Goal: Information Seeking & Learning: Learn about a topic

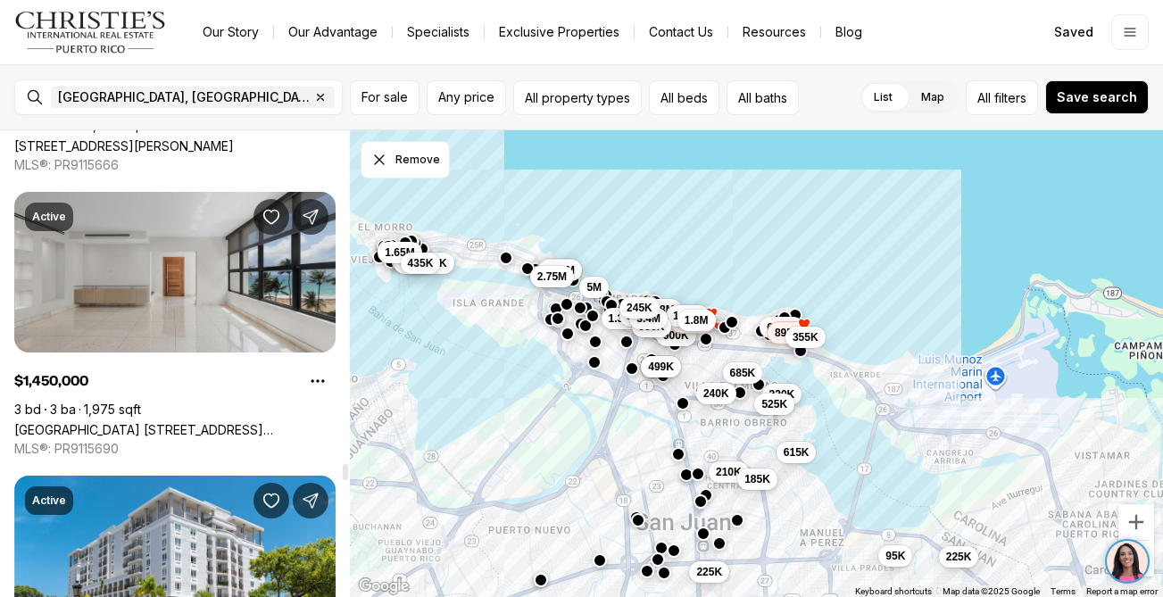
scroll to position [10822, 0]
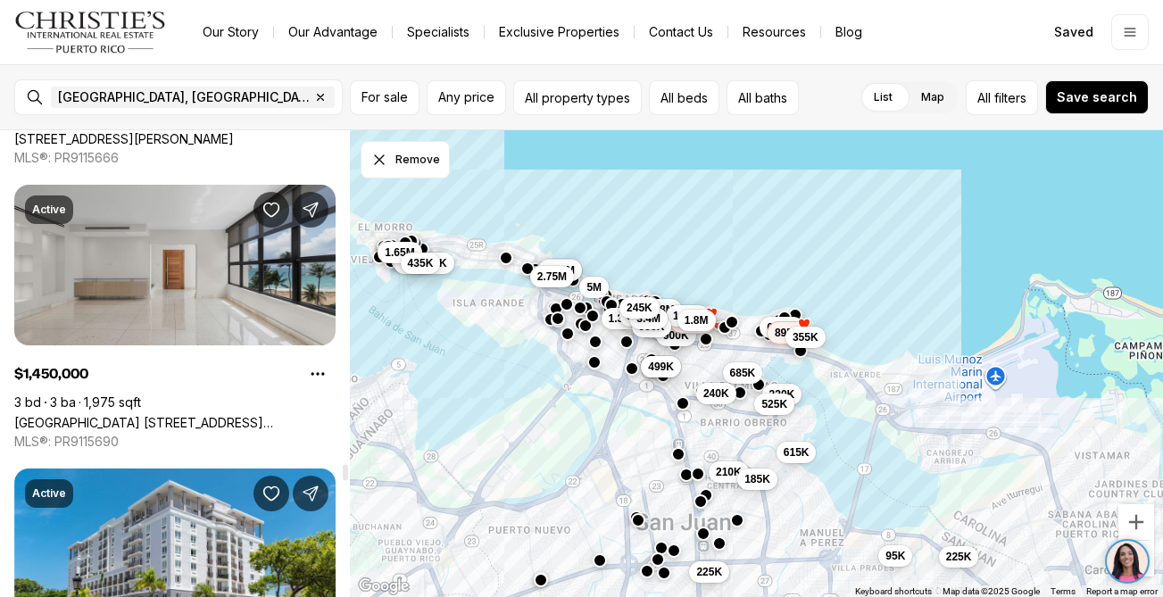
click at [179, 415] on link "Park Terrace 1501 ASHFORD AVE #4A, SAN JUAN PR, 00911" at bounding box center [174, 422] width 321 height 15
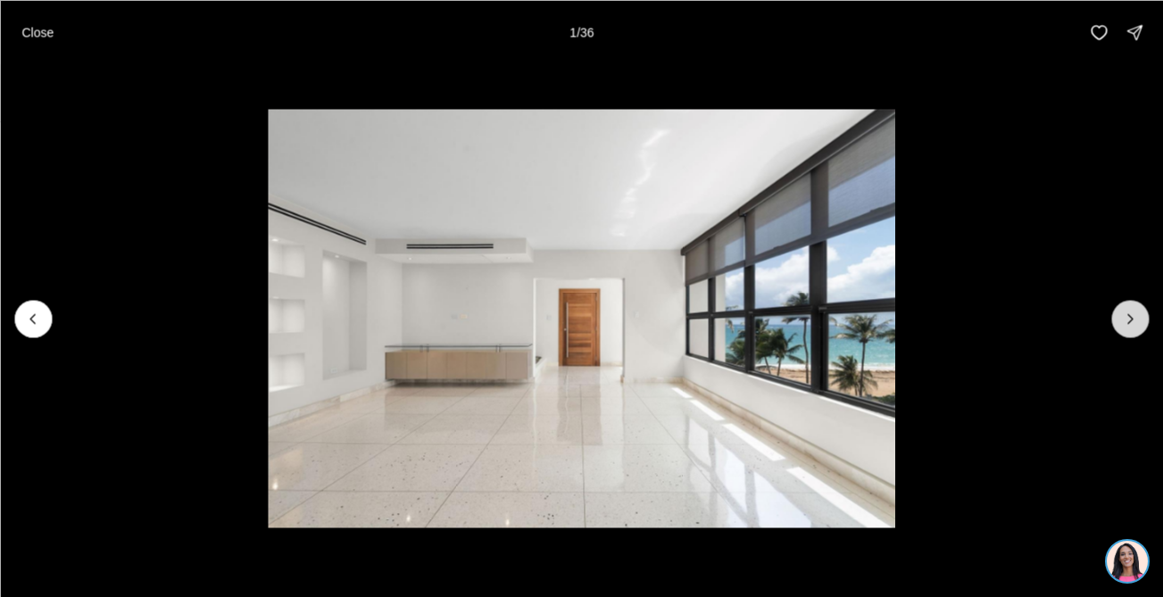
click at [1137, 313] on icon "Next slide" at bounding box center [1130, 319] width 18 height 18
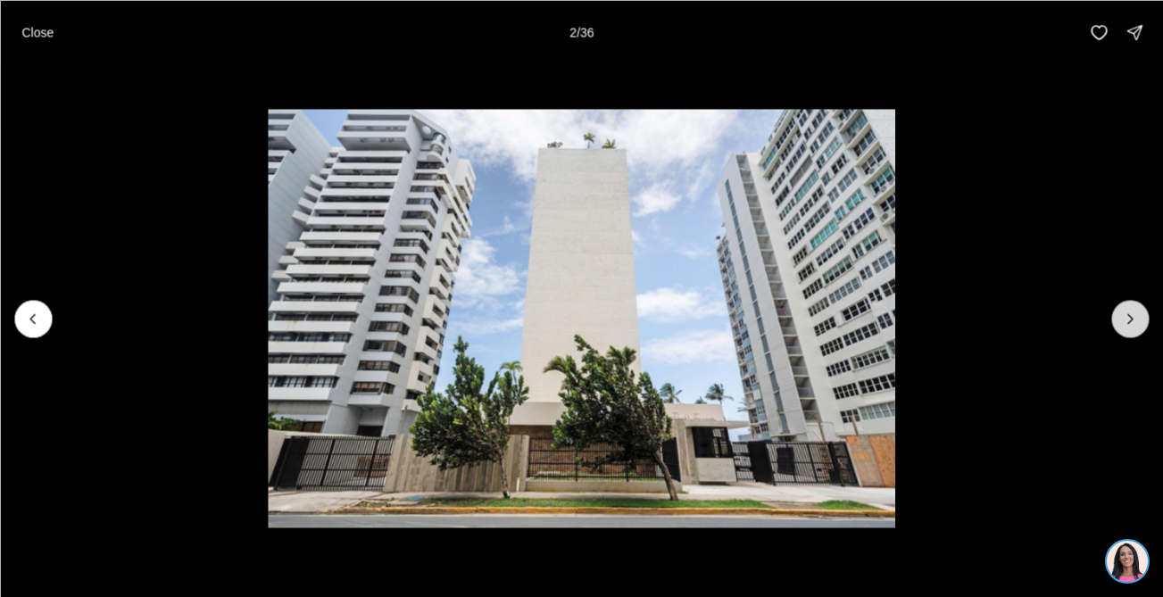
click at [1137, 313] on icon "Next slide" at bounding box center [1130, 319] width 18 height 18
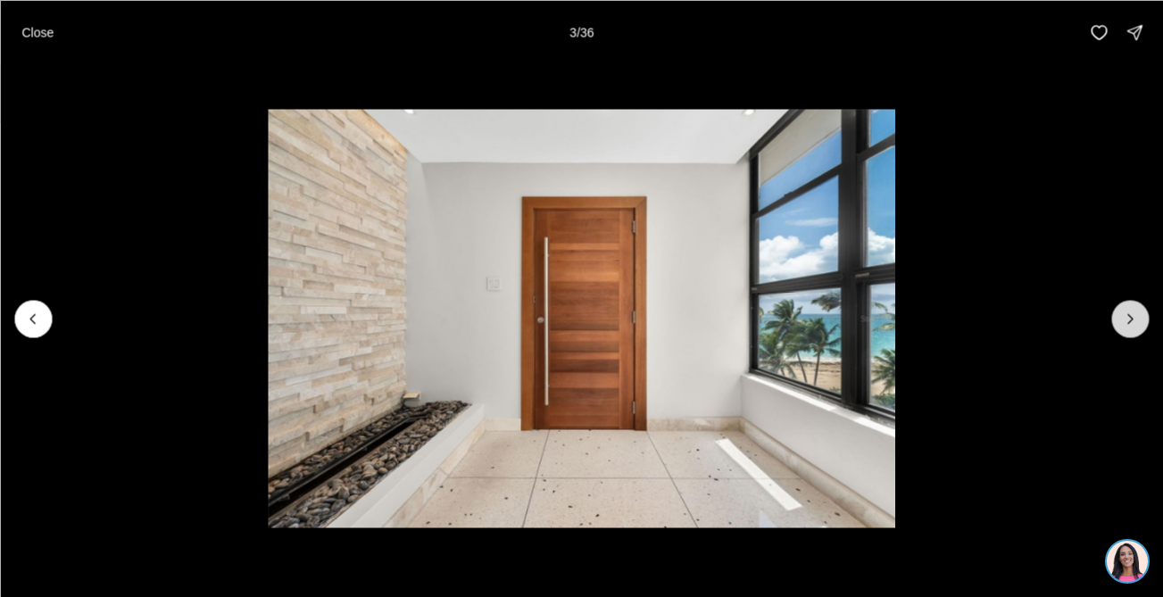
click at [1137, 313] on icon "Next slide" at bounding box center [1130, 319] width 18 height 18
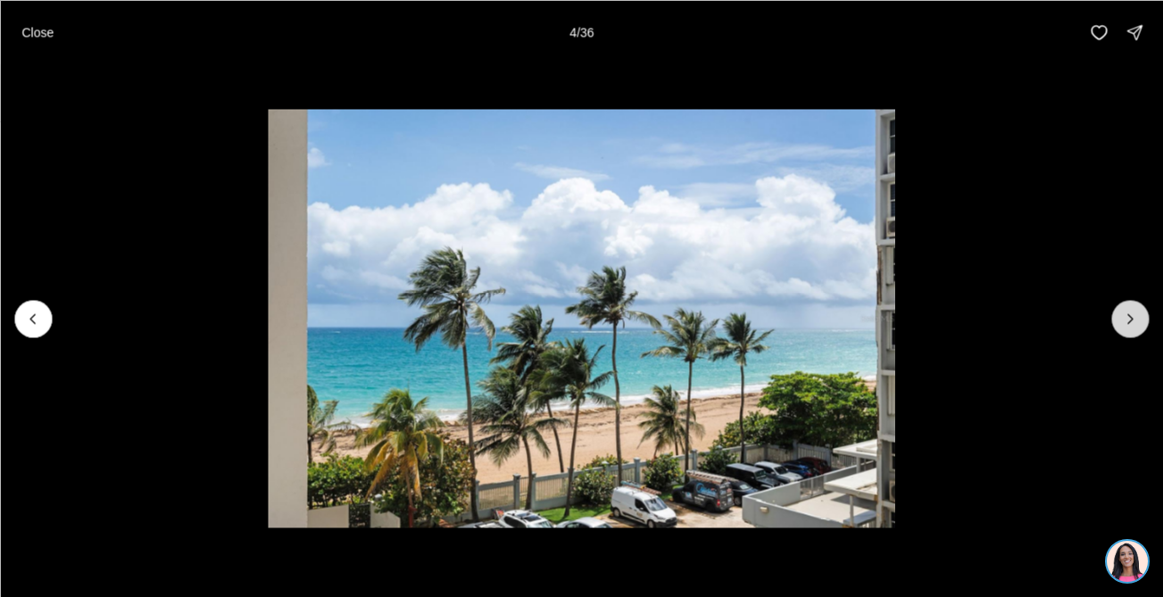
click at [1137, 313] on icon "Next slide" at bounding box center [1130, 319] width 18 height 18
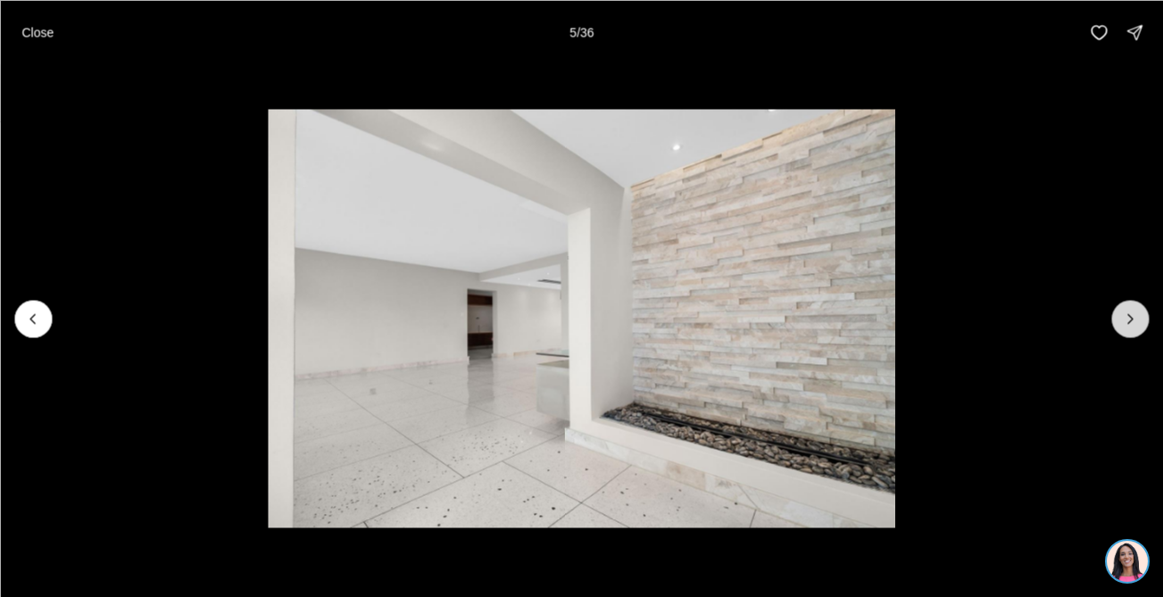
click at [1137, 313] on icon "Next slide" at bounding box center [1130, 319] width 18 height 18
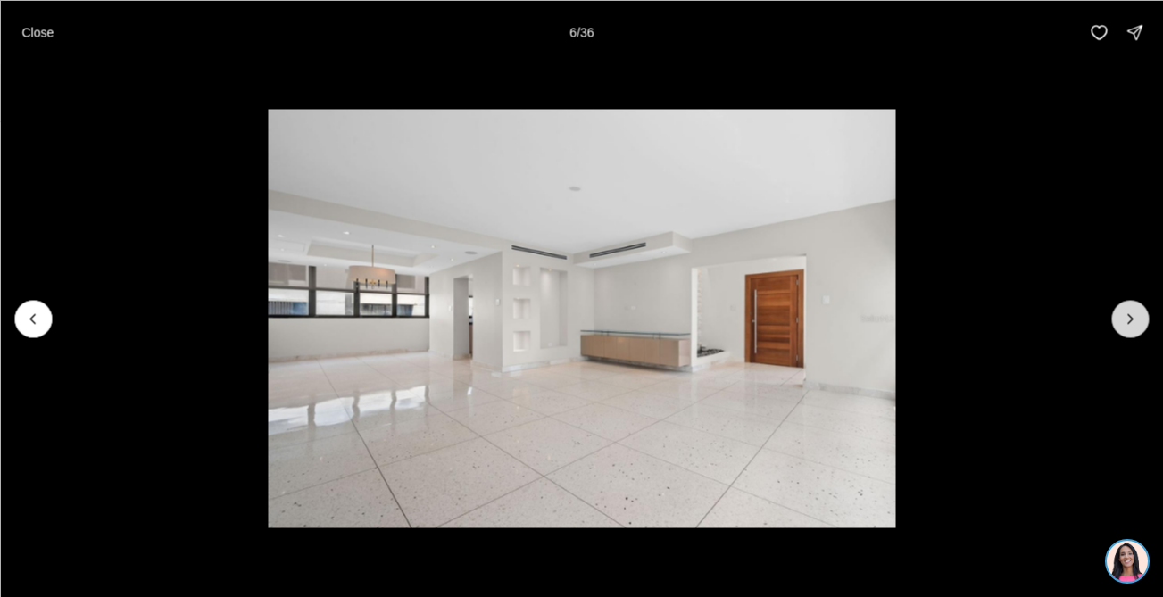
click at [1137, 313] on icon "Next slide" at bounding box center [1130, 319] width 18 height 18
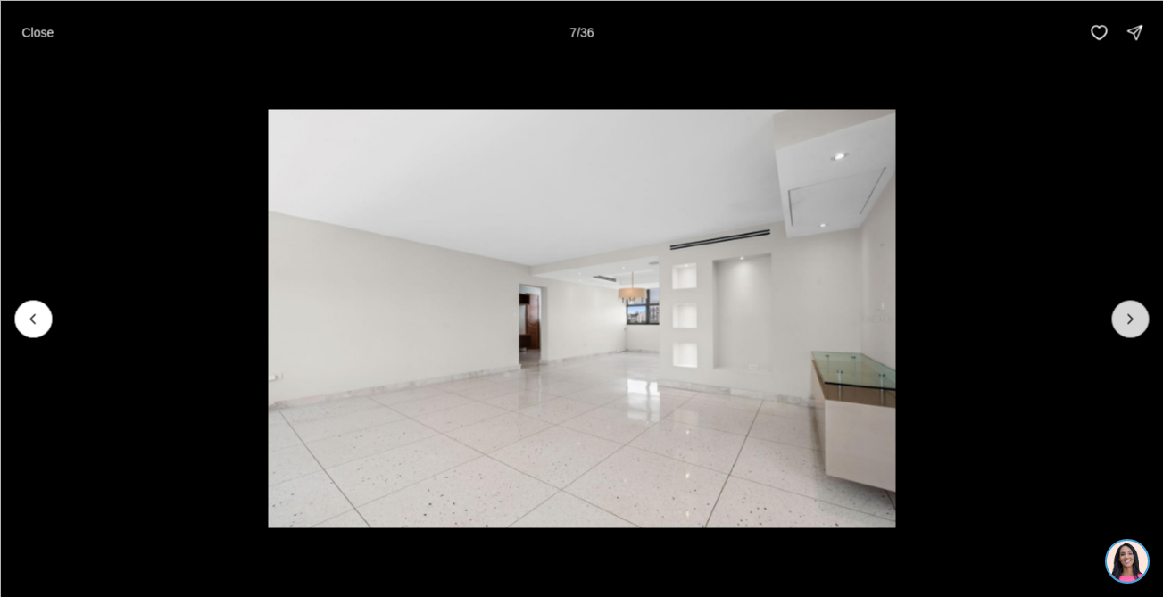
click at [1137, 313] on icon "Next slide" at bounding box center [1130, 319] width 18 height 18
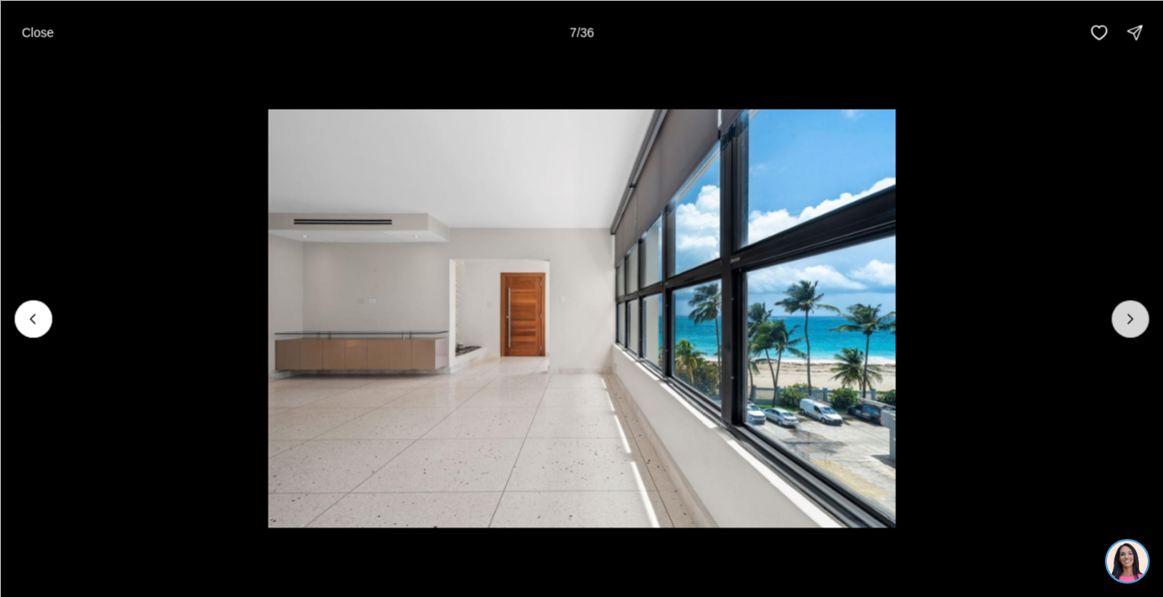
click at [1137, 313] on icon "Next slide" at bounding box center [1130, 319] width 18 height 18
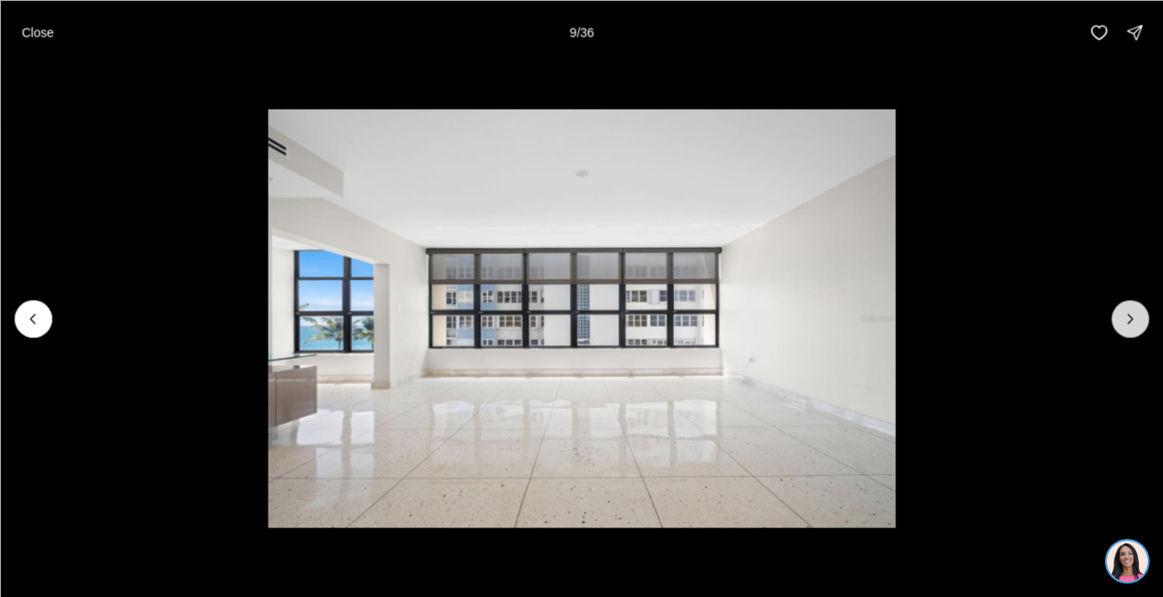
click at [1137, 313] on icon "Next slide" at bounding box center [1130, 319] width 18 height 18
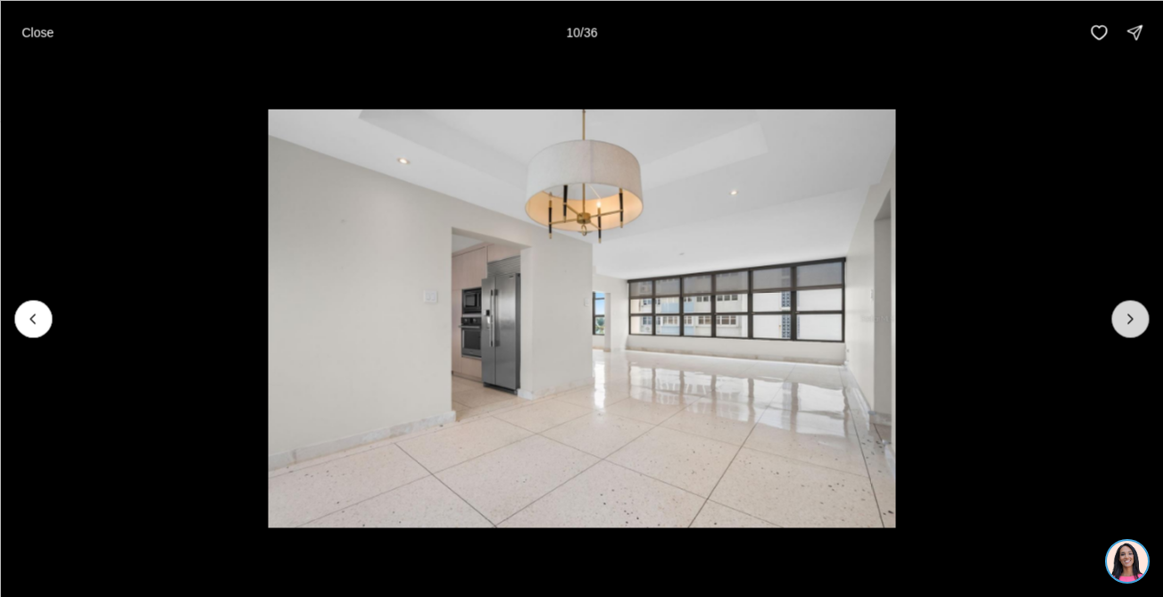
click at [1137, 313] on icon "Next slide" at bounding box center [1130, 319] width 18 height 18
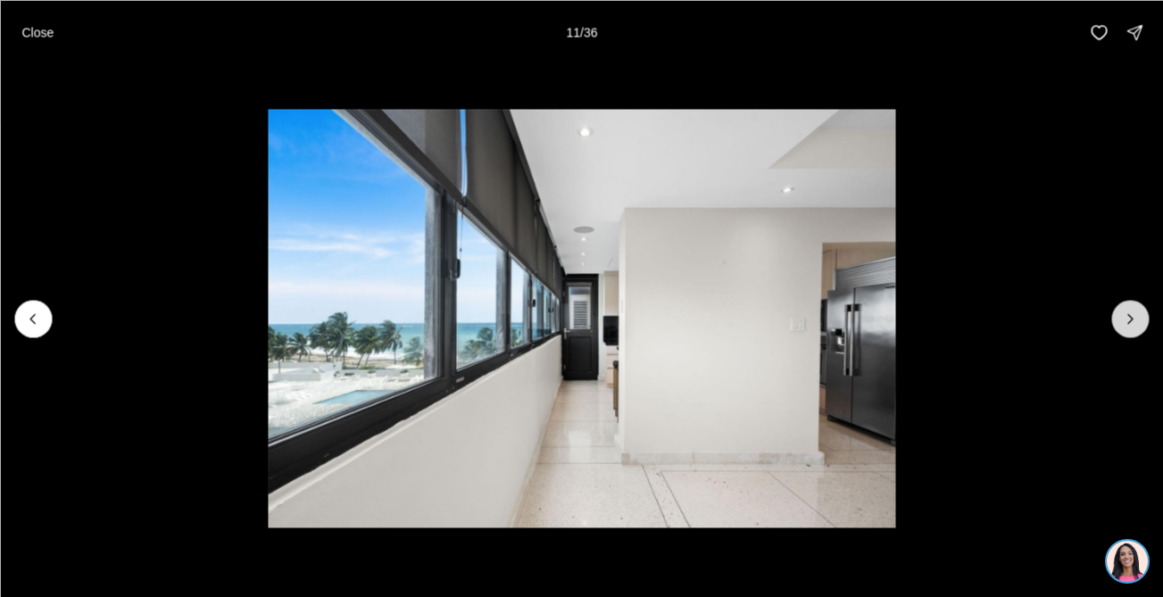
click at [1137, 313] on icon "Next slide" at bounding box center [1130, 319] width 18 height 18
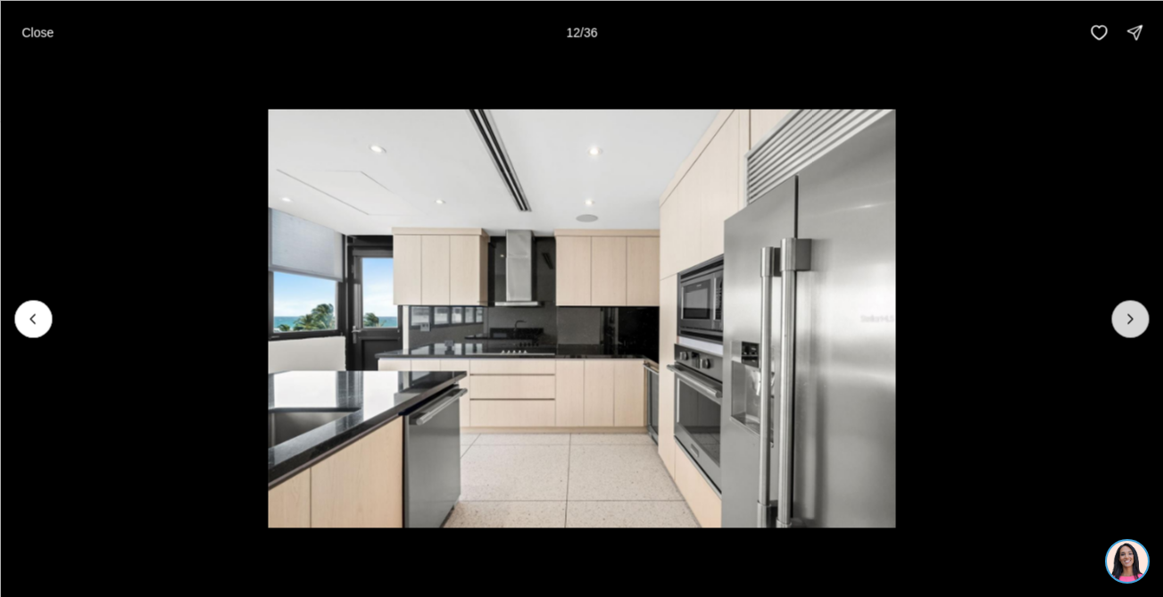
click at [1137, 313] on icon "Next slide" at bounding box center [1130, 319] width 18 height 18
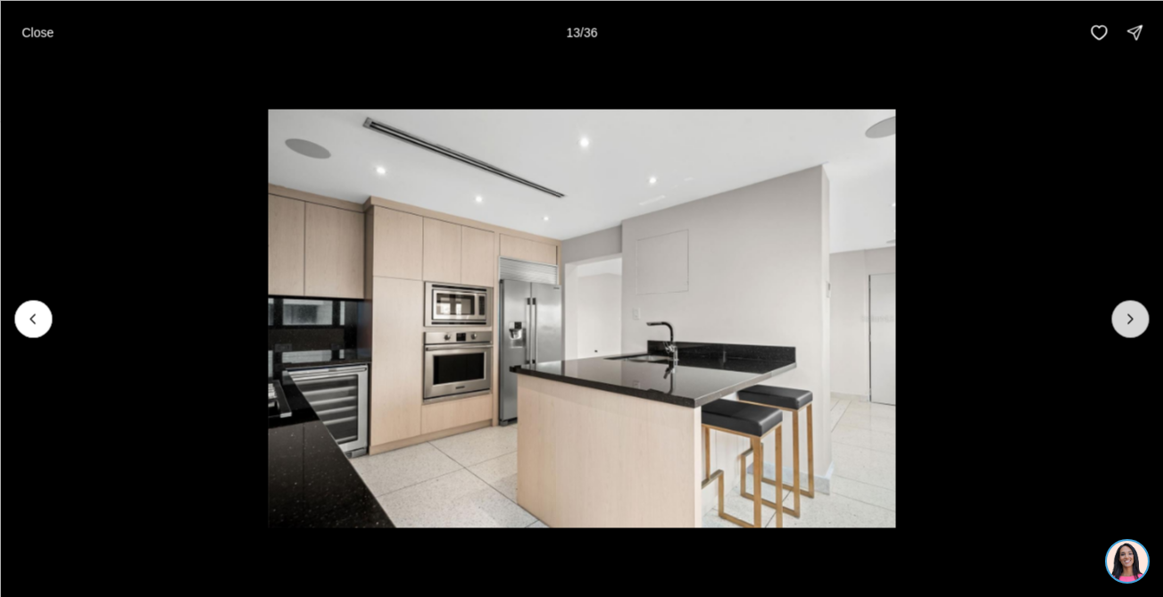
click at [1137, 313] on icon "Next slide" at bounding box center [1130, 319] width 18 height 18
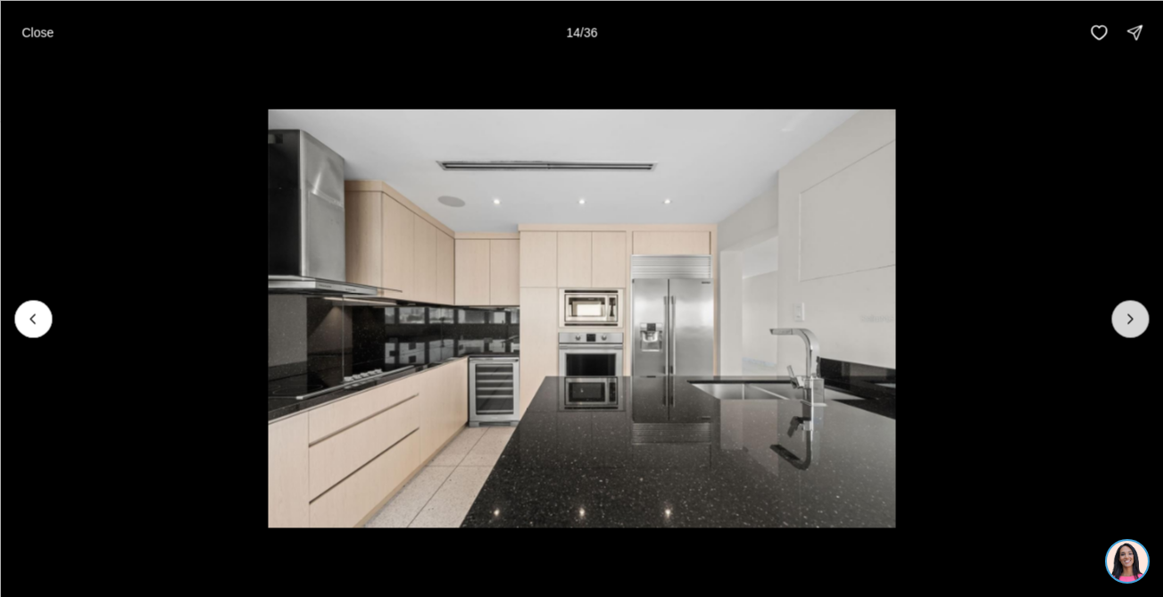
click at [1136, 313] on icon "Next slide" at bounding box center [1130, 319] width 18 height 18
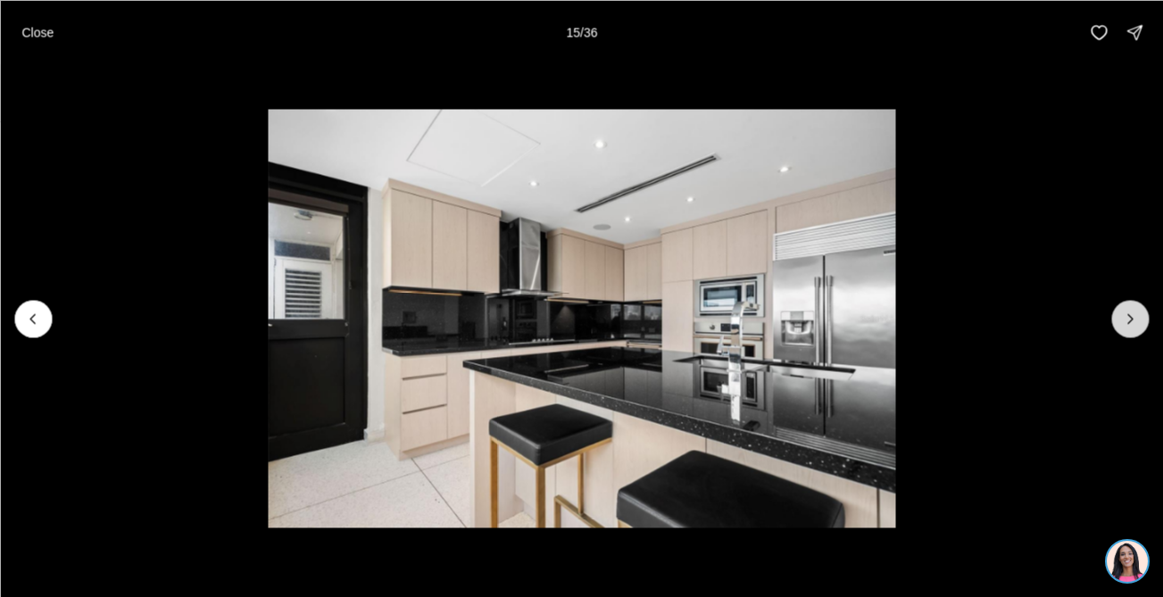
click at [1131, 310] on icon "Next slide" at bounding box center [1130, 319] width 18 height 18
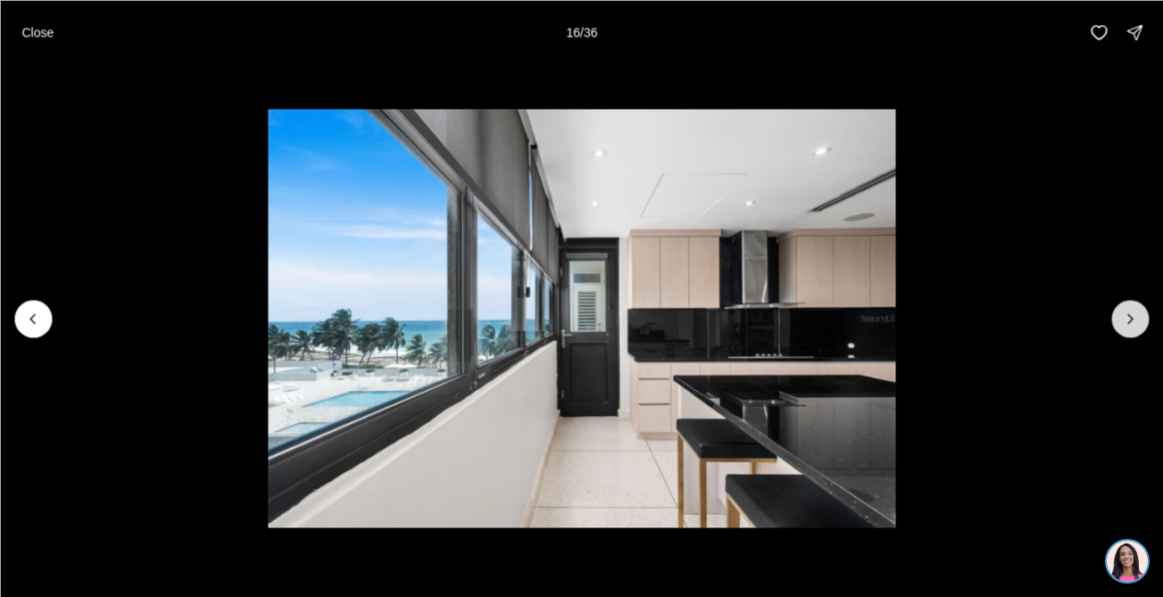
click at [1131, 311] on icon "Next slide" at bounding box center [1130, 319] width 18 height 18
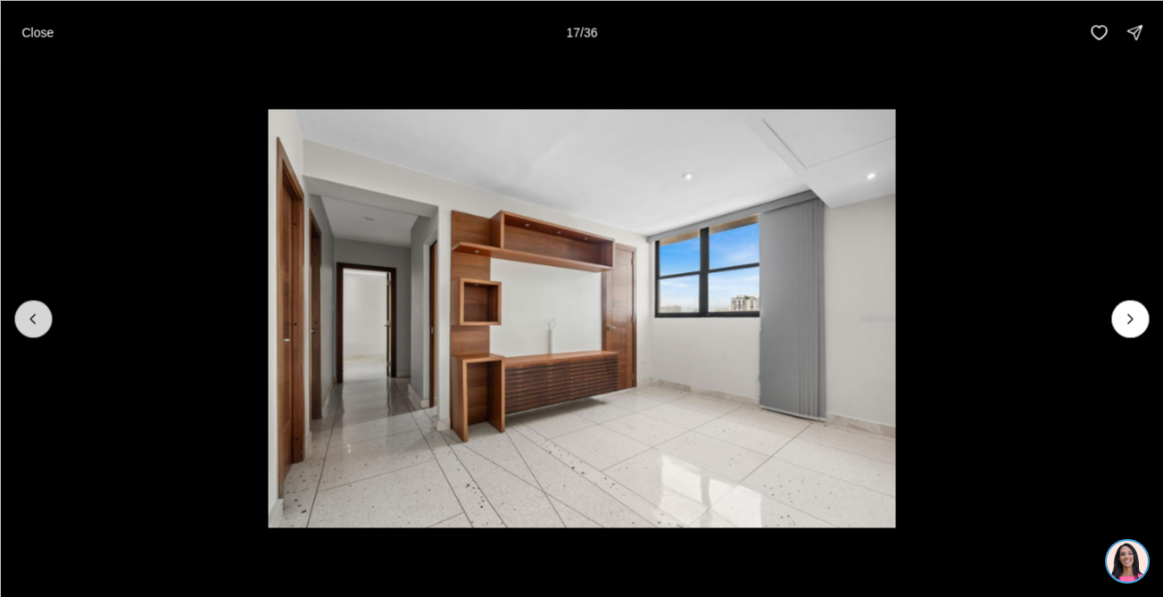
click at [39, 318] on icon "Previous slide" at bounding box center [33, 319] width 18 height 18
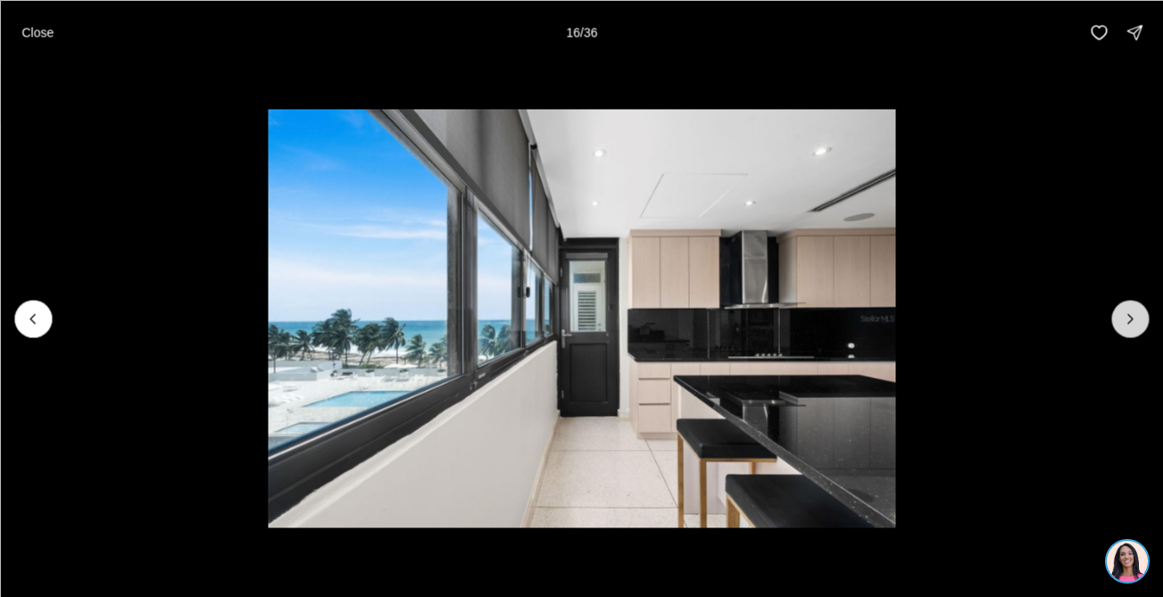
click at [1128, 310] on icon "Next slide" at bounding box center [1130, 319] width 18 height 18
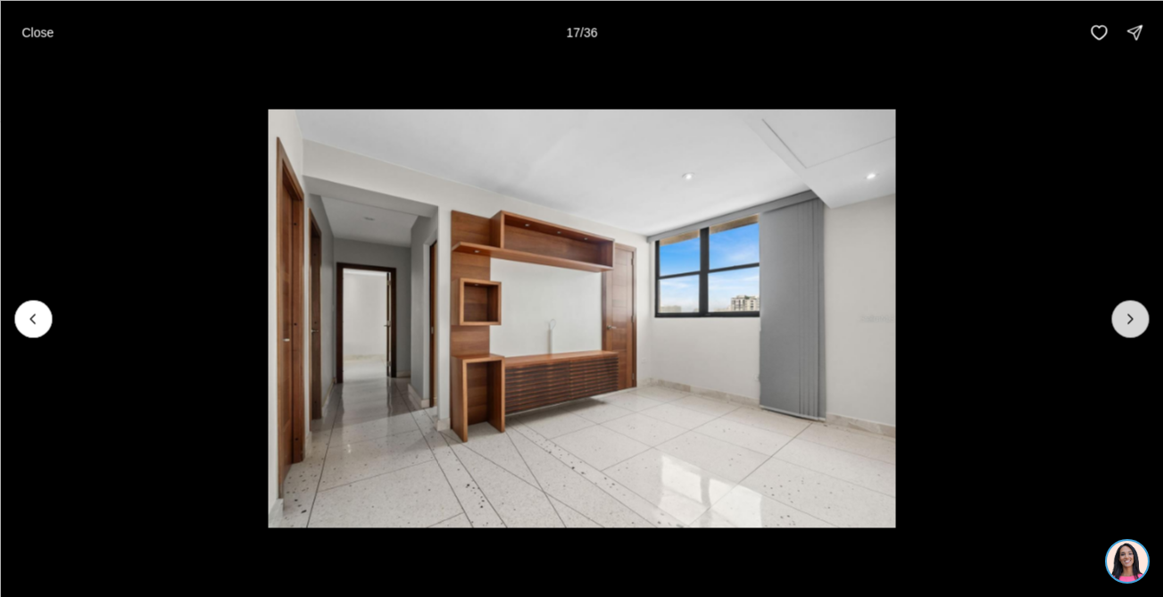
click at [1128, 310] on icon "Next slide" at bounding box center [1130, 319] width 18 height 18
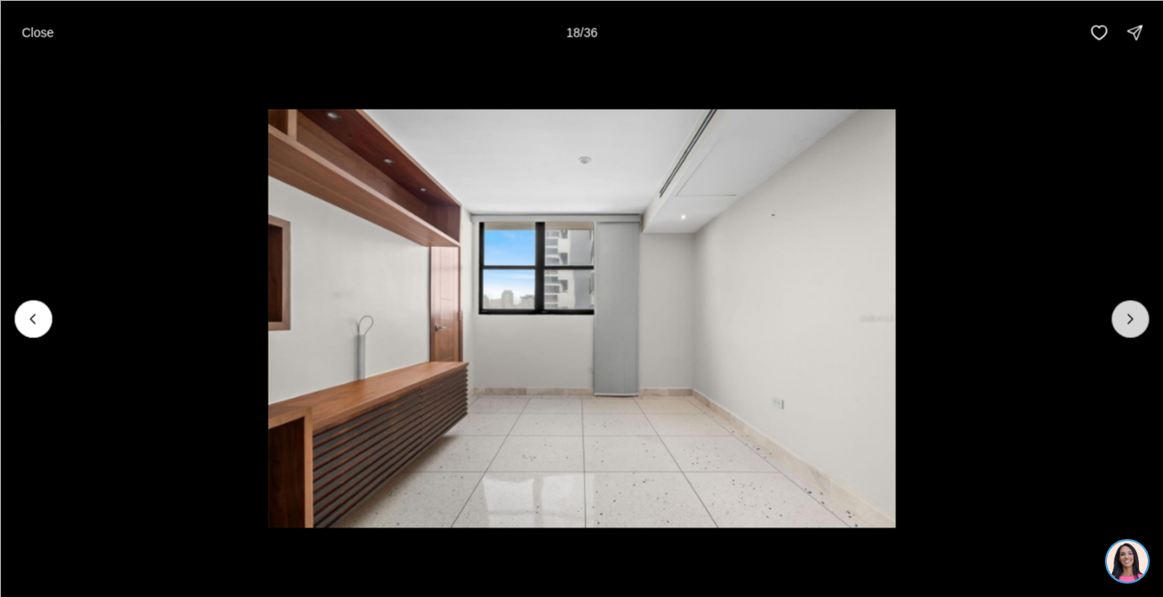
click at [1128, 310] on icon "Next slide" at bounding box center [1130, 319] width 18 height 18
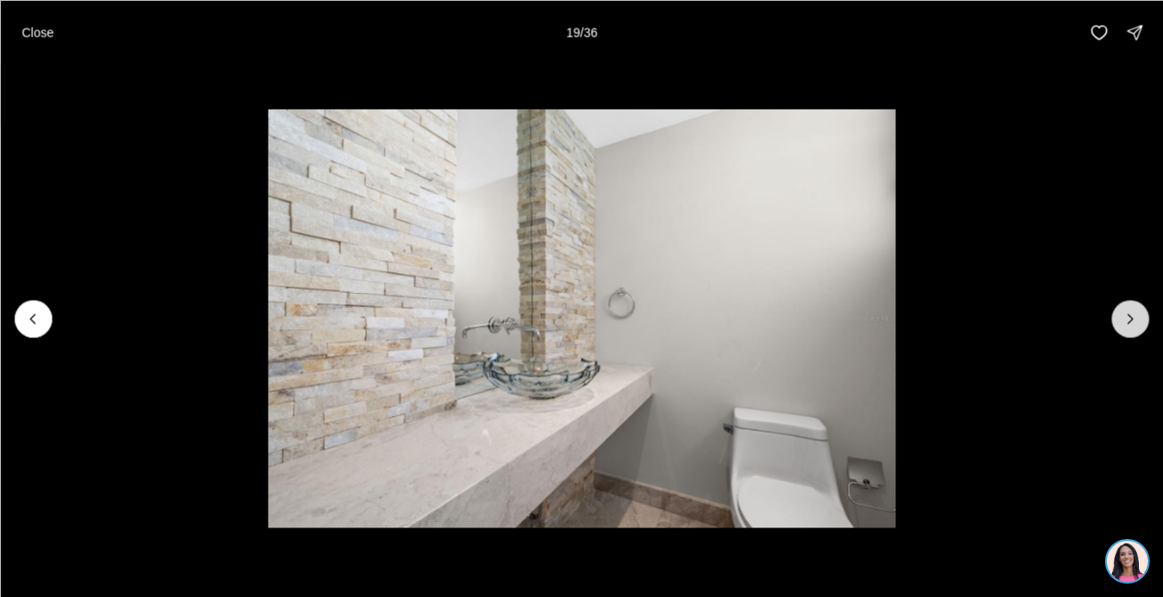
click at [1128, 310] on icon "Next slide" at bounding box center [1130, 319] width 18 height 18
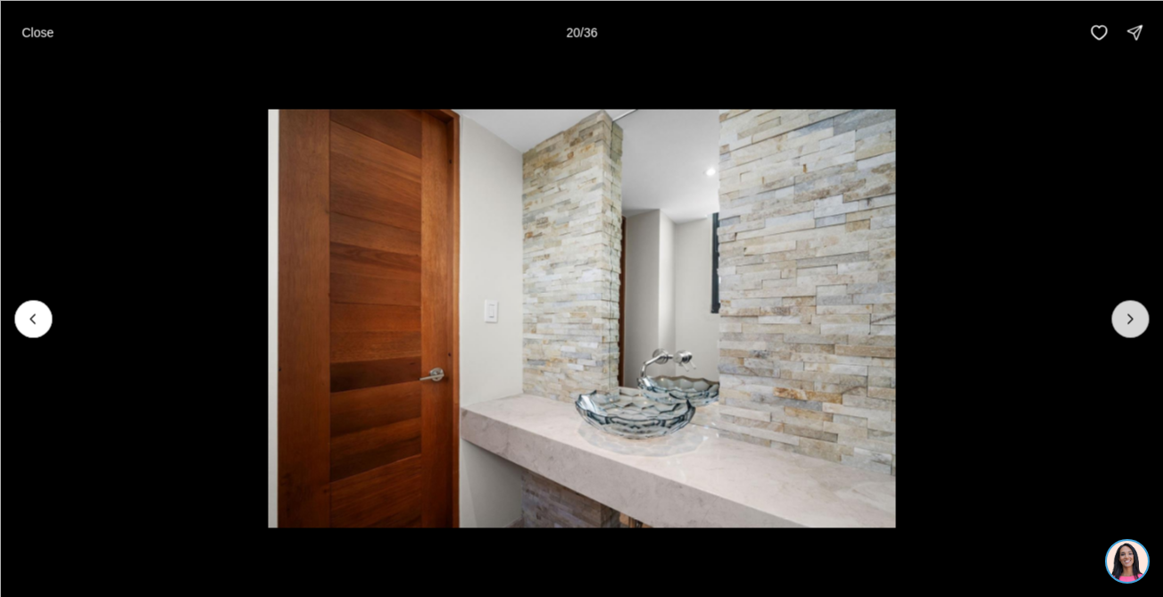
click at [1128, 310] on icon "Next slide" at bounding box center [1130, 319] width 18 height 18
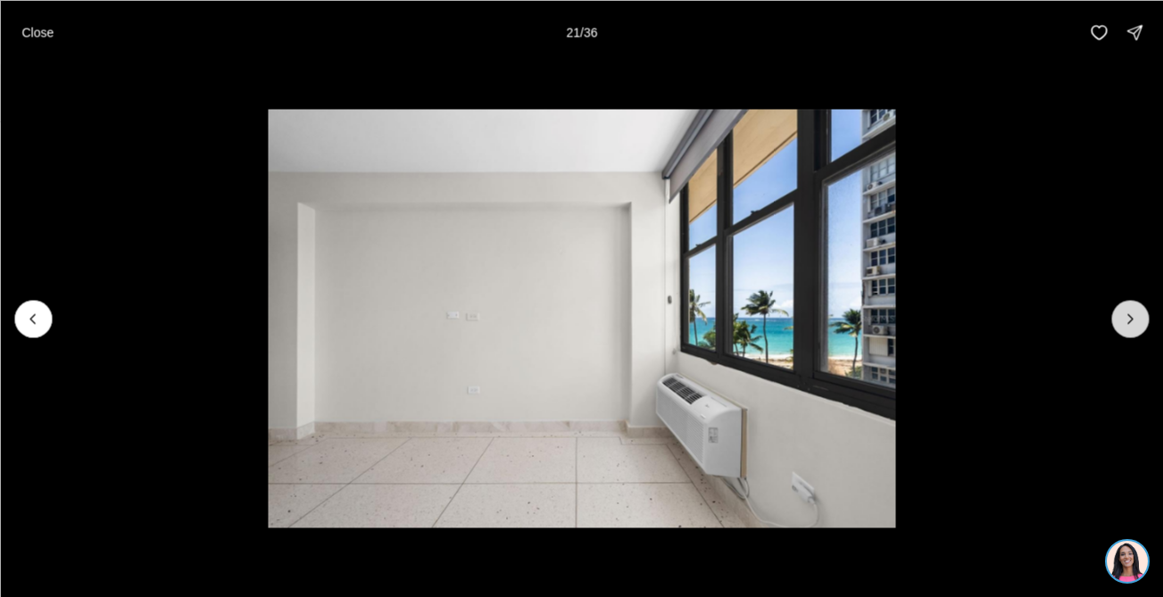
click at [1128, 310] on icon "Next slide" at bounding box center [1130, 319] width 18 height 18
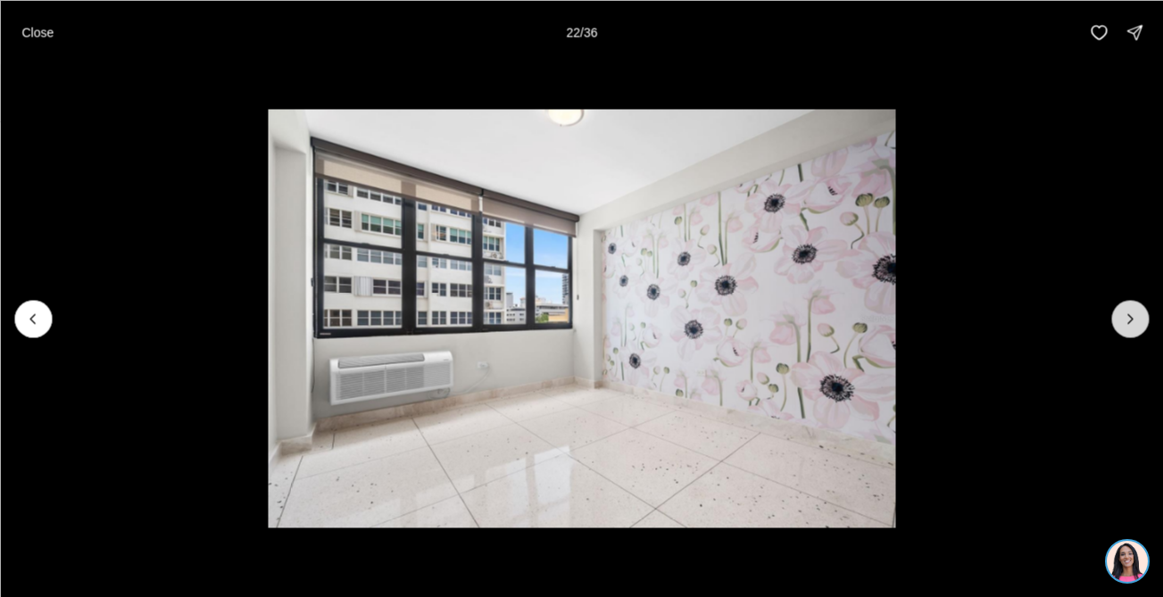
click at [1128, 310] on icon "Next slide" at bounding box center [1130, 319] width 18 height 18
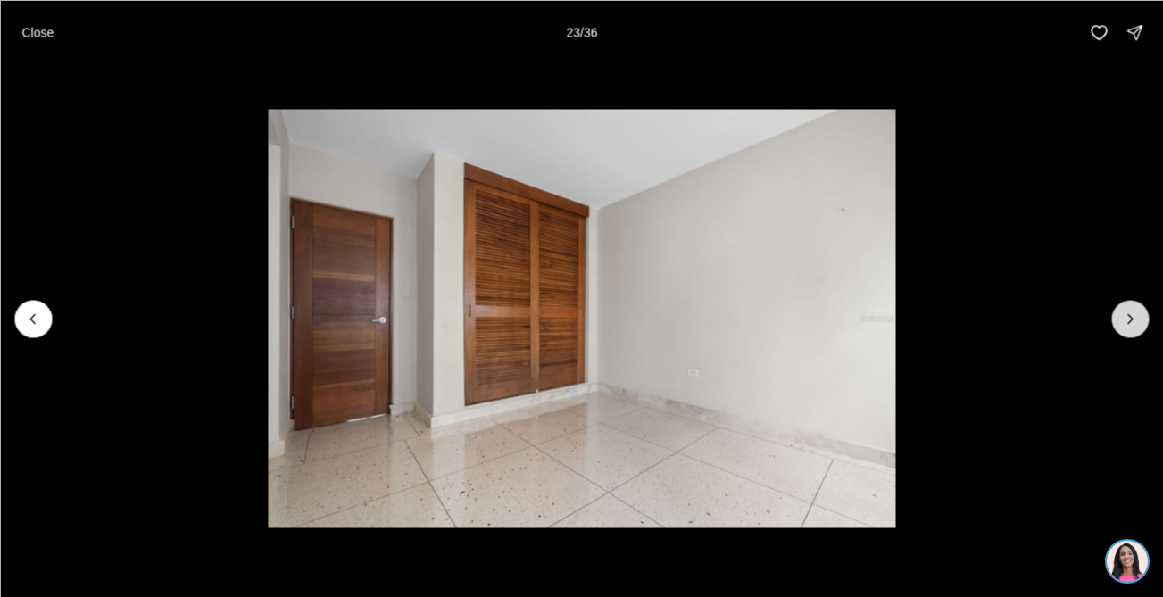
click at [1128, 310] on icon "Next slide" at bounding box center [1130, 319] width 18 height 18
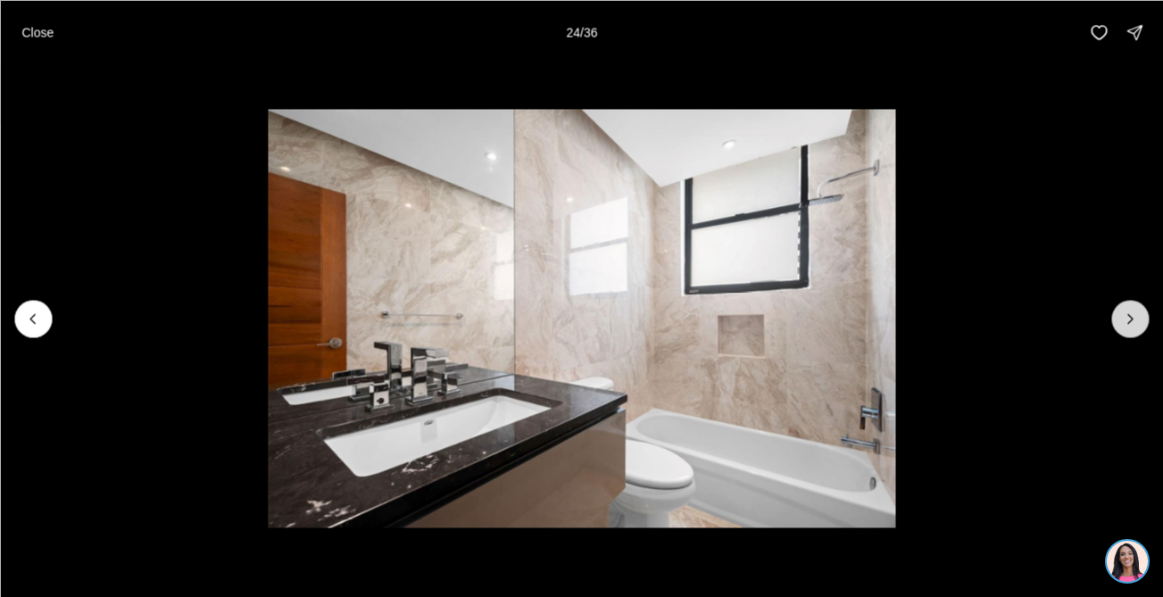
click at [1128, 310] on icon "Next slide" at bounding box center [1130, 319] width 18 height 18
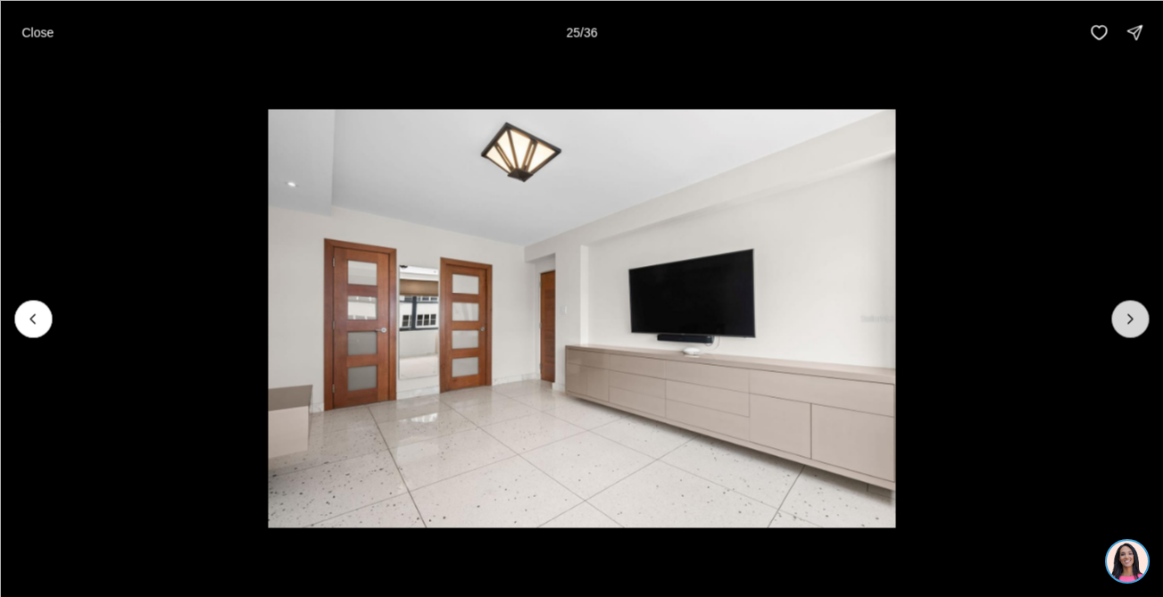
click at [1128, 310] on icon "Next slide" at bounding box center [1130, 319] width 18 height 18
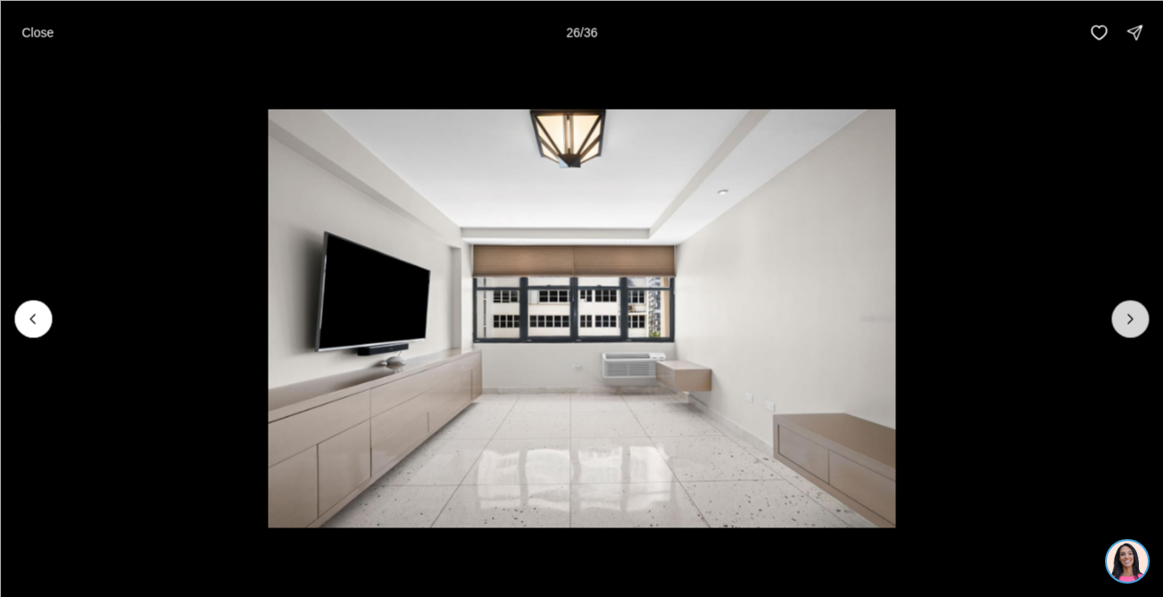
click at [1128, 310] on icon "Next slide" at bounding box center [1130, 319] width 18 height 18
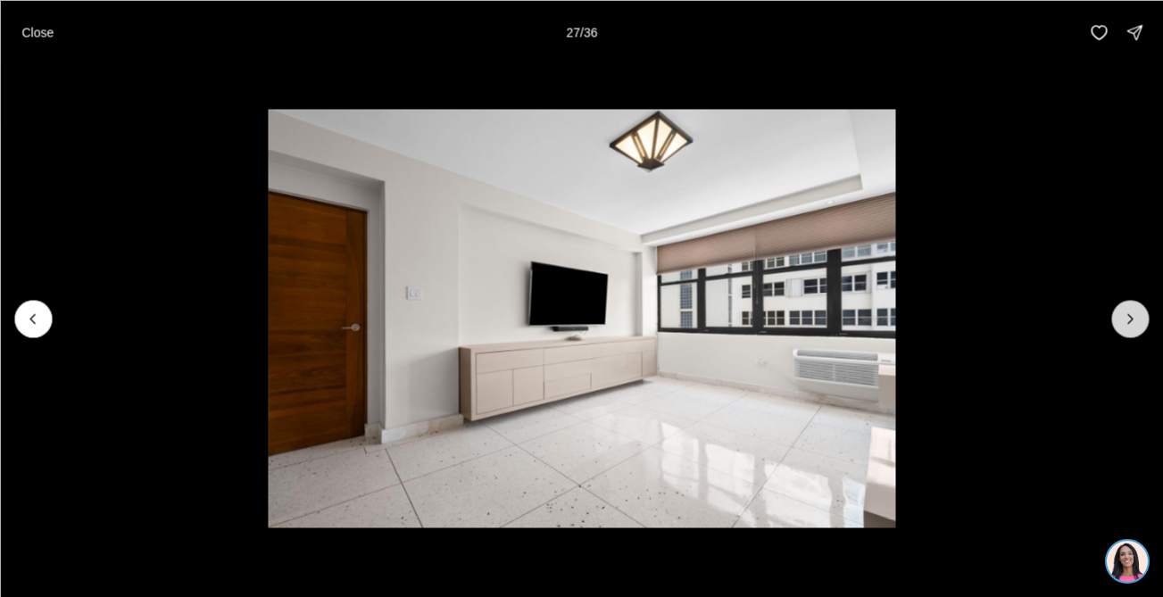
click at [1128, 310] on icon "Next slide" at bounding box center [1130, 319] width 18 height 18
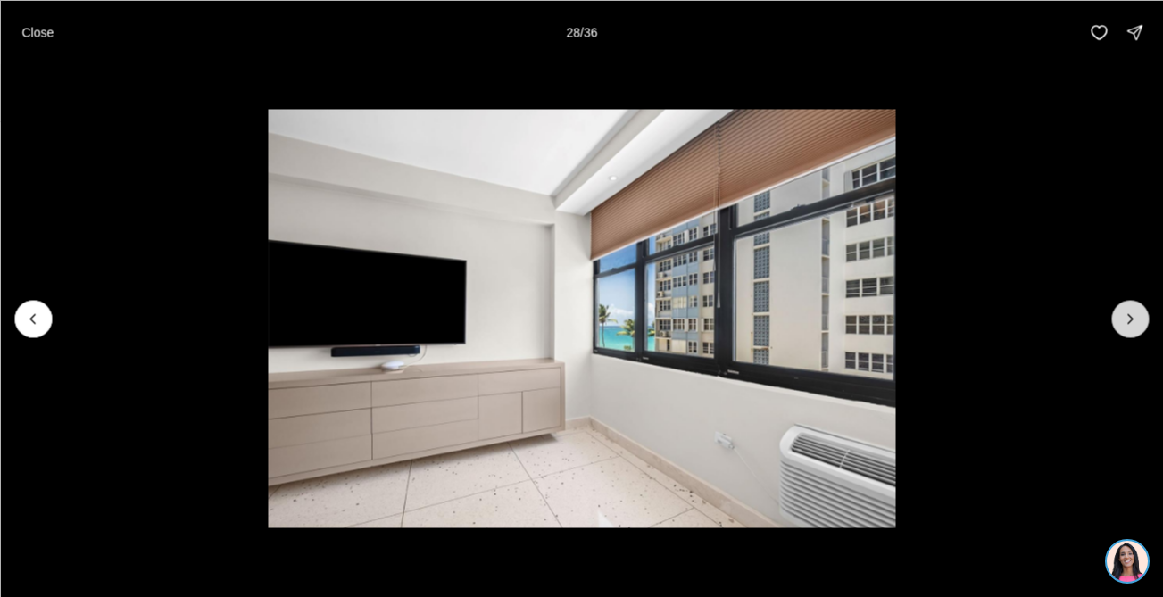
click at [1128, 310] on icon "Next slide" at bounding box center [1130, 319] width 18 height 18
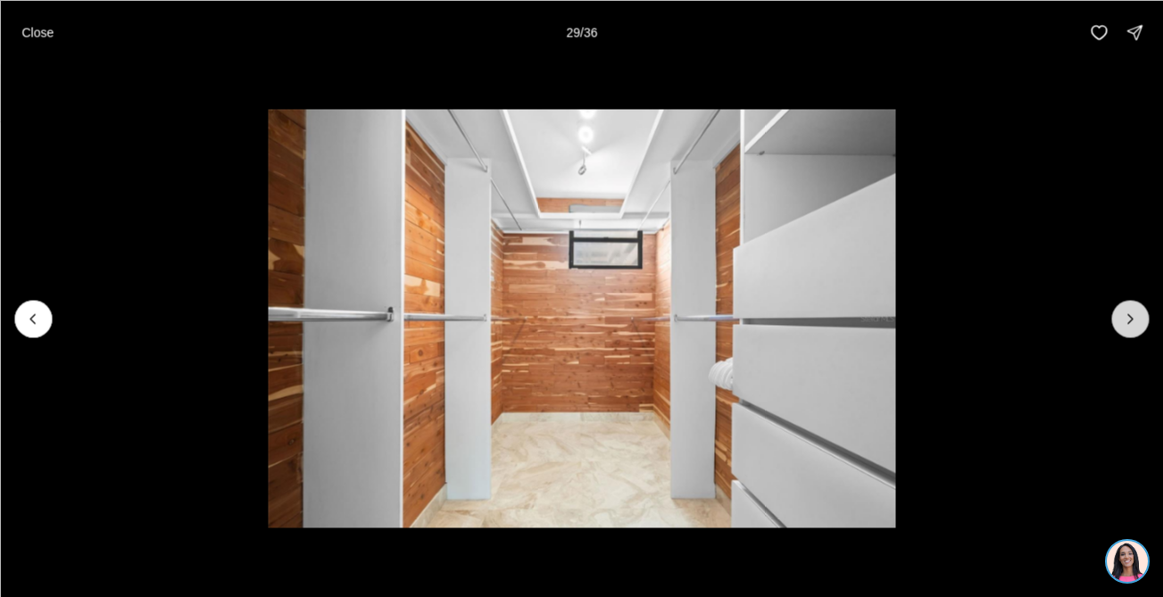
click at [1128, 311] on icon "Next slide" at bounding box center [1130, 319] width 18 height 18
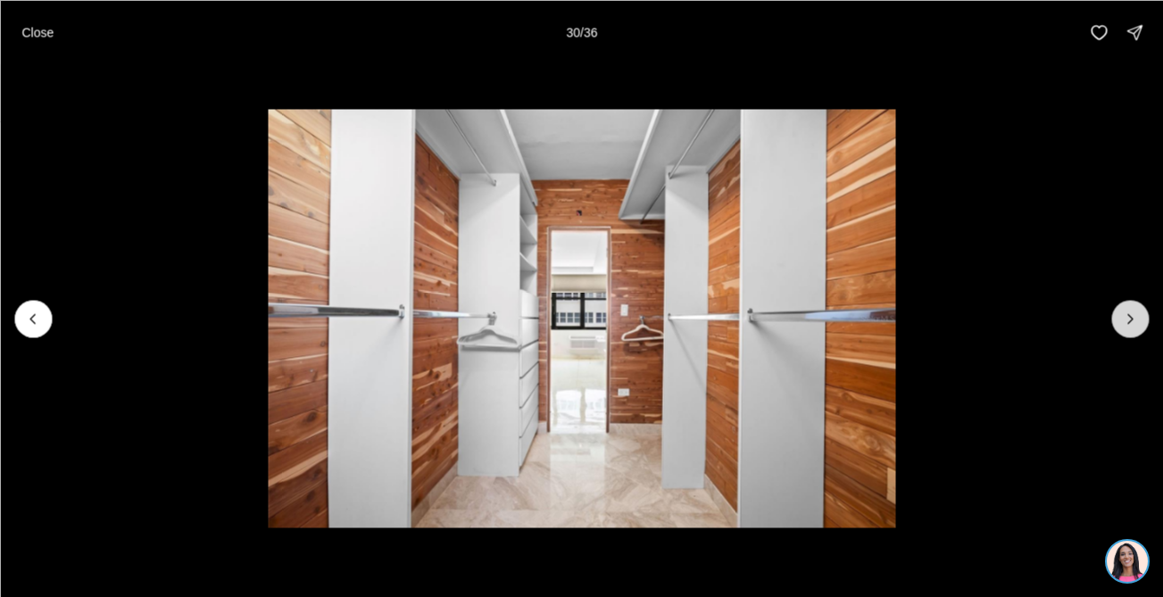
click at [1128, 311] on icon "Next slide" at bounding box center [1130, 319] width 18 height 18
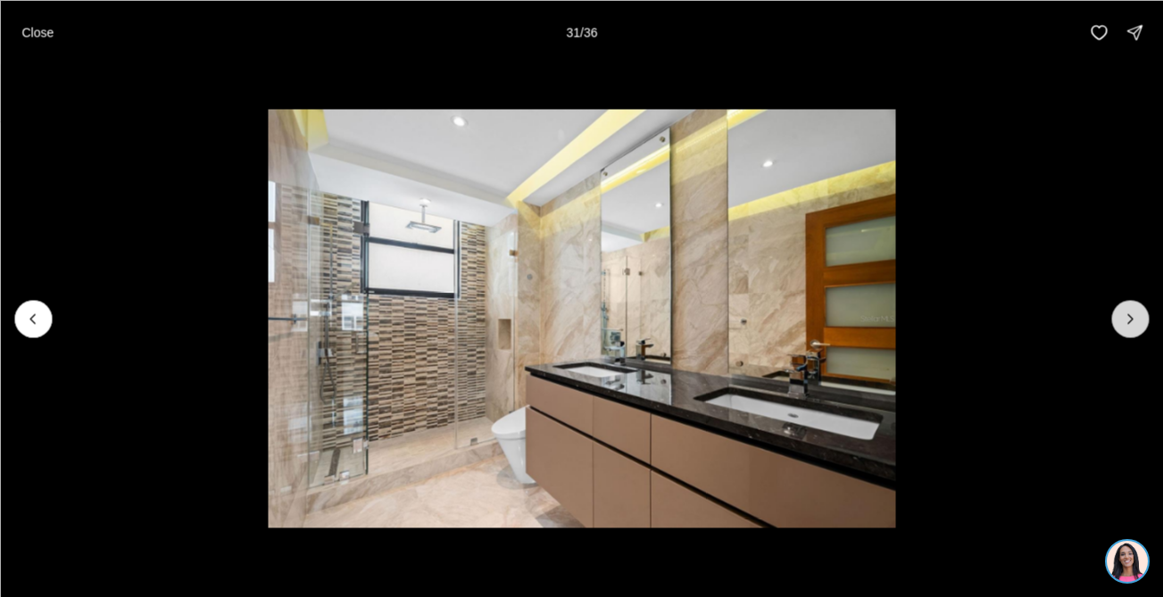
click at [1128, 311] on icon "Next slide" at bounding box center [1130, 319] width 18 height 18
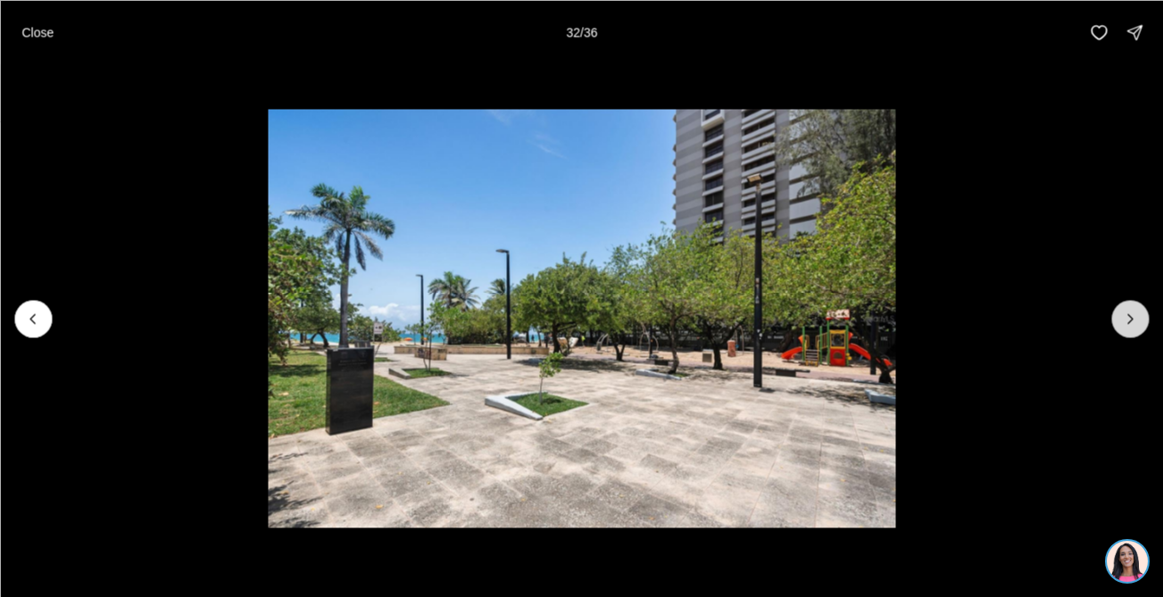
click at [1128, 311] on icon "Next slide" at bounding box center [1130, 319] width 18 height 18
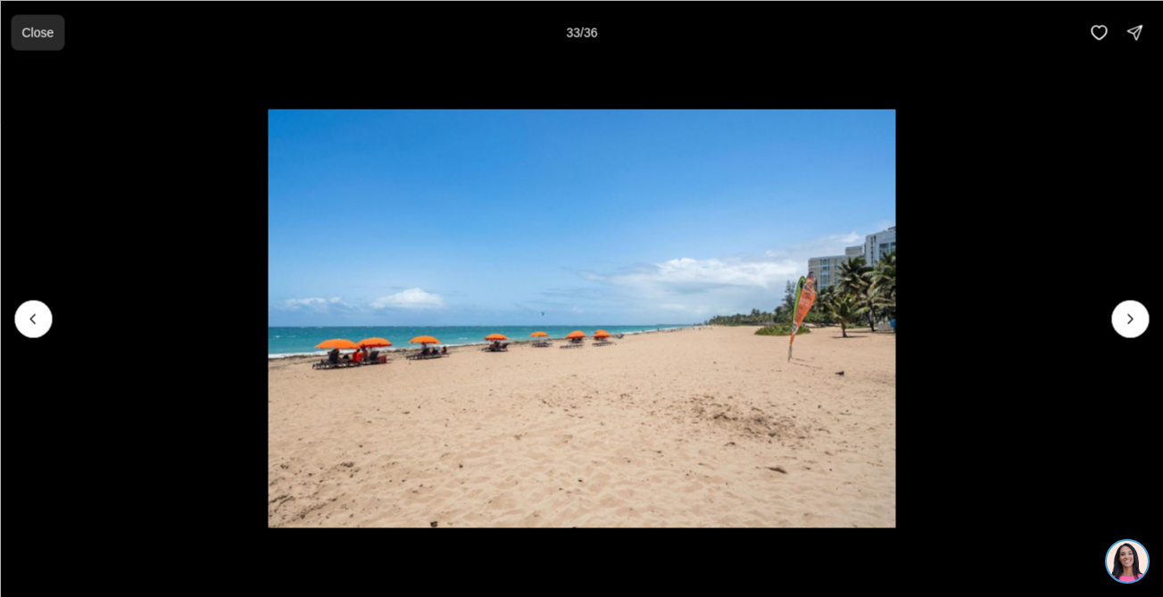
click at [43, 39] on button "Close" at bounding box center [38, 32] width 54 height 36
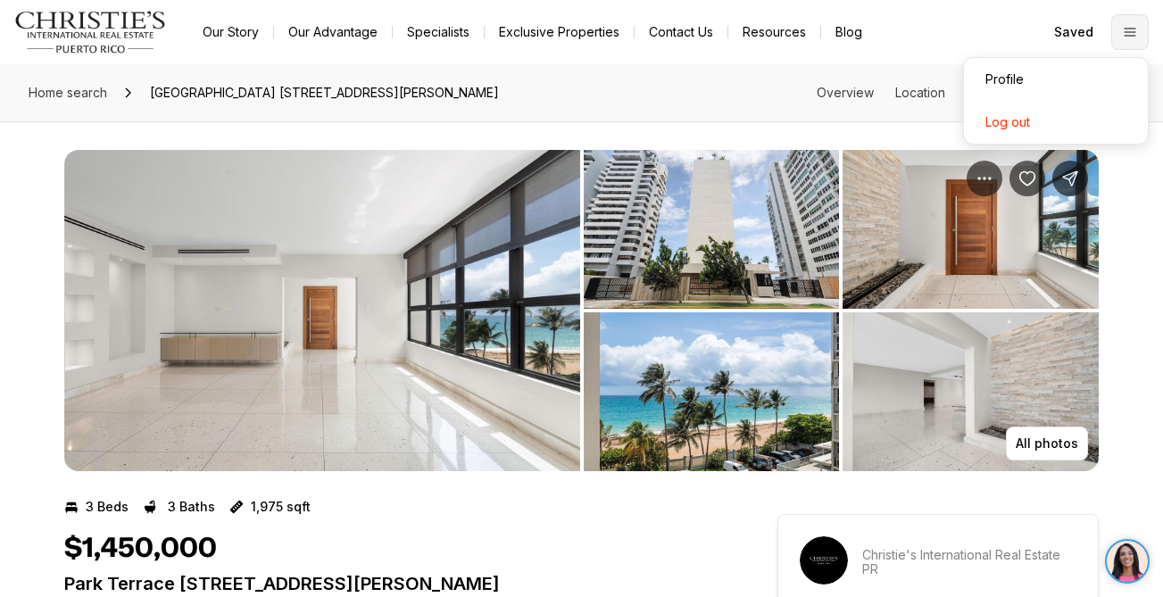
click at [1132, 29] on icon "Open menu" at bounding box center [1130, 32] width 11 height 7
click at [1023, 72] on div "Profile" at bounding box center [1056, 79] width 184 height 43
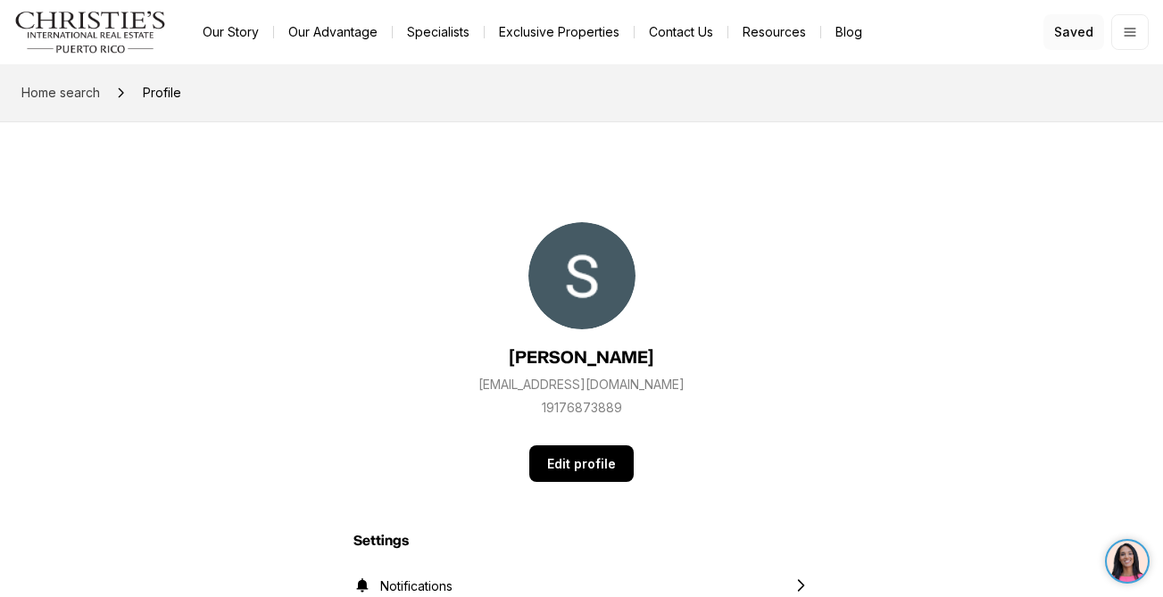
click at [1075, 29] on span "Saved" at bounding box center [1073, 32] width 39 height 14
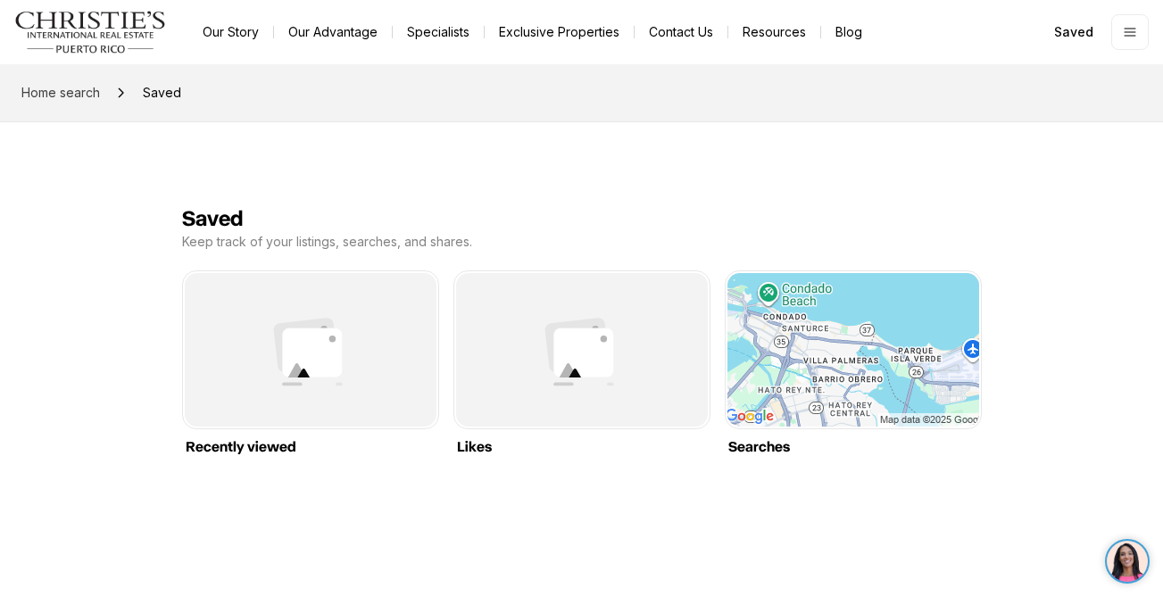
scroll to position [2, 0]
click at [137, 30] on img "Main navigation" at bounding box center [90, 32] width 153 height 43
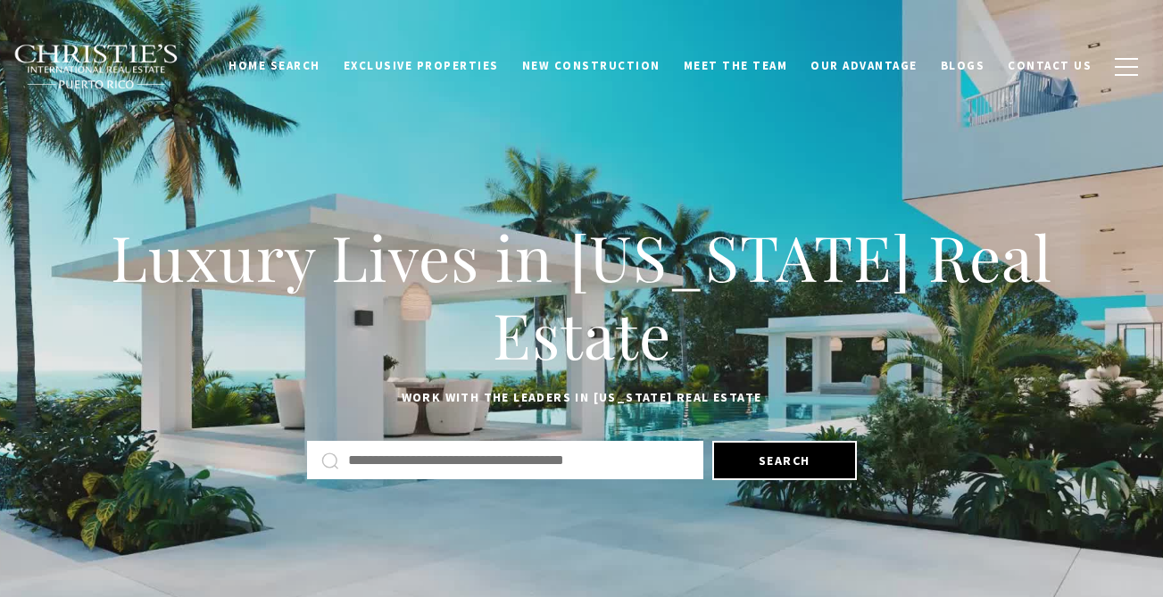
click at [597, 427] on div "Luxury Lives in [US_STATE] Real Estate Work with the leaders in [US_STATE] Real…" at bounding box center [581, 348] width 1163 height 275
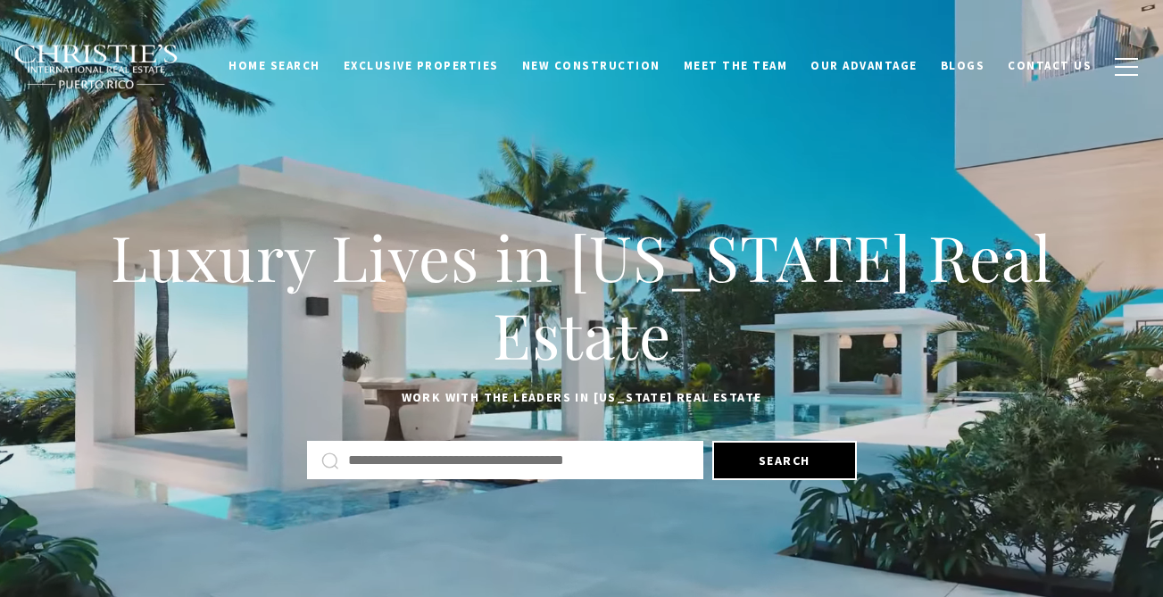
click at [487, 469] on input "text" at bounding box center [518, 460] width 341 height 23
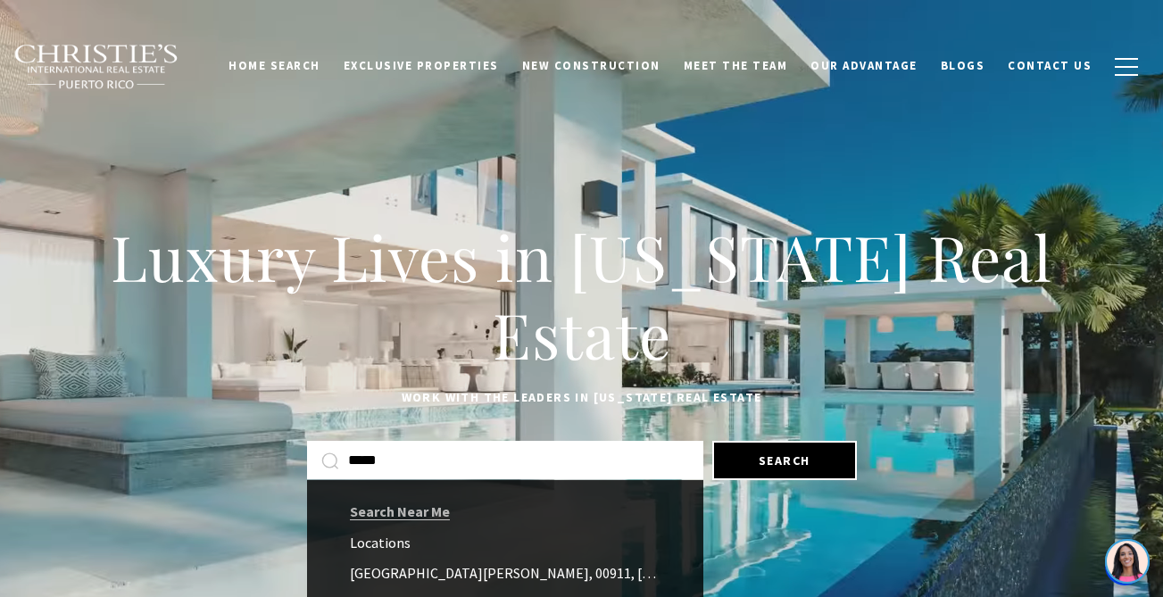
type input "*****"
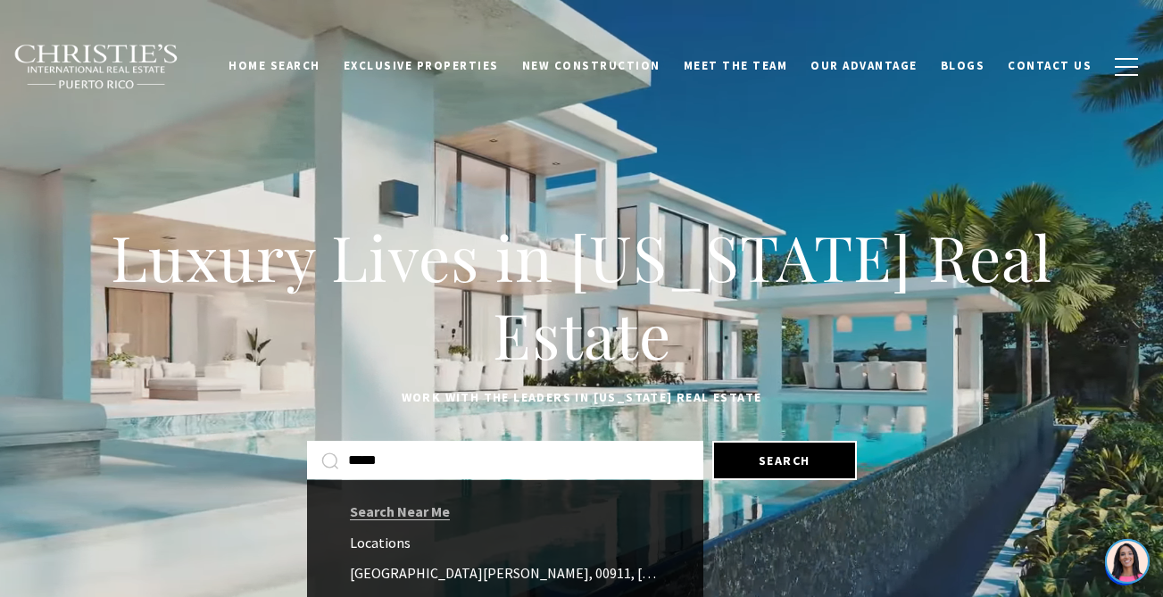
click at [419, 581] on link "San Juan, 00911, Puerto Rico" at bounding box center [505, 573] width 396 height 25
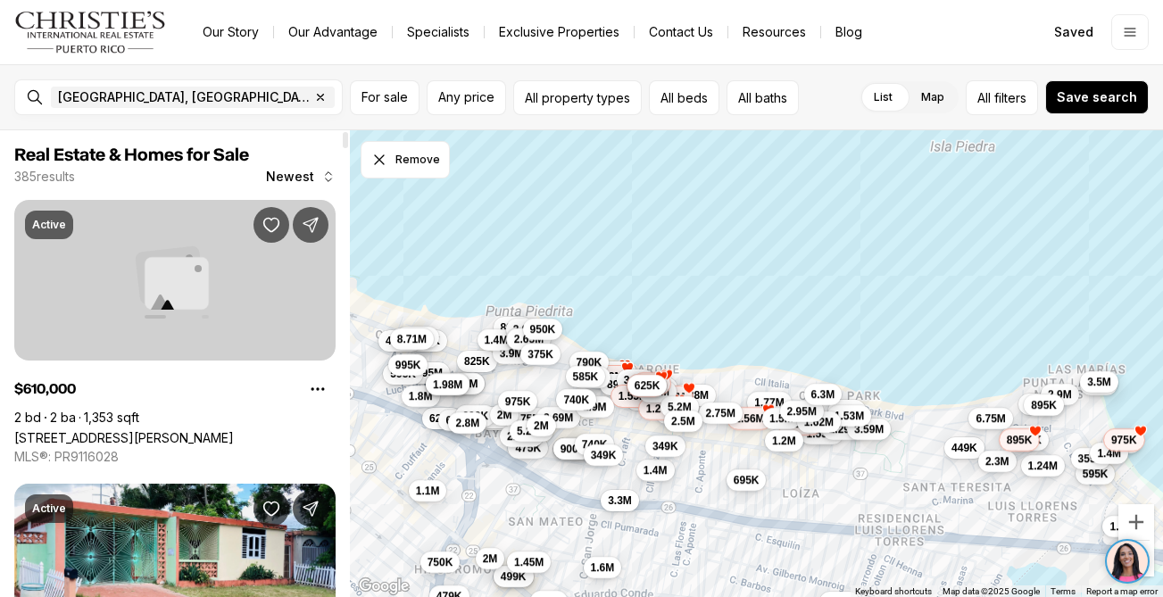
click at [229, 430] on link "[STREET_ADDRESS][PERSON_NAME]" at bounding box center [124, 437] width 220 height 15
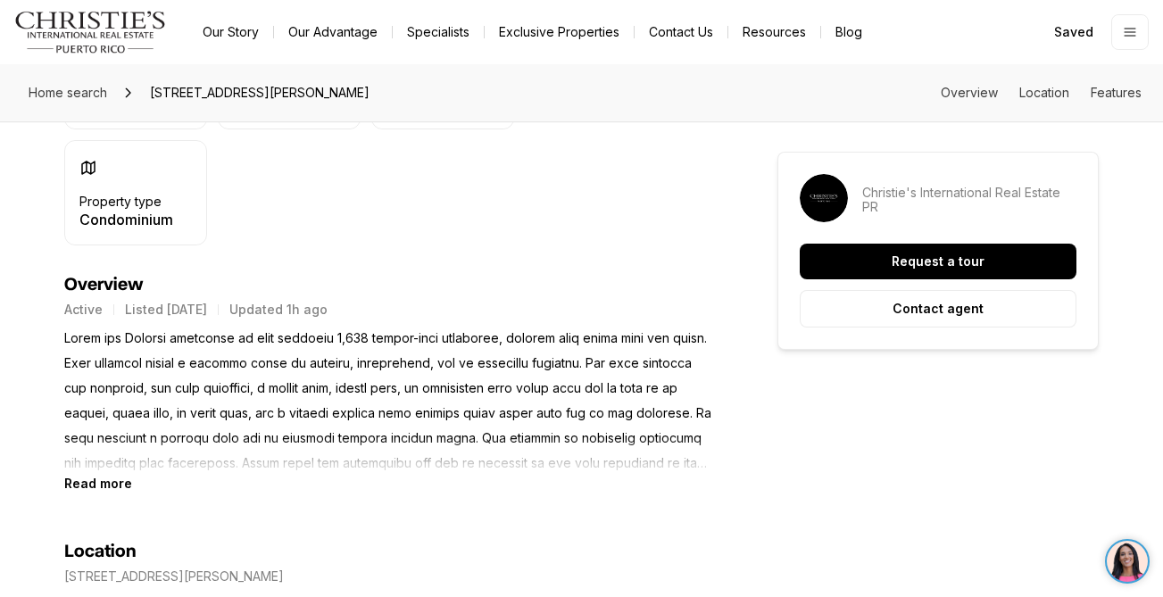
scroll to position [660, 0]
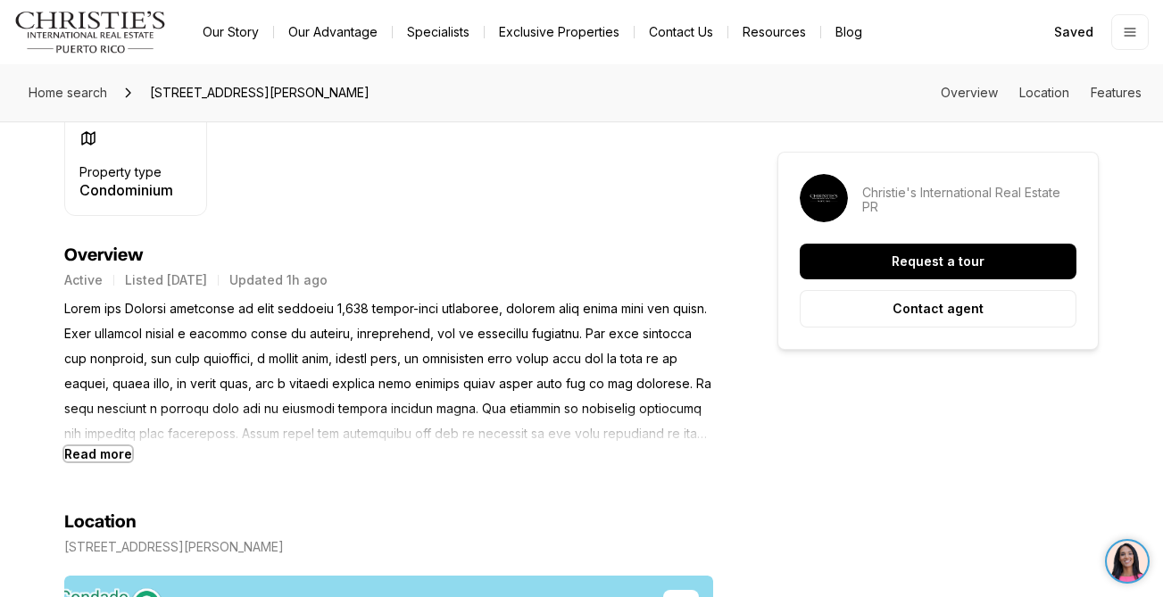
click at [106, 450] on b "Read more" at bounding box center [98, 453] width 68 height 15
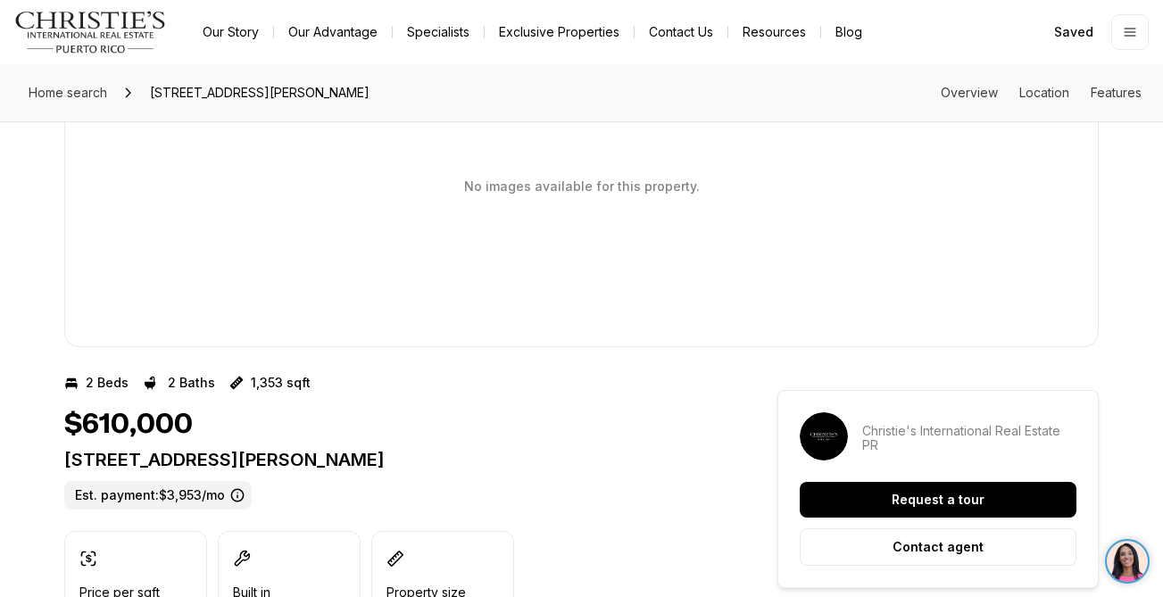
scroll to position [0, 0]
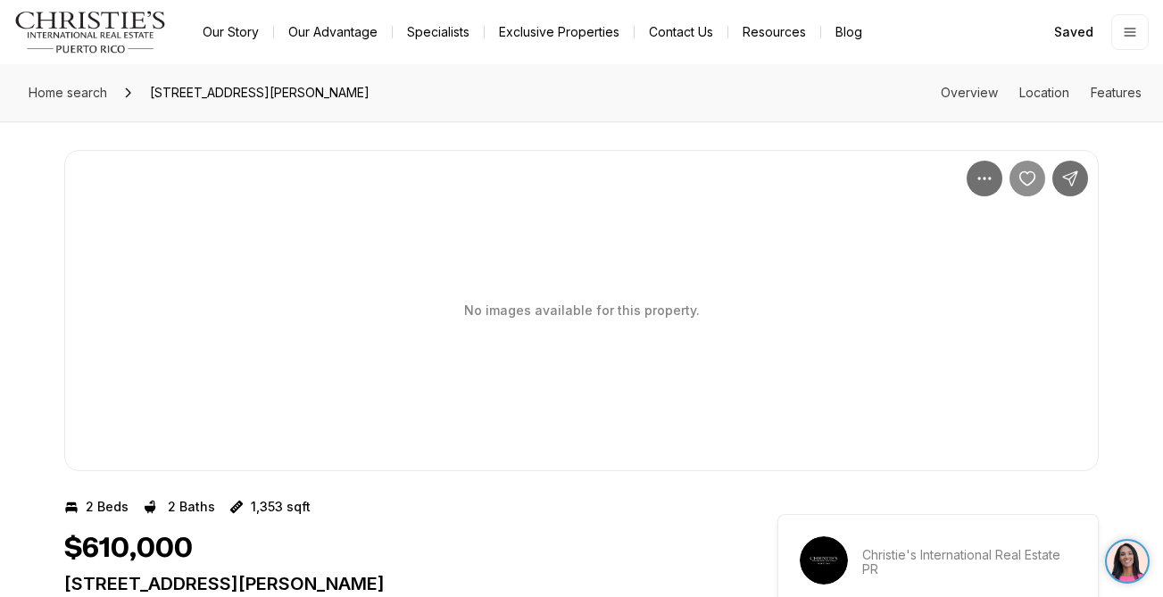
click at [1023, 192] on button "Save Property: 76 COND KINGS COURT #602" at bounding box center [1027, 179] width 36 height 36
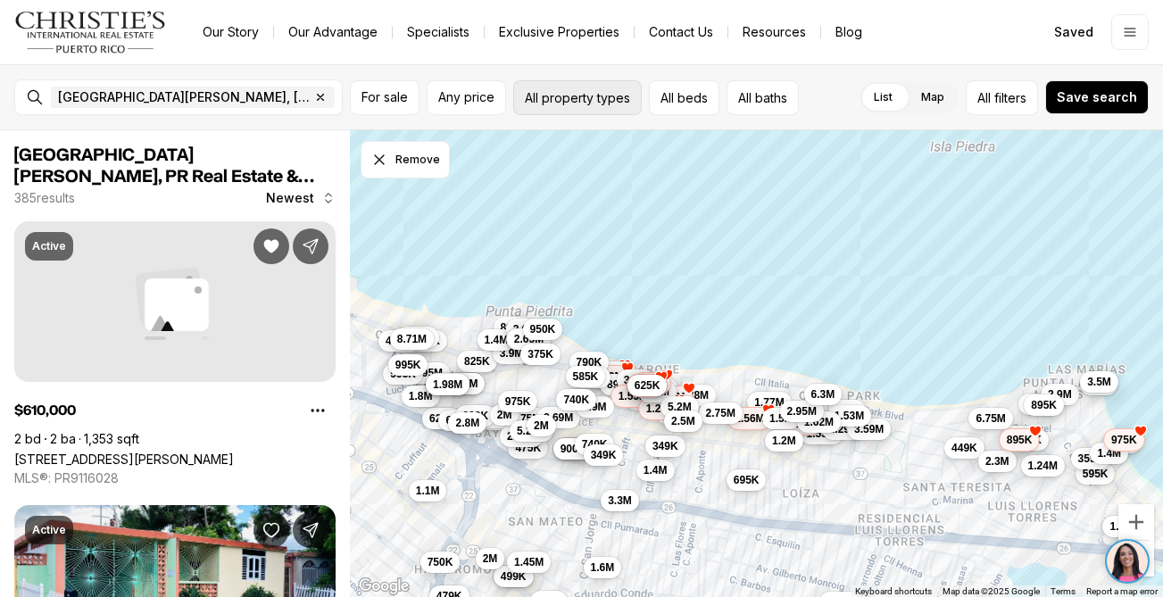
click at [569, 99] on button "All property types" at bounding box center [577, 97] width 129 height 35
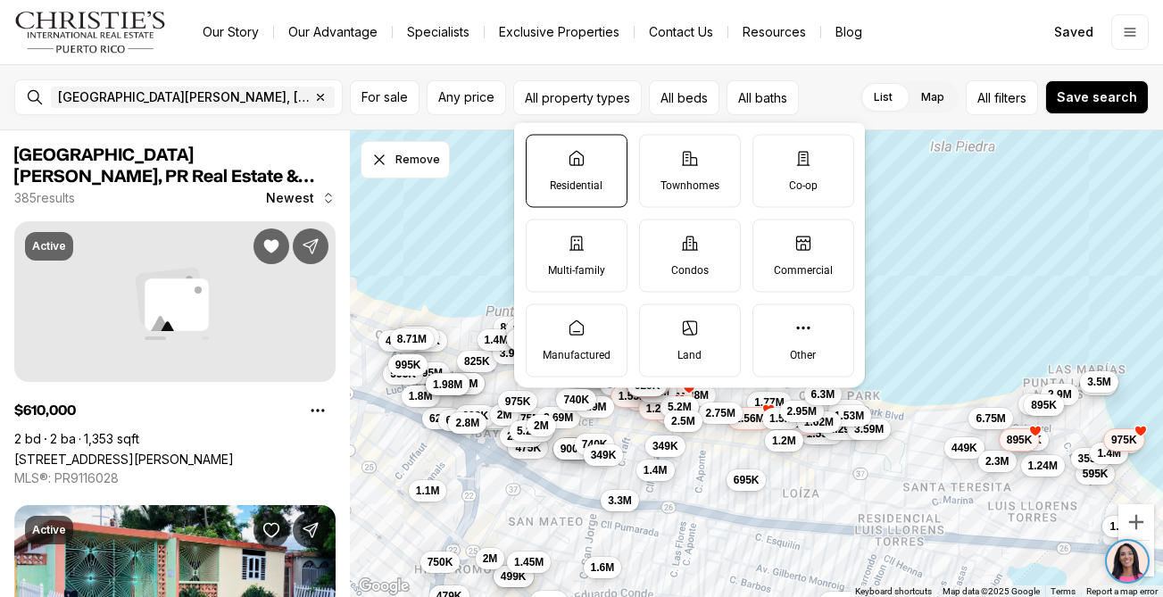
click at [583, 170] on label "Residential" at bounding box center [577, 170] width 102 height 73
click at [544, 153] on button "Residential" at bounding box center [536, 144] width 18 height 18
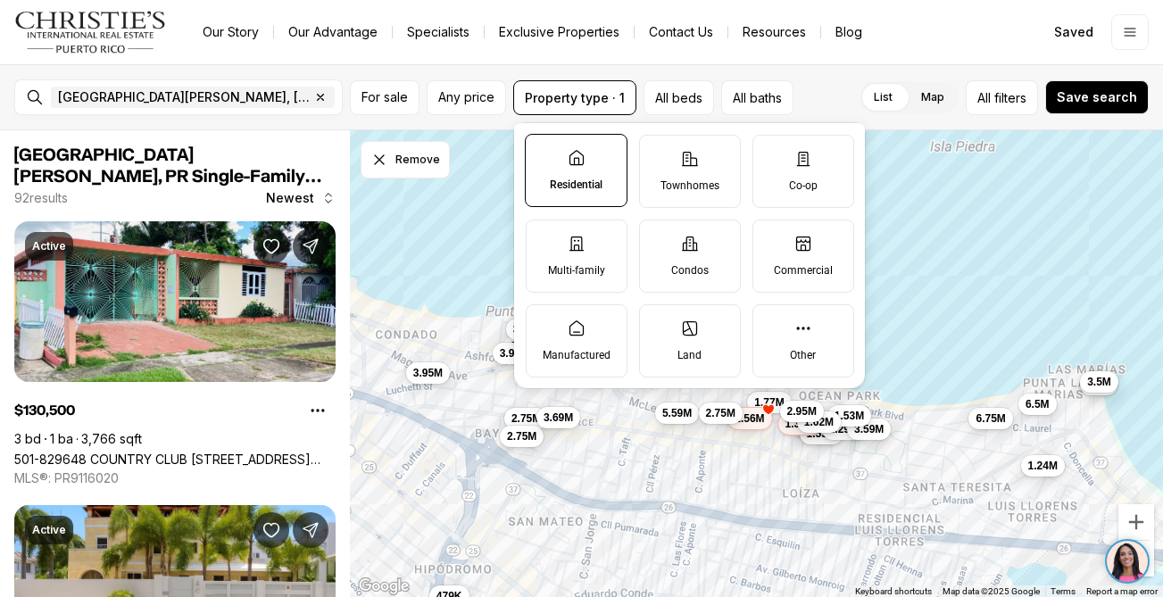
click at [928, 27] on div "Our Story Our Advantage Specialists Exclusive Properties Contact Us Resources B…" at bounding box center [605, 32] width 834 height 25
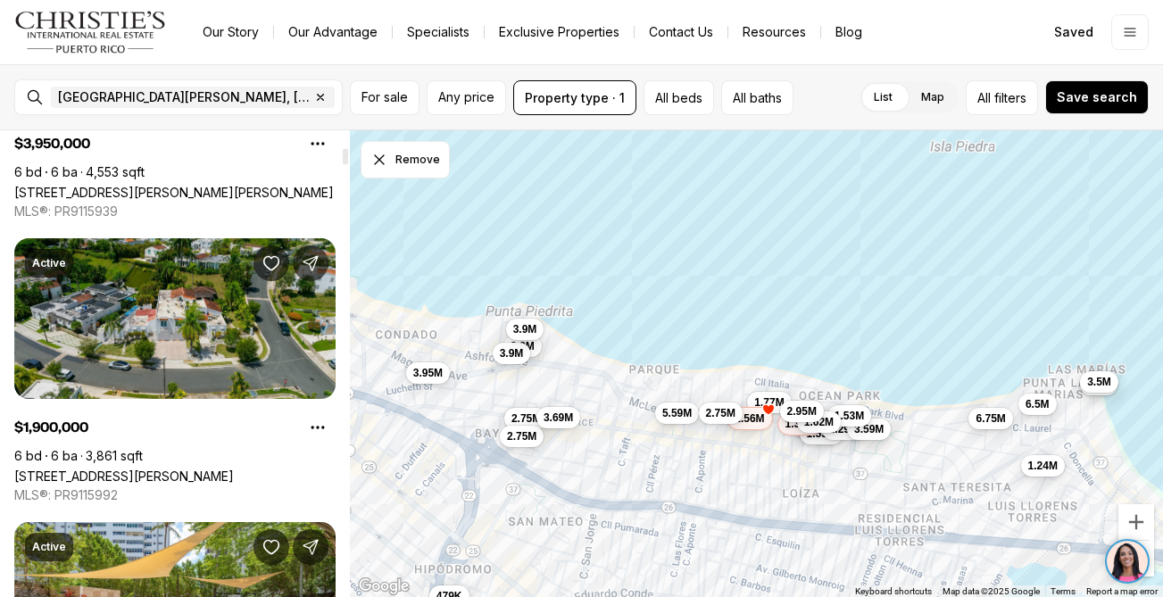
scroll to position [546, 0]
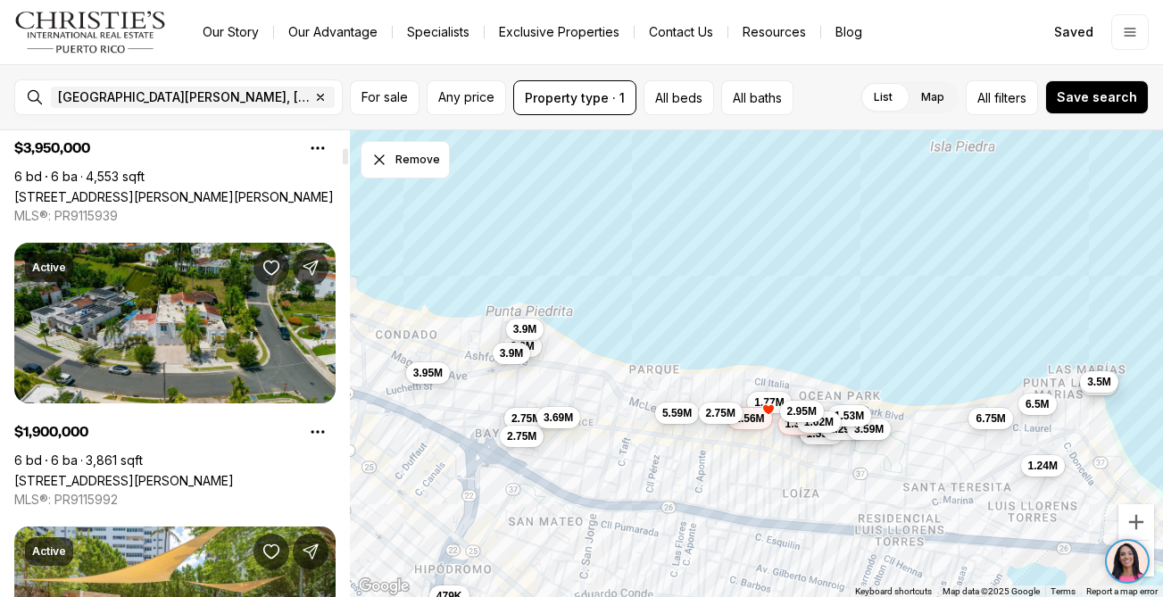
click at [187, 473] on link "[STREET_ADDRESS][PERSON_NAME]" at bounding box center [124, 480] width 220 height 15
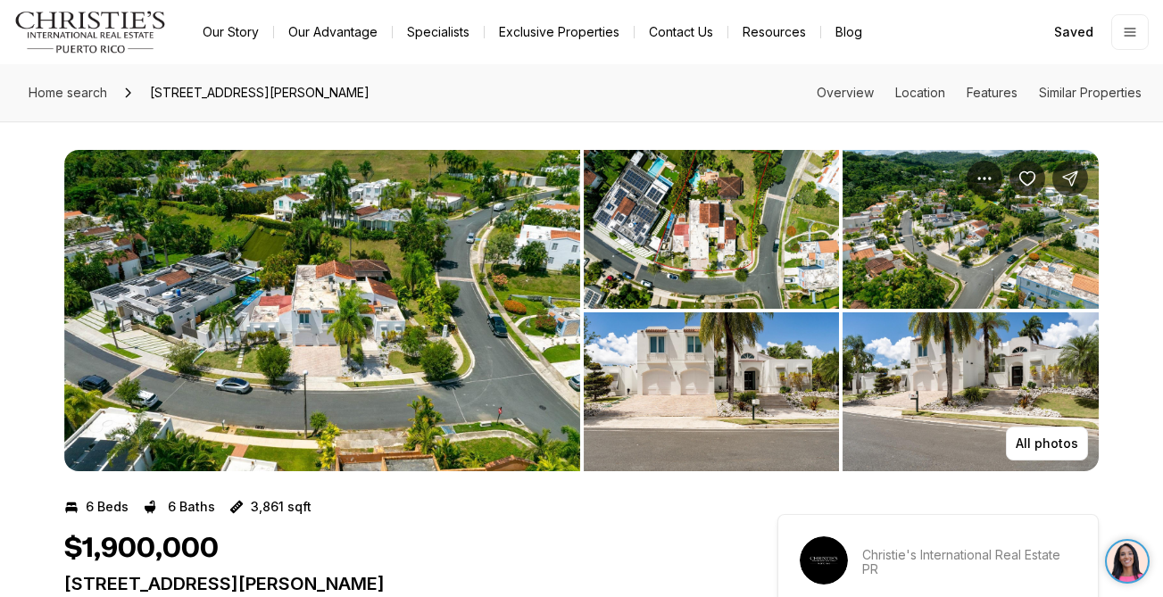
click at [239, 400] on img "View image gallery" at bounding box center [322, 310] width 516 height 321
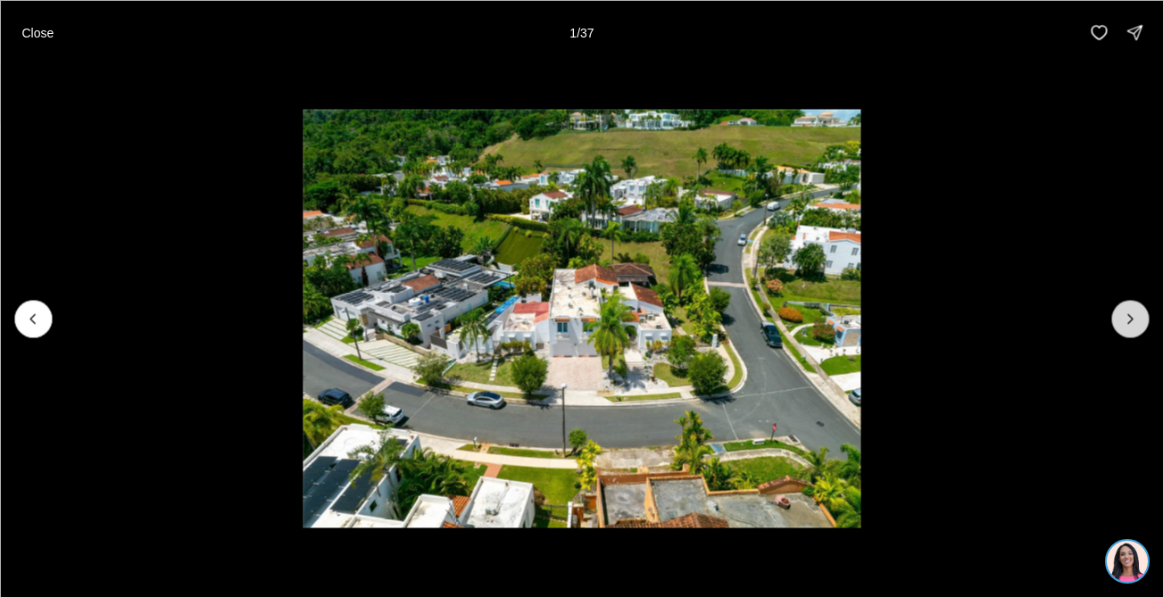
click at [1135, 316] on icon "Next slide" at bounding box center [1130, 319] width 18 height 18
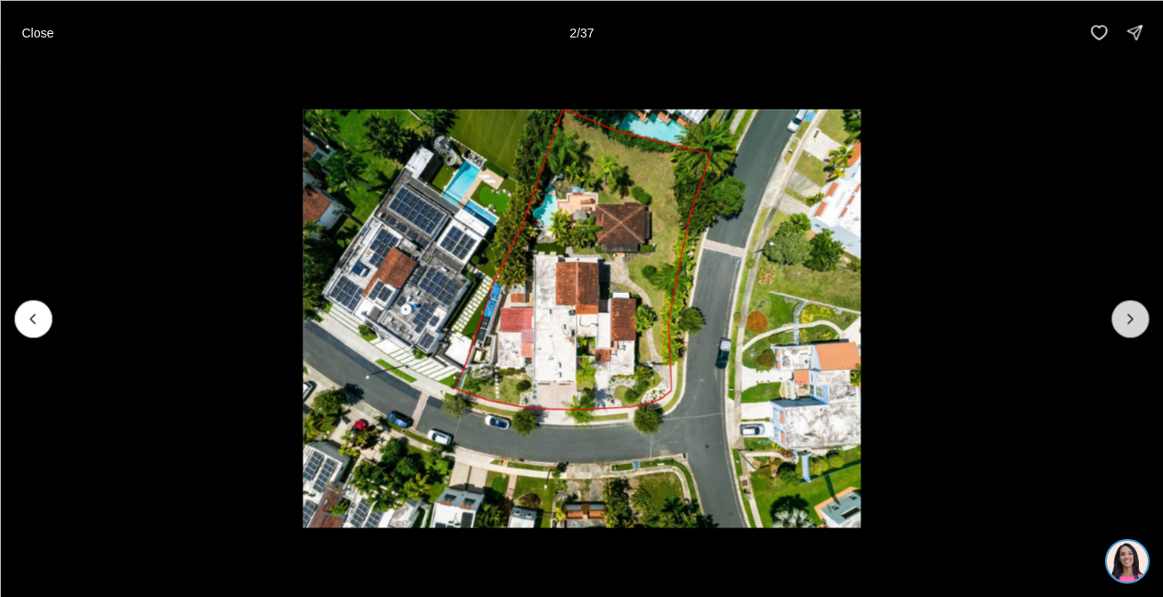
click at [1135, 316] on icon "Next slide" at bounding box center [1130, 319] width 18 height 18
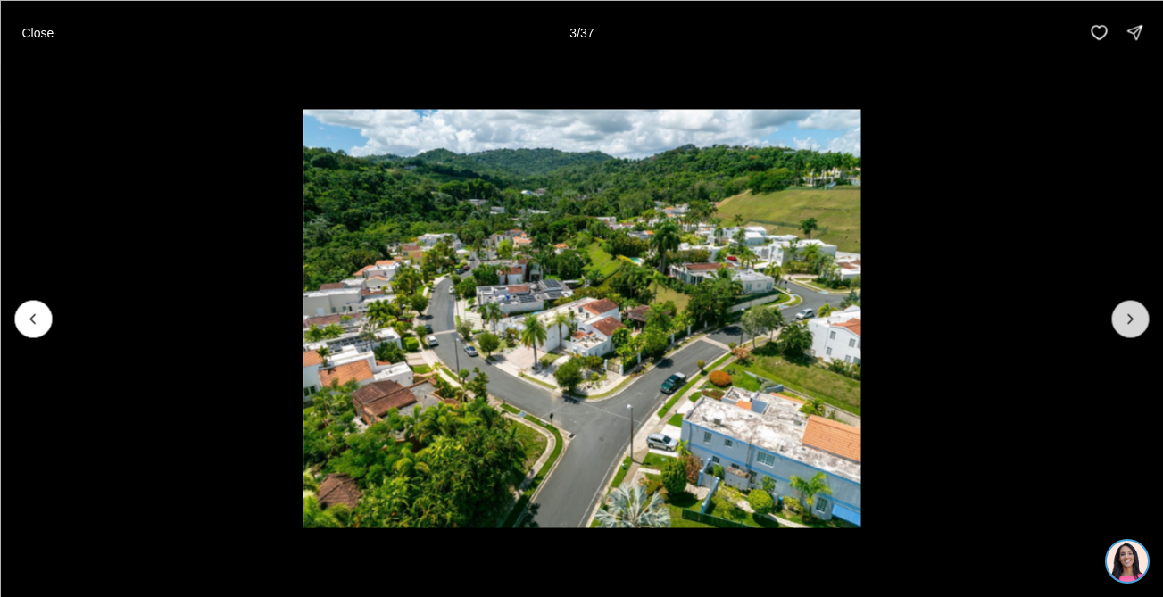
click at [1134, 317] on icon "Next slide" at bounding box center [1130, 319] width 18 height 18
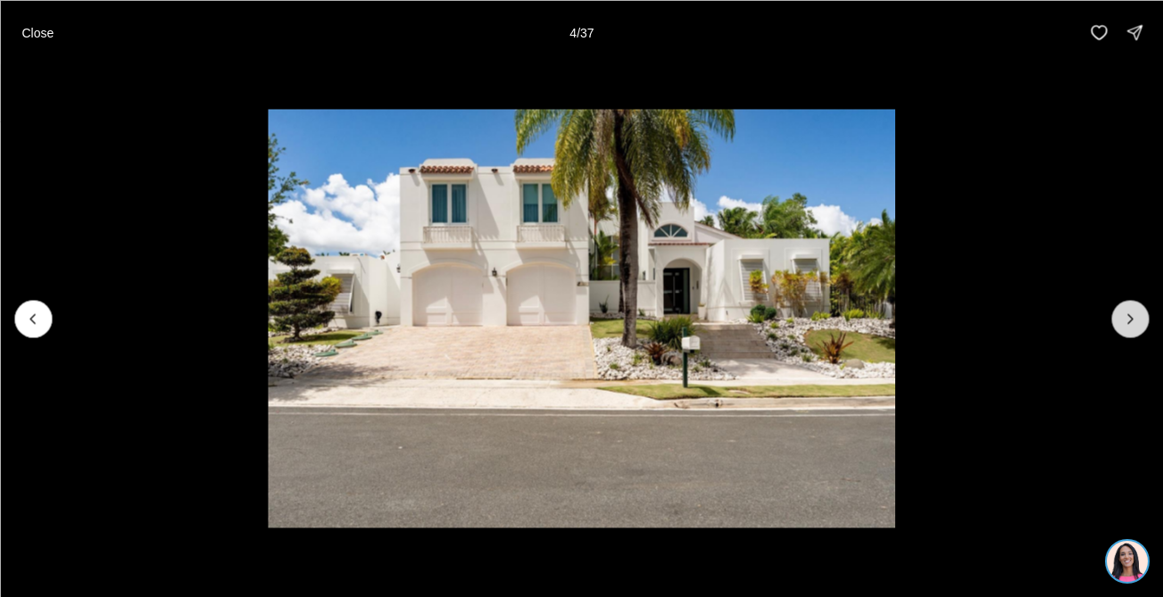
click at [1134, 317] on icon "Next slide" at bounding box center [1130, 319] width 18 height 18
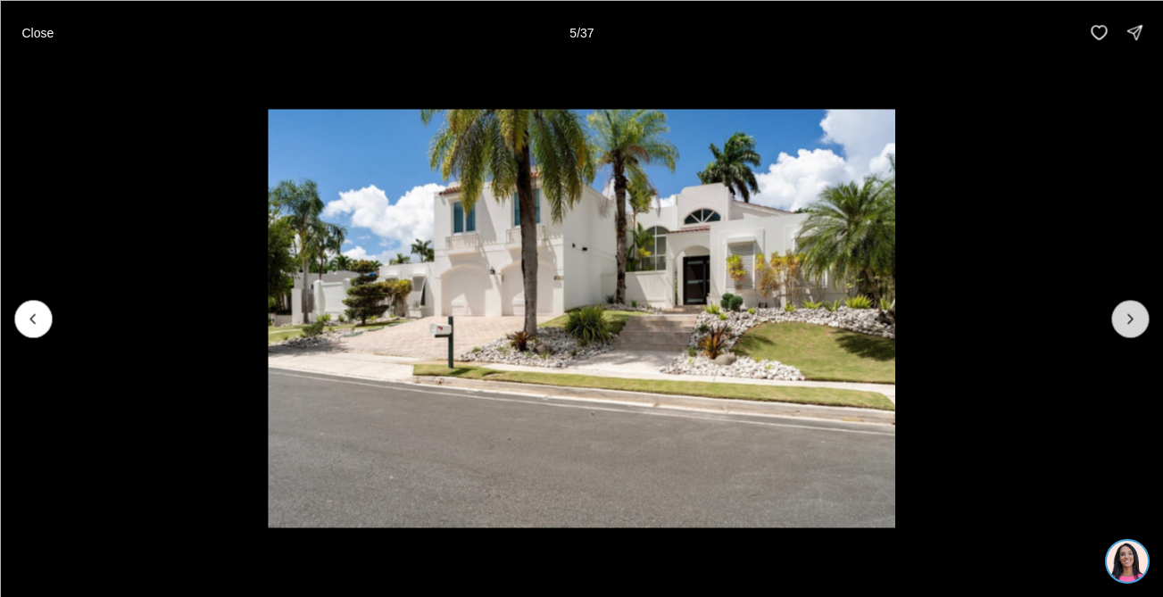
click at [1134, 317] on icon "Next slide" at bounding box center [1130, 319] width 18 height 18
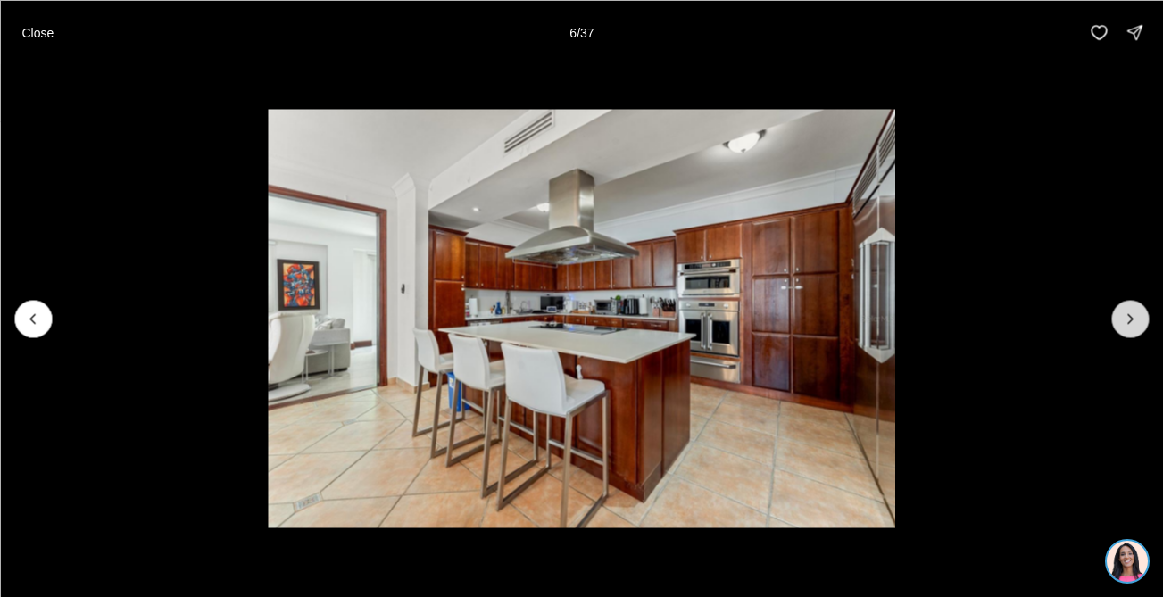
click at [1134, 317] on icon "Next slide" at bounding box center [1130, 319] width 18 height 18
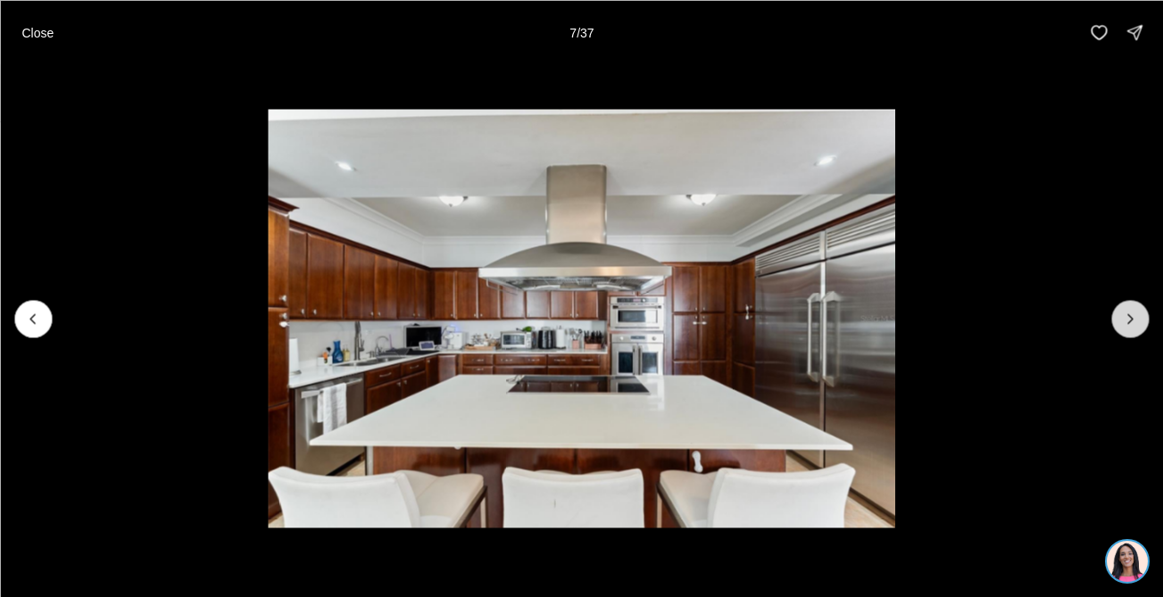
click at [1134, 317] on icon "Next slide" at bounding box center [1130, 319] width 18 height 18
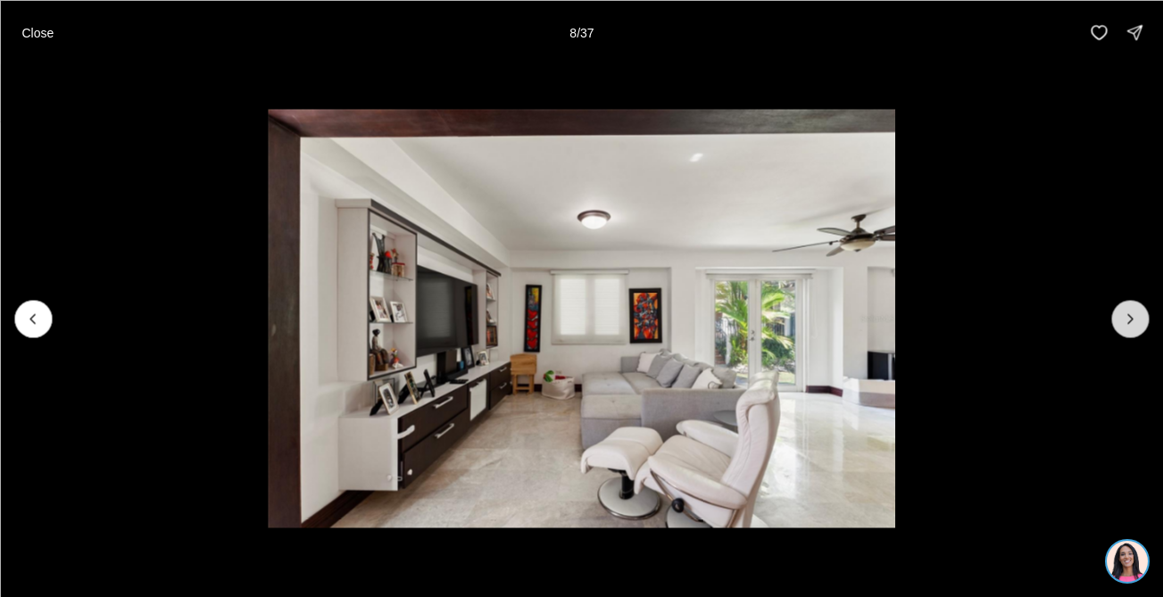
click at [1134, 317] on icon "Next slide" at bounding box center [1130, 319] width 18 height 18
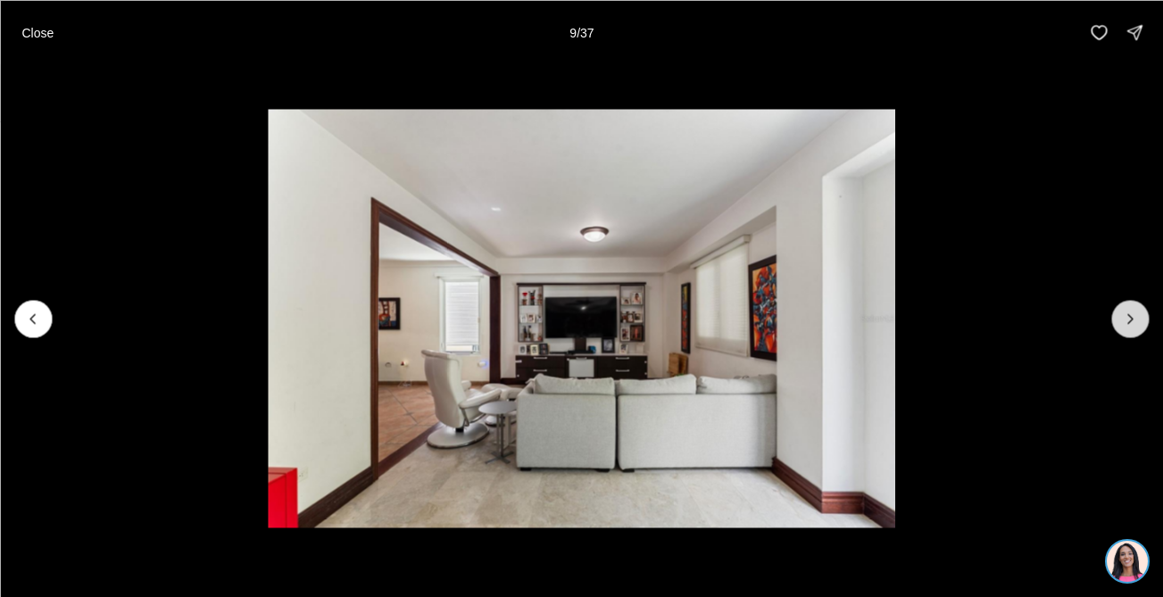
click at [1134, 317] on icon "Next slide" at bounding box center [1130, 319] width 18 height 18
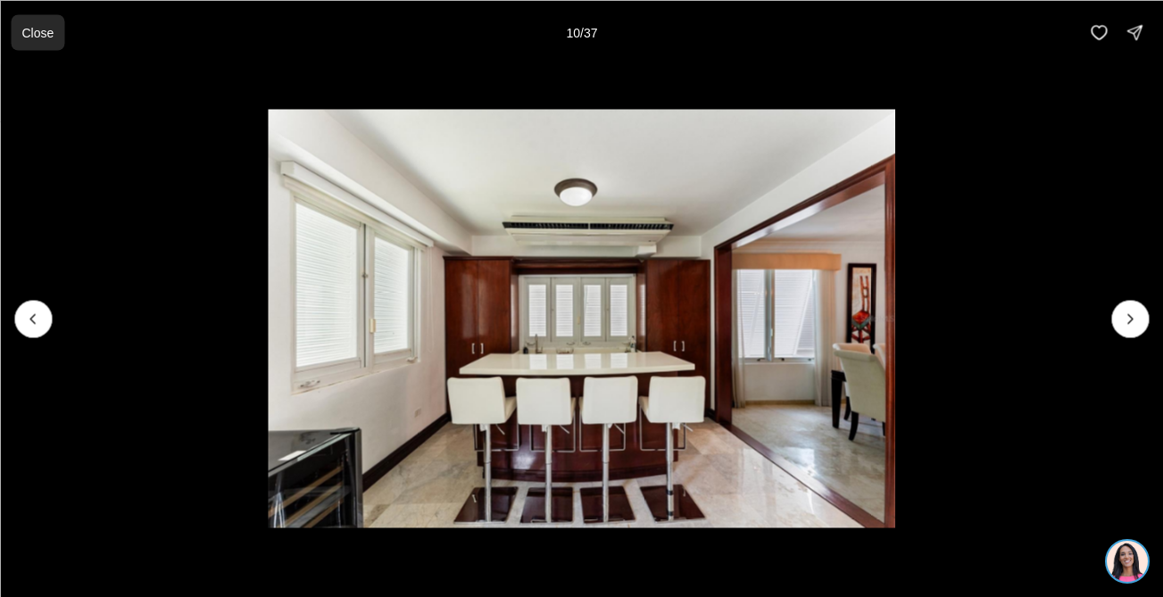
click at [36, 29] on p "Close" at bounding box center [37, 32] width 32 height 14
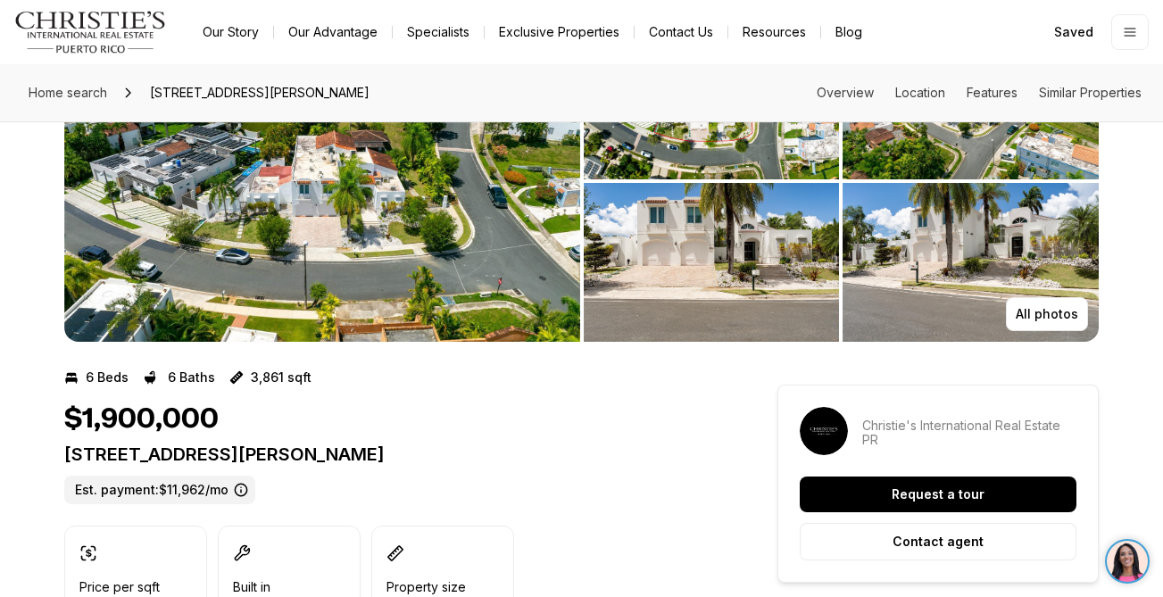
scroll to position [71, 0]
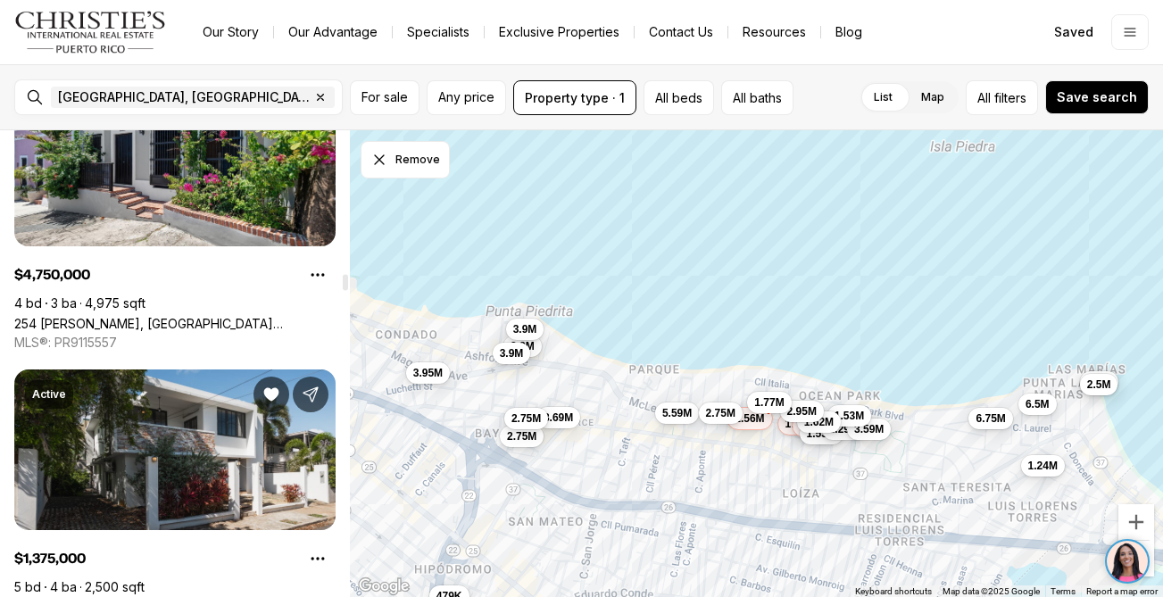
scroll to position [4678, 0]
click at [170, 596] on link "2008 CACIQUE, [GEOGRAPHIC_DATA][PERSON_NAME], 00911" at bounding box center [174, 606] width 321 height 15
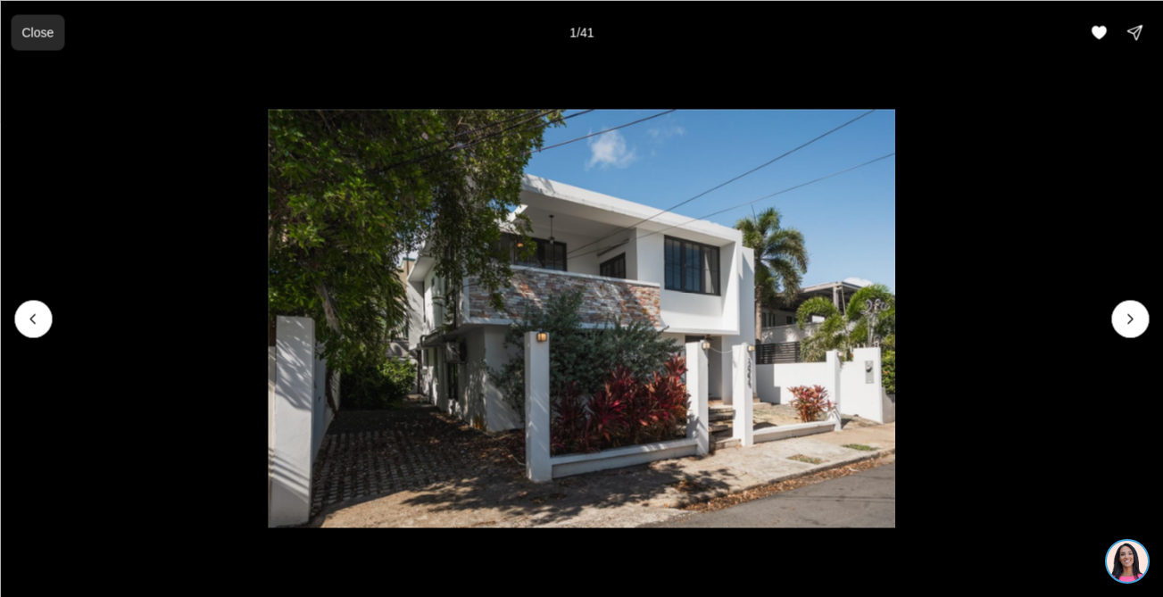
click at [33, 31] on p "Close" at bounding box center [37, 32] width 32 height 14
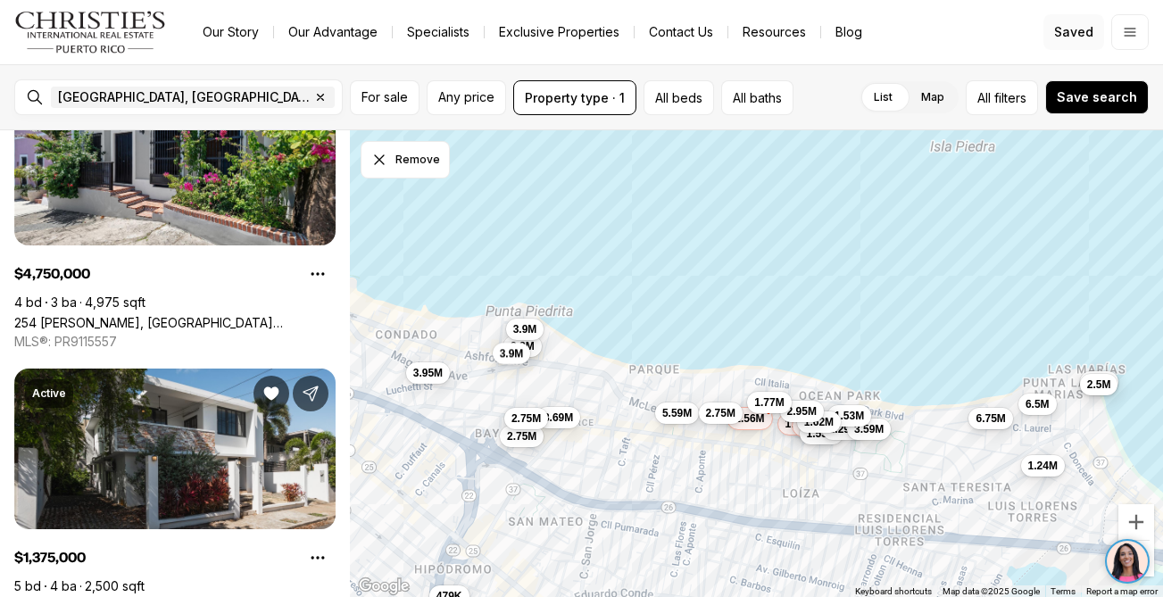
click at [1071, 36] on span "Saved" at bounding box center [1073, 32] width 39 height 14
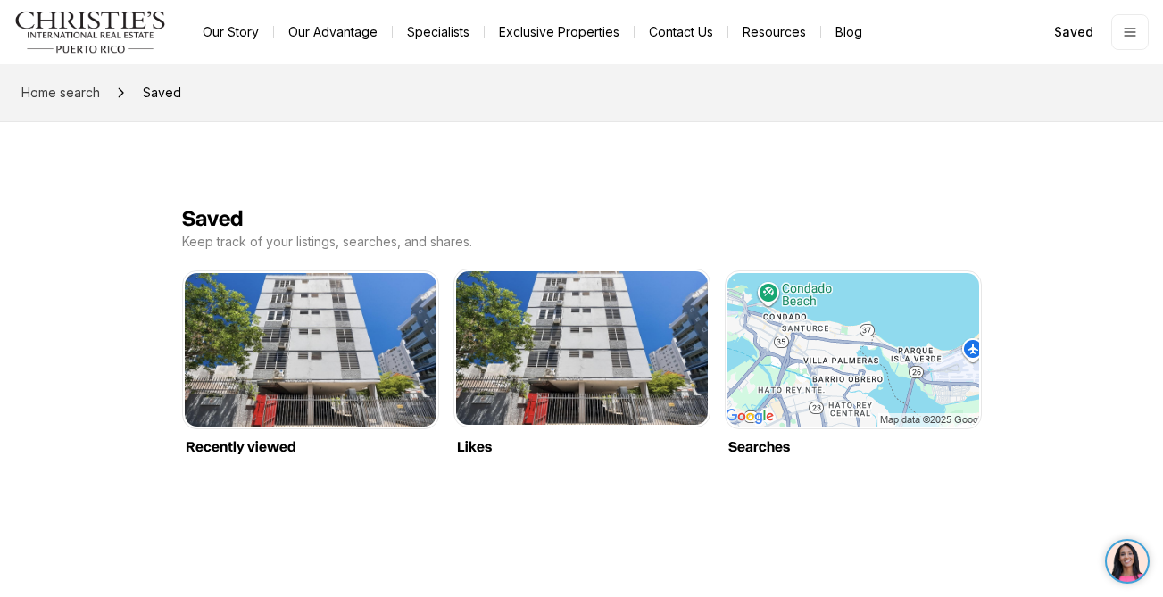
click at [591, 271] on link "Likes" at bounding box center [582, 271] width 252 height 0
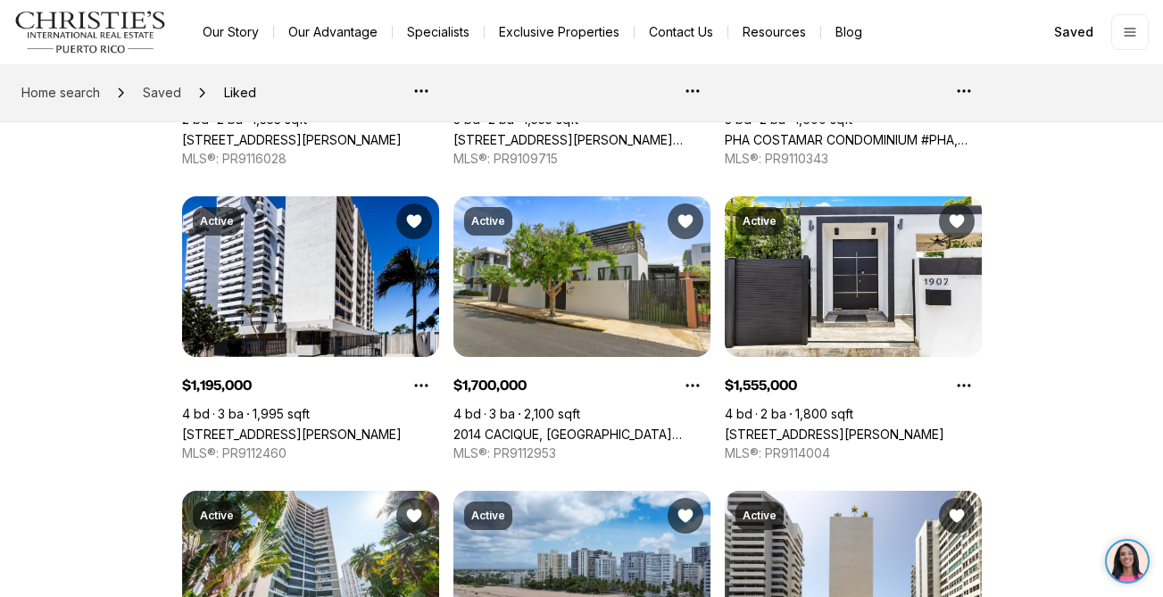
scroll to position [366, 0]
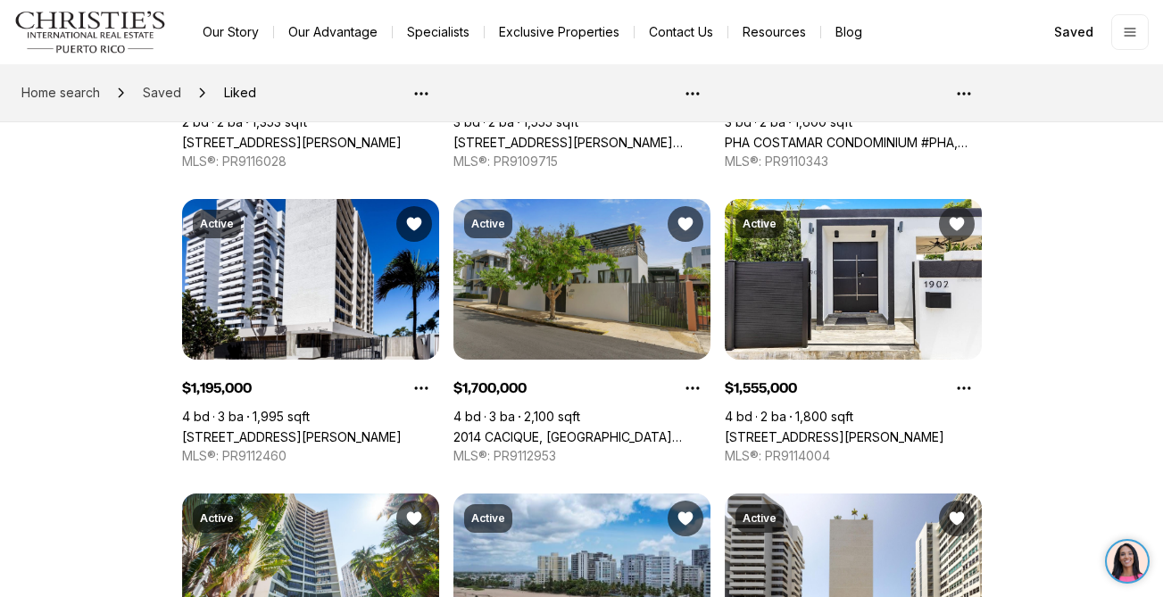
click at [577, 429] on link "2014 CACIQUE, [GEOGRAPHIC_DATA][PERSON_NAME], 00911" at bounding box center [581, 436] width 257 height 15
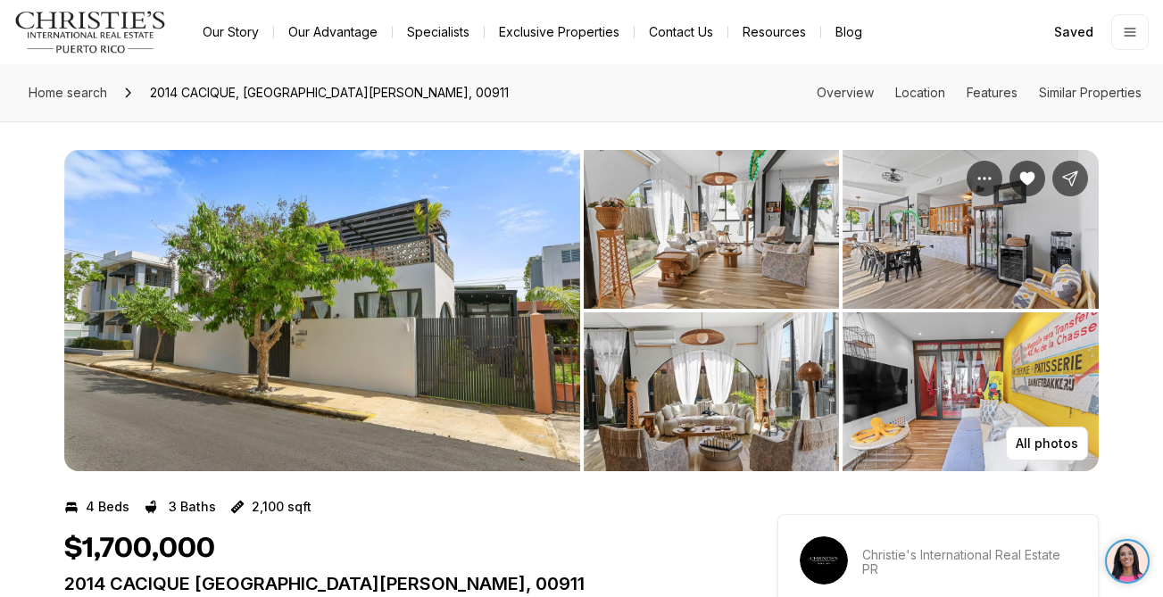
click at [353, 275] on img "View image gallery" at bounding box center [322, 310] width 516 height 321
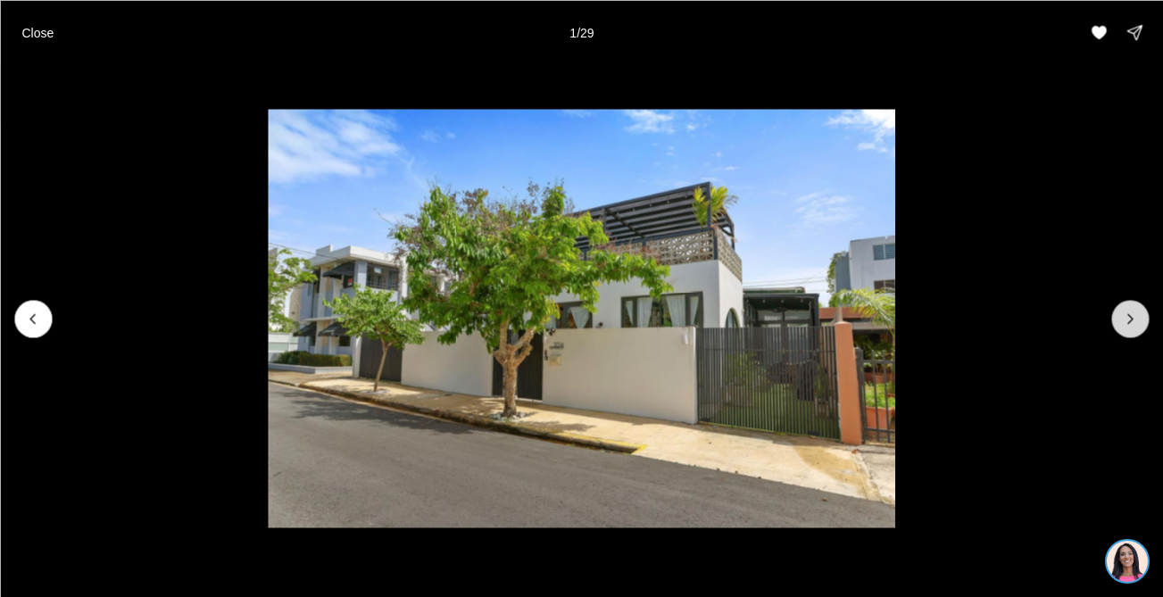
click at [1126, 327] on icon "Next slide" at bounding box center [1130, 319] width 18 height 18
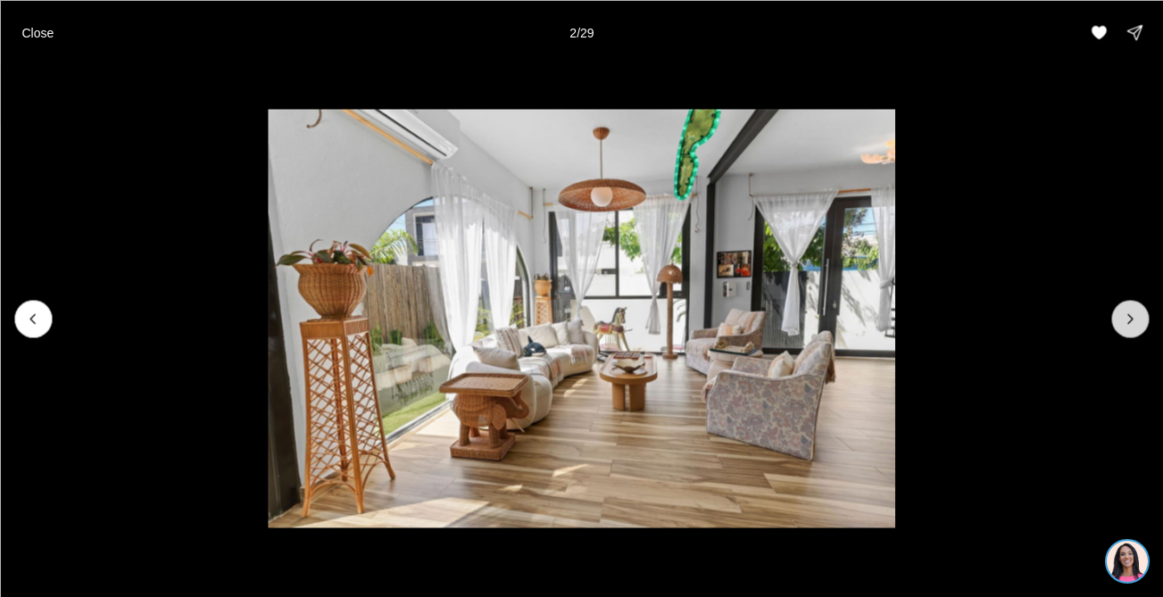
click at [1126, 327] on icon "Next slide" at bounding box center [1130, 319] width 18 height 18
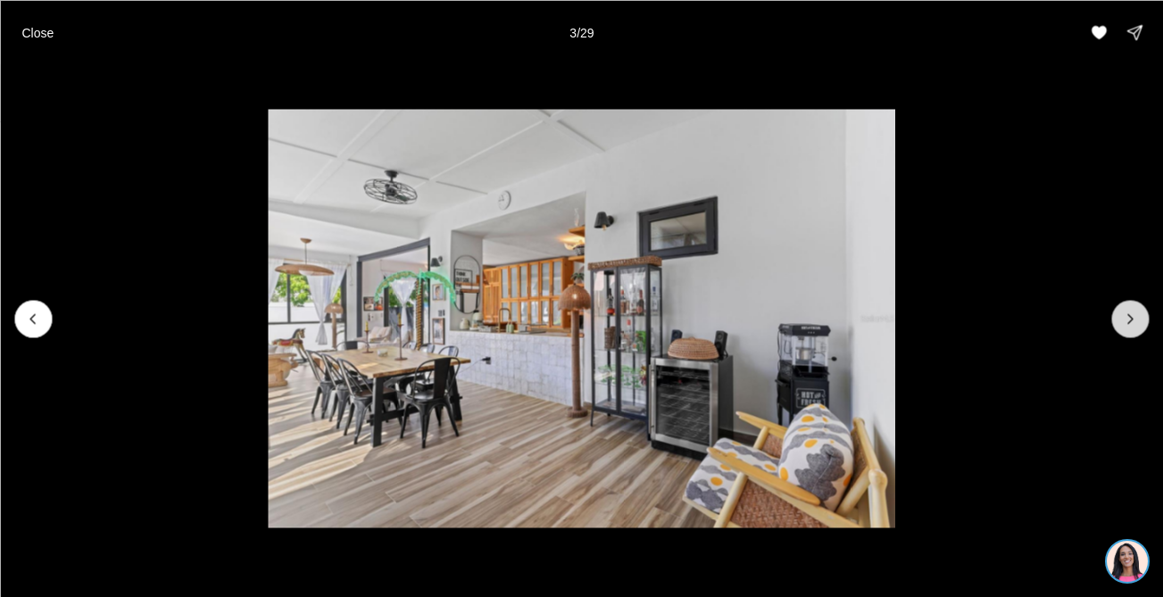
click at [1126, 327] on icon "Next slide" at bounding box center [1130, 319] width 18 height 18
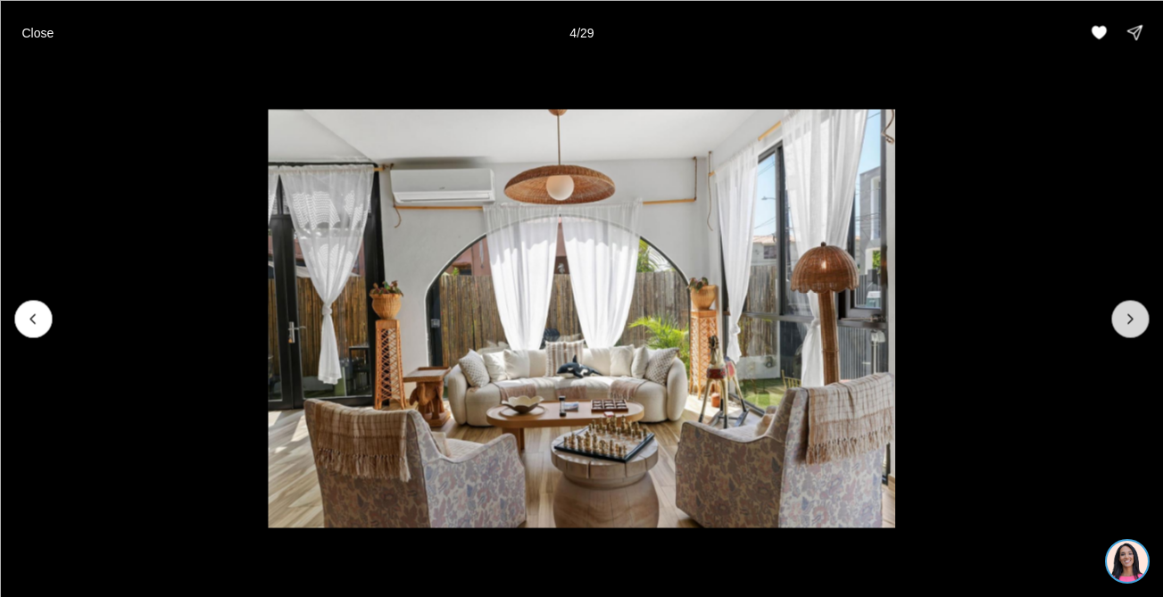
click at [1126, 325] on icon "Next slide" at bounding box center [1130, 319] width 18 height 18
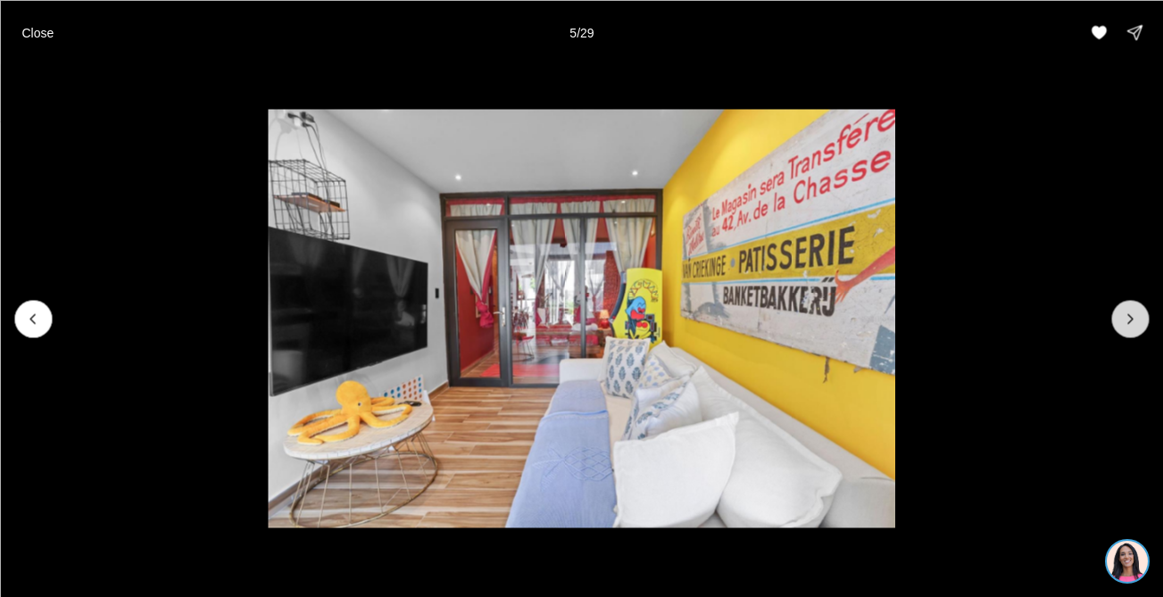
click at [1126, 325] on icon "Next slide" at bounding box center [1130, 319] width 18 height 18
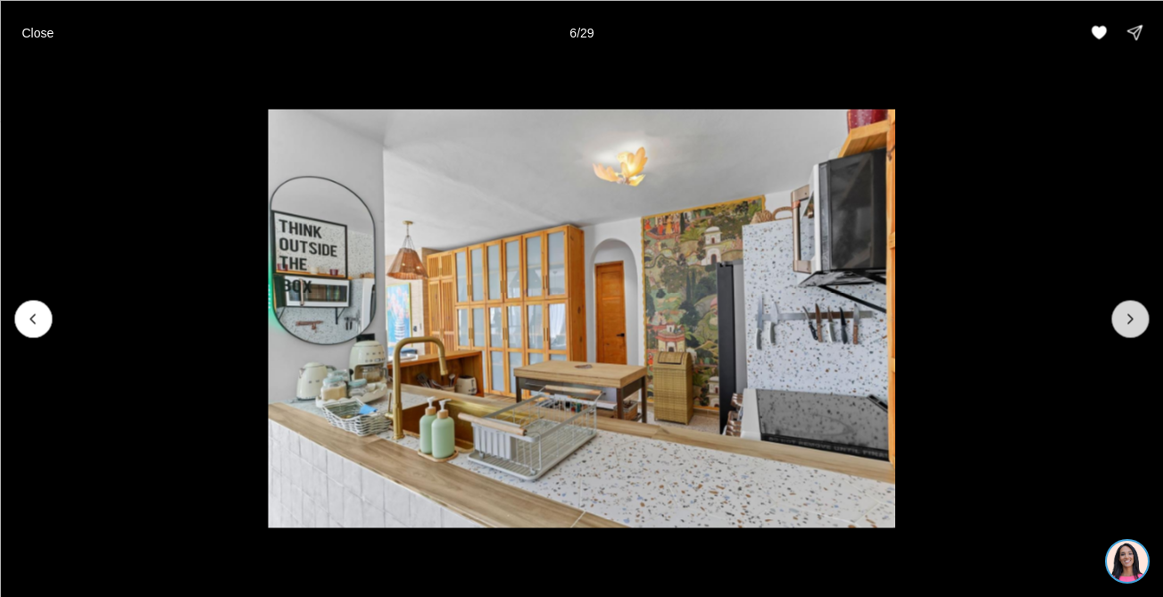
click at [1121, 322] on icon "Next slide" at bounding box center [1130, 319] width 18 height 18
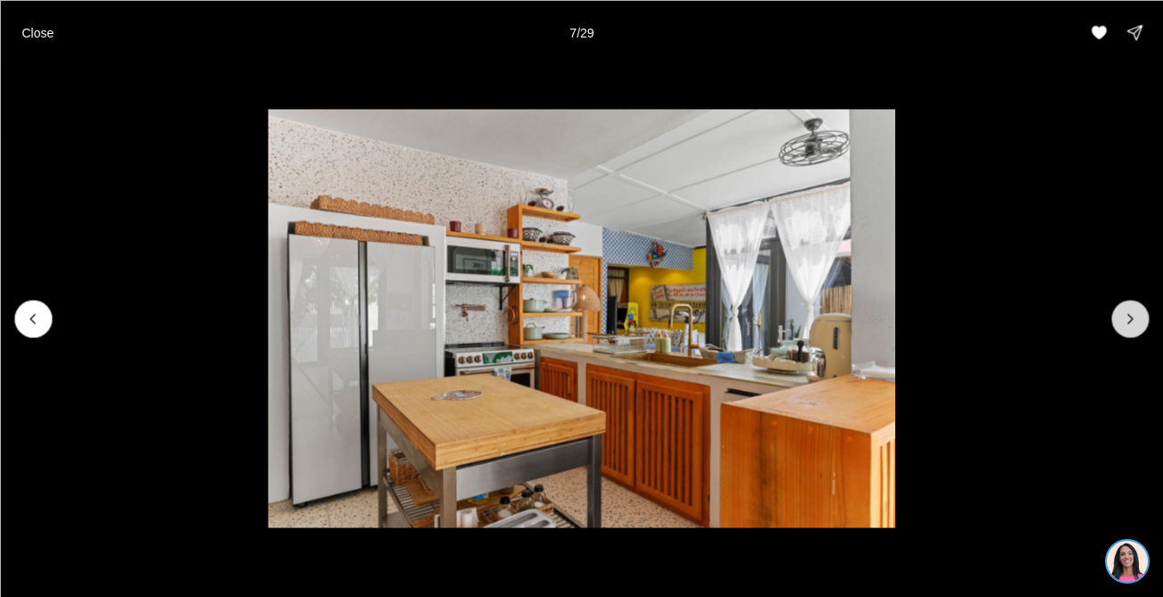
click at [1121, 322] on icon "Next slide" at bounding box center [1130, 319] width 18 height 18
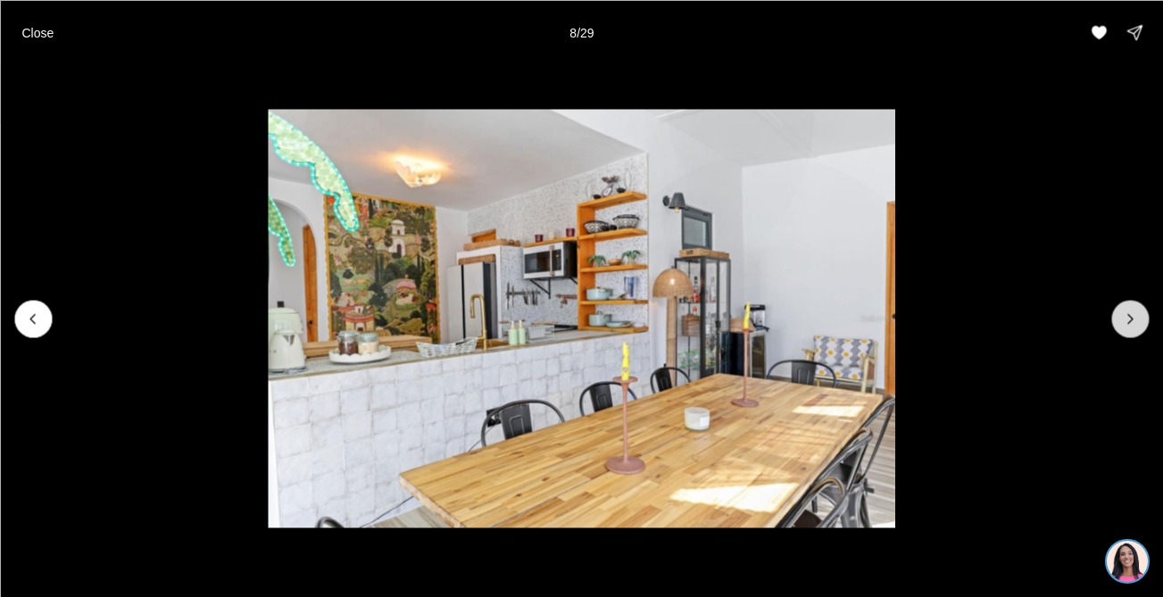
click at [1121, 322] on icon "Next slide" at bounding box center [1130, 319] width 18 height 18
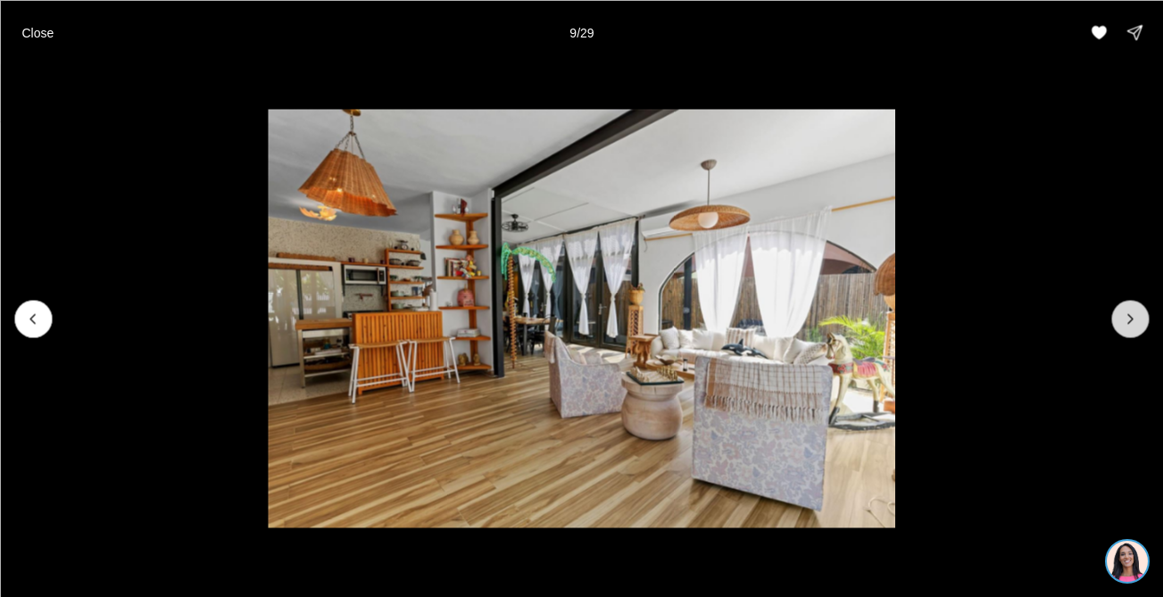
click at [1121, 322] on icon "Next slide" at bounding box center [1130, 319] width 18 height 18
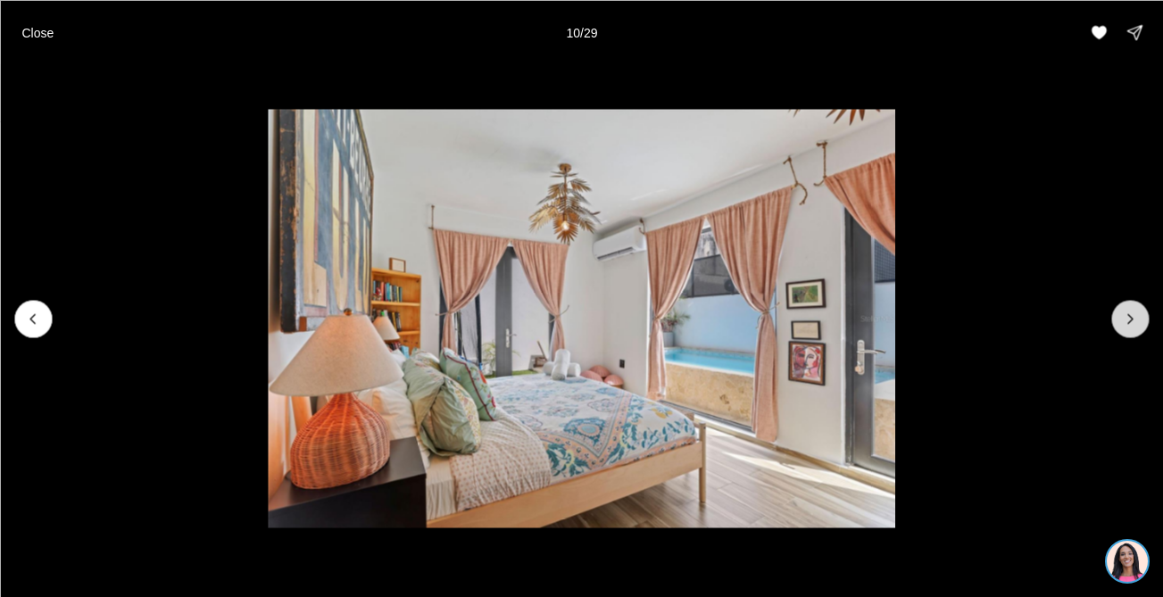
click at [1121, 322] on icon "Next slide" at bounding box center [1130, 319] width 18 height 18
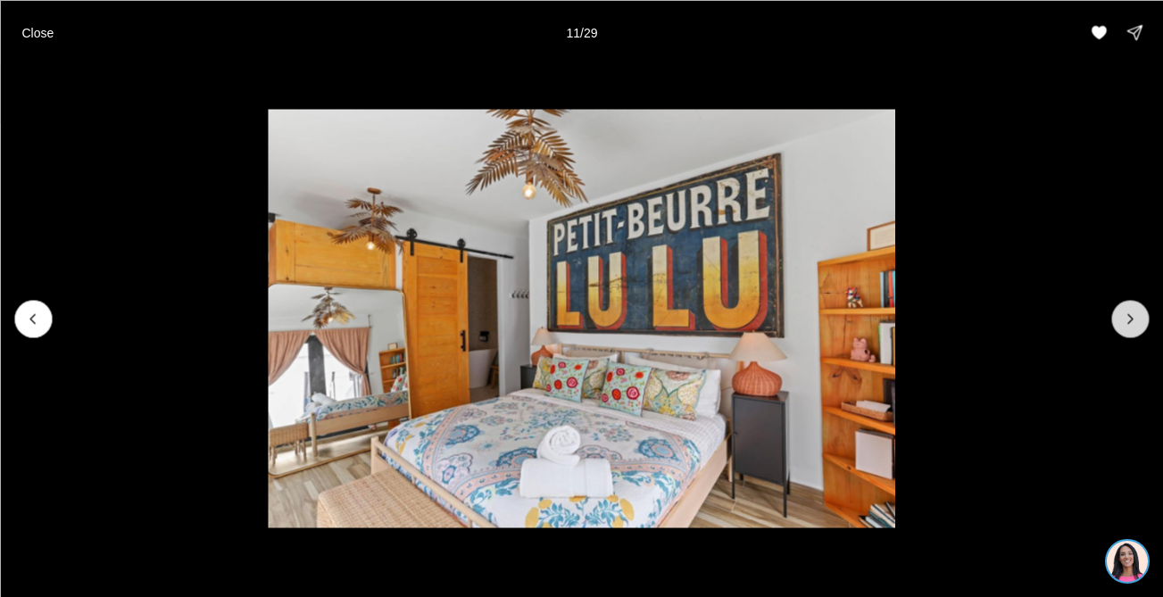
click at [1121, 322] on icon "Next slide" at bounding box center [1130, 319] width 18 height 18
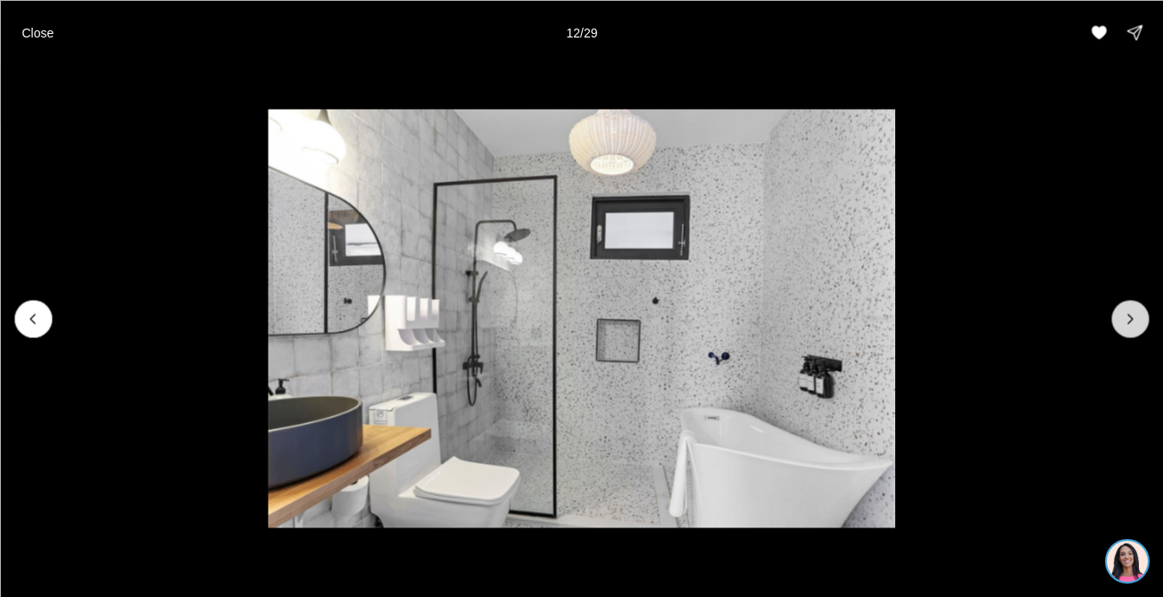
click at [1121, 322] on icon "Next slide" at bounding box center [1130, 319] width 18 height 18
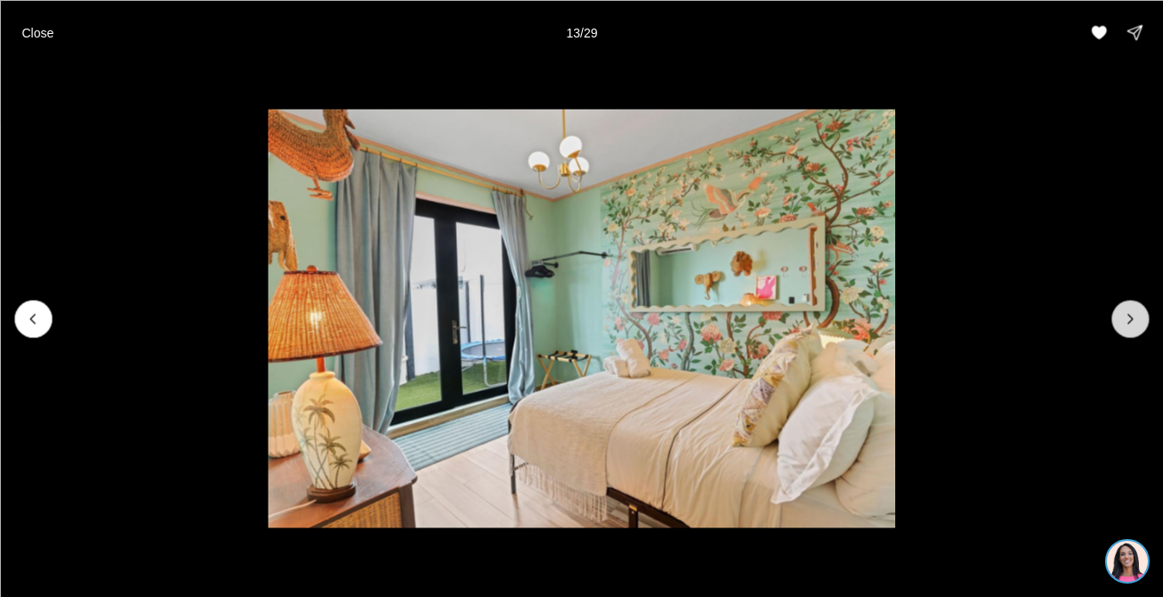
click at [1121, 322] on icon "Next slide" at bounding box center [1130, 319] width 18 height 18
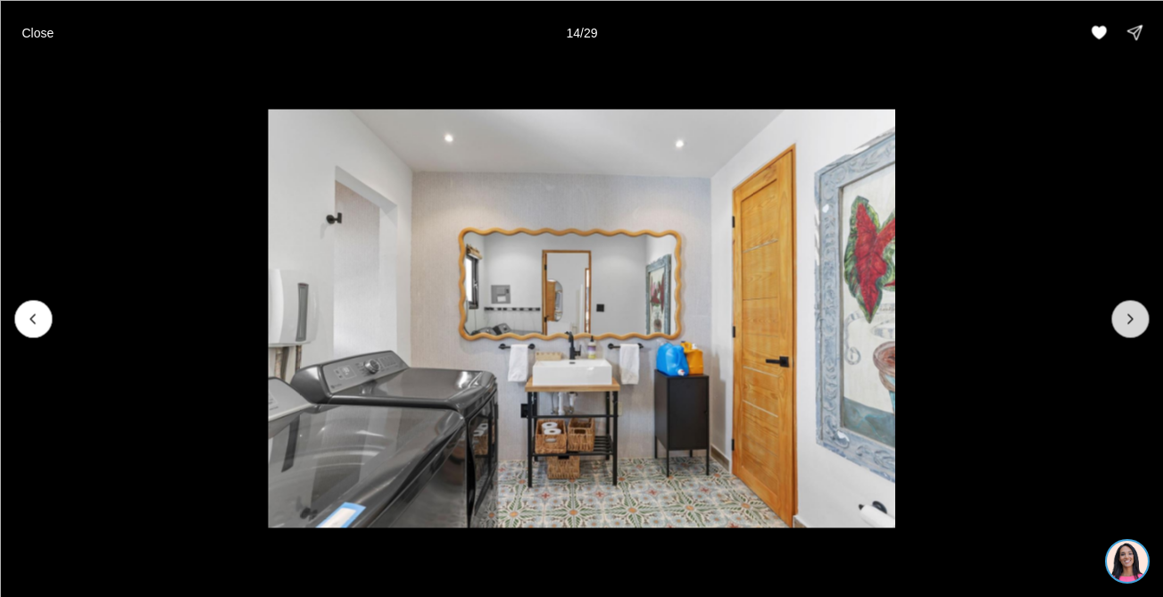
click at [1121, 322] on icon "Next slide" at bounding box center [1130, 319] width 18 height 18
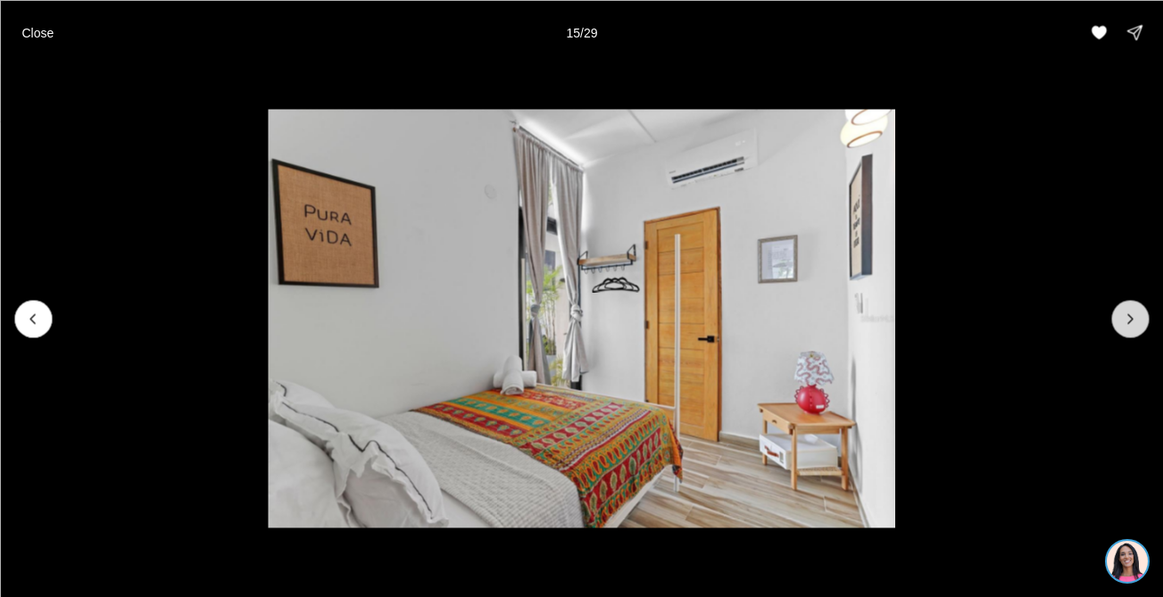
click at [1121, 322] on icon "Next slide" at bounding box center [1130, 319] width 18 height 18
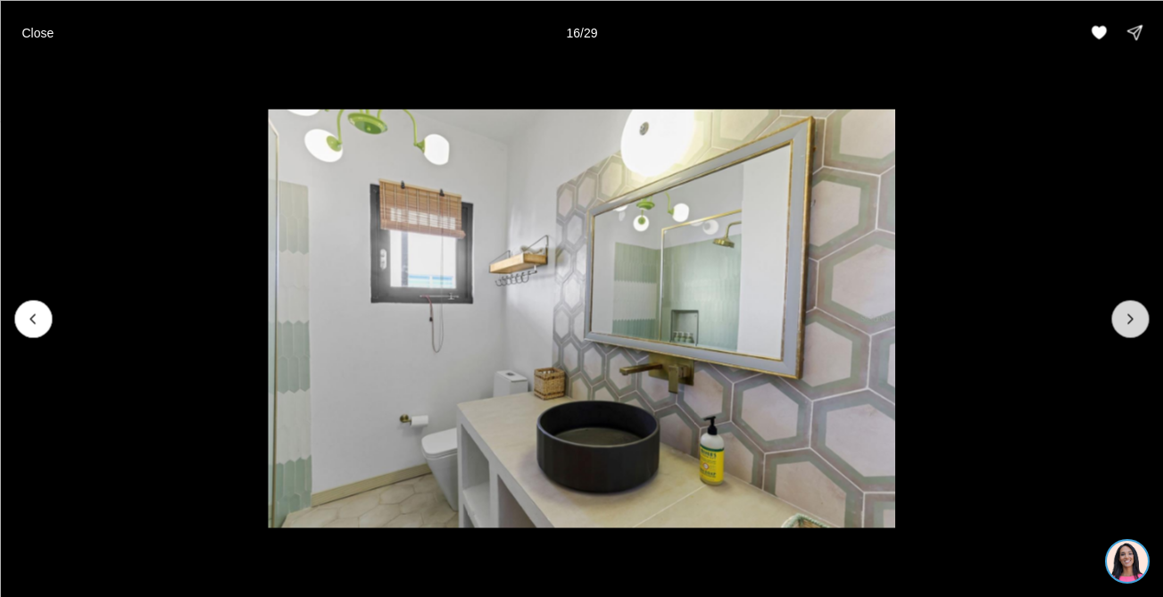
click at [1121, 322] on icon "Next slide" at bounding box center [1130, 319] width 18 height 18
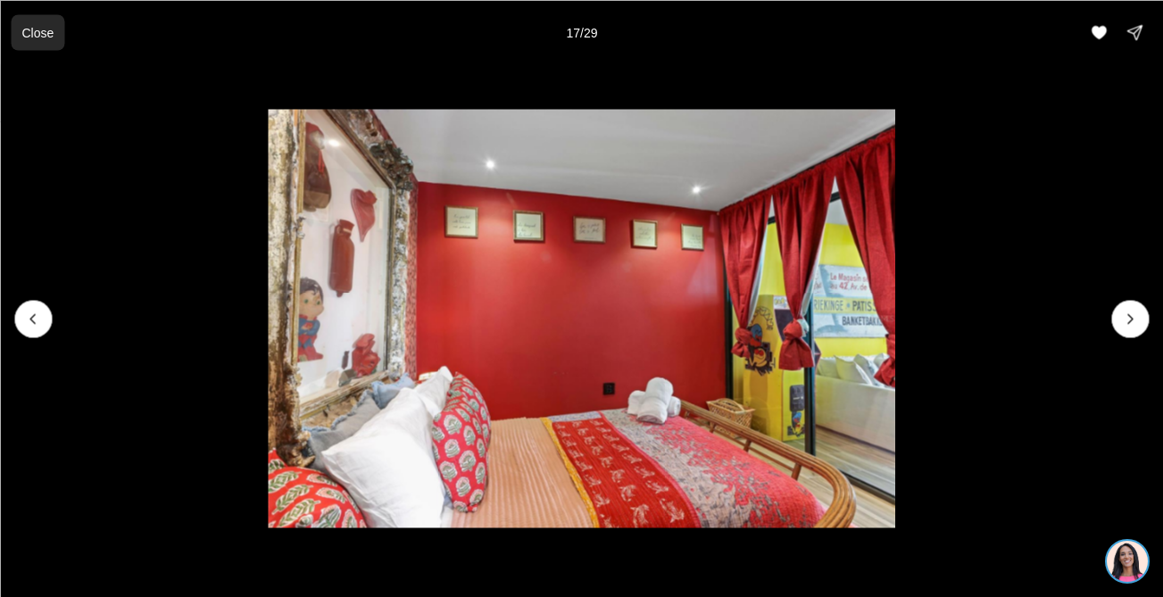
click at [33, 27] on p "Close" at bounding box center [37, 32] width 32 height 14
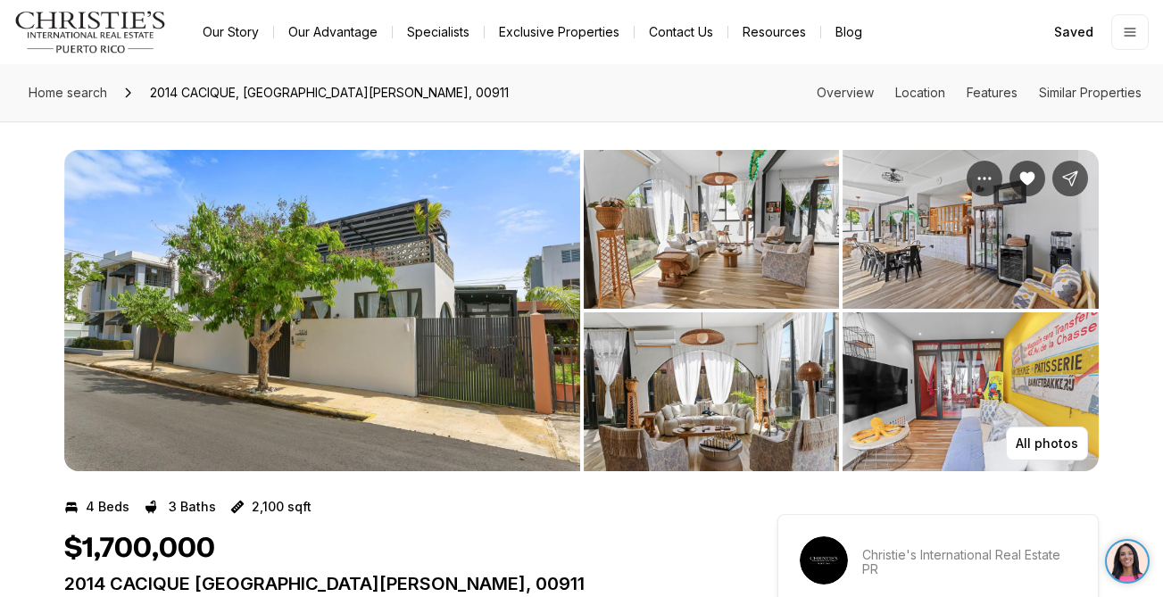
click at [321, 293] on img "View image gallery" at bounding box center [322, 310] width 516 height 321
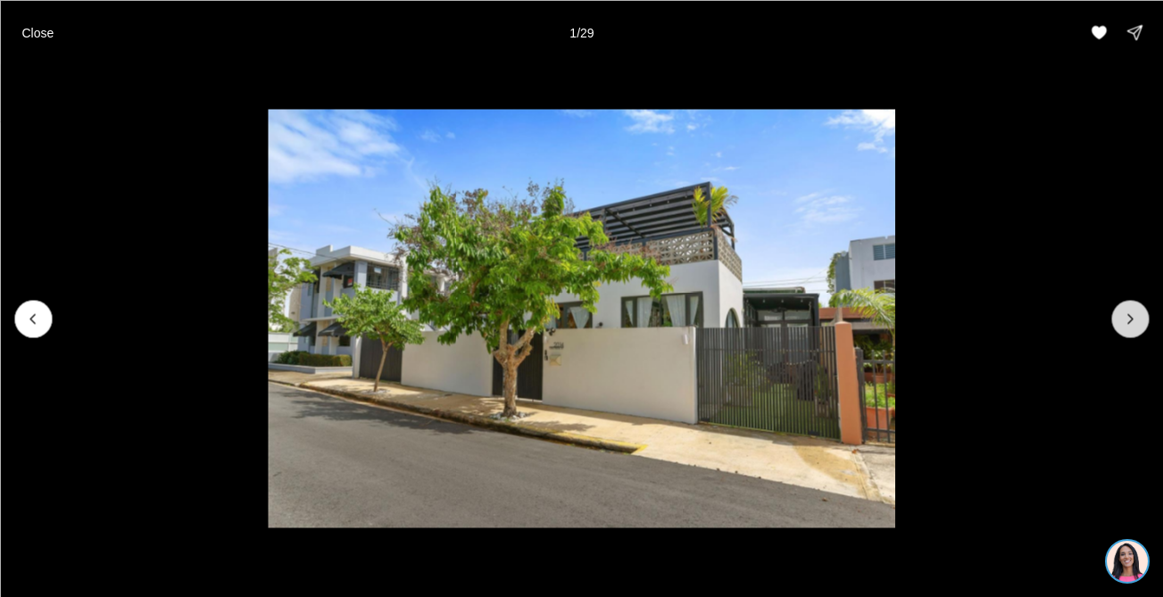
click at [1124, 315] on icon "Next slide" at bounding box center [1130, 319] width 18 height 18
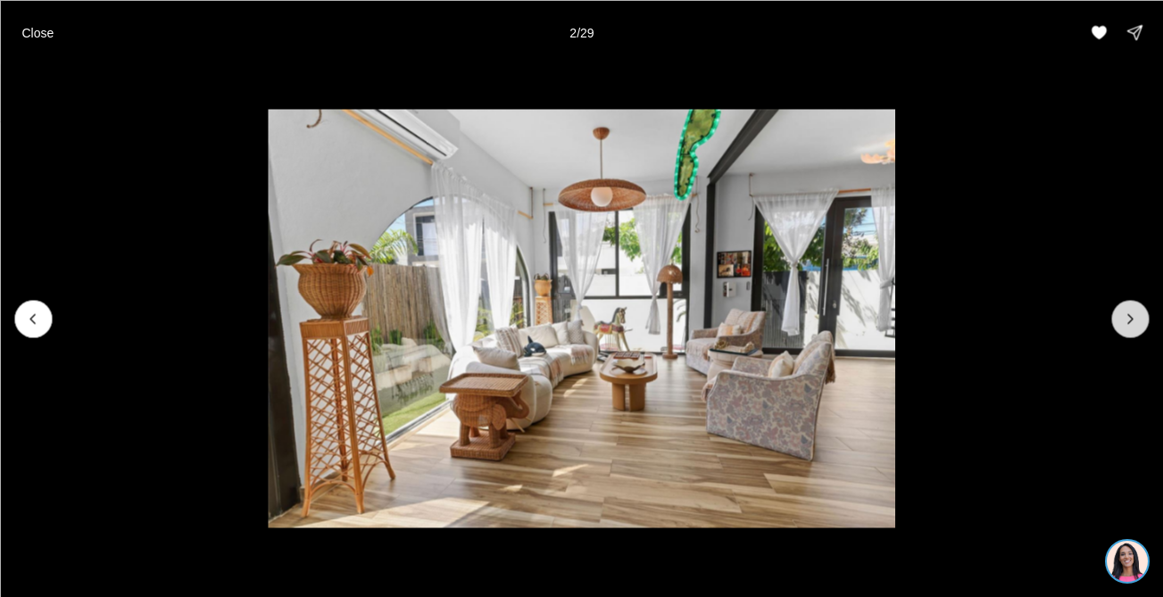
click at [1124, 315] on icon "Next slide" at bounding box center [1130, 319] width 18 height 18
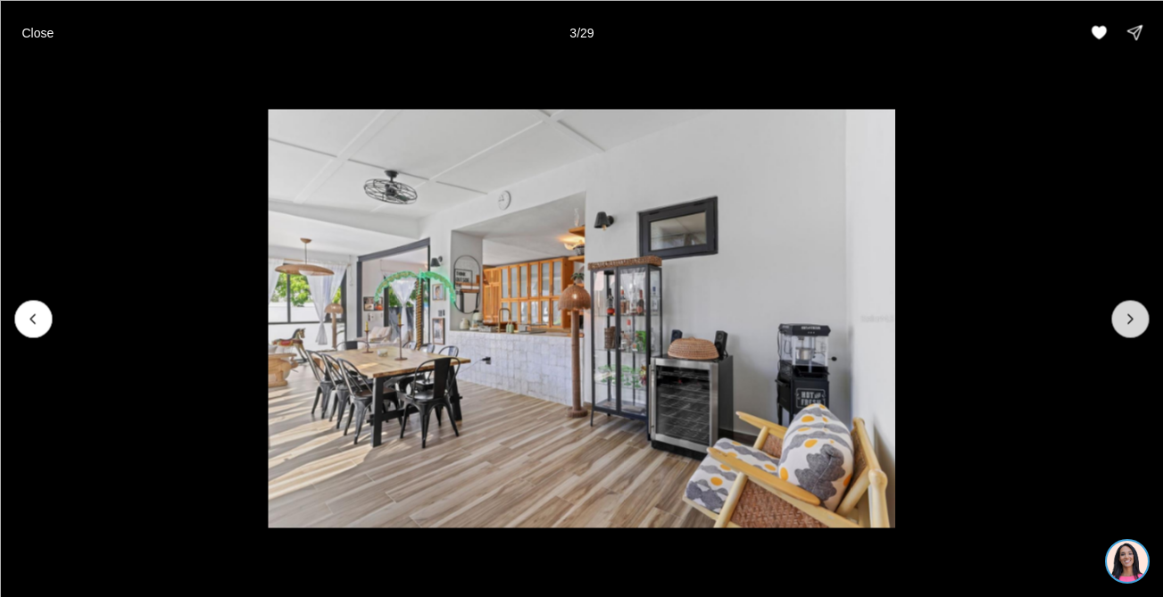
click at [1124, 315] on icon "Next slide" at bounding box center [1130, 319] width 18 height 18
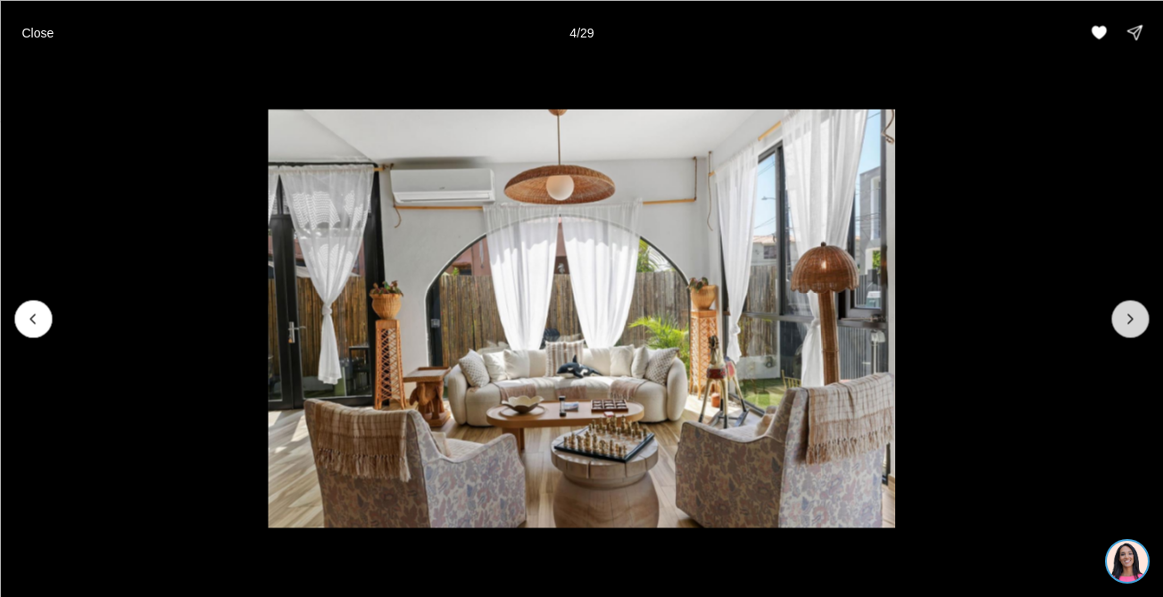
click at [1124, 315] on icon "Next slide" at bounding box center [1130, 319] width 18 height 18
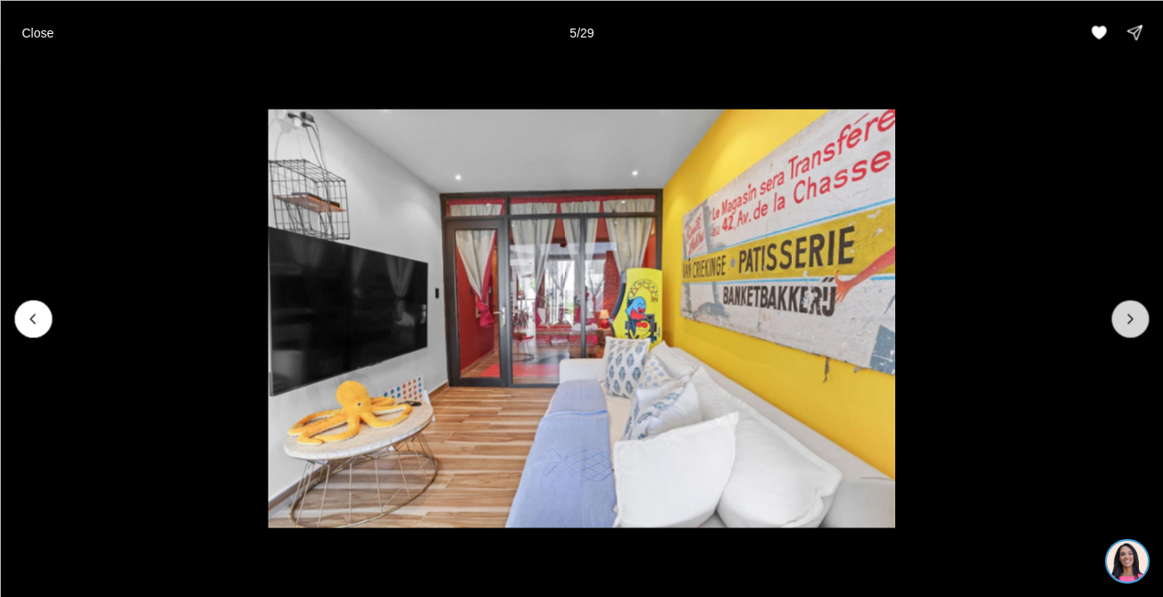
click at [1124, 315] on icon "Next slide" at bounding box center [1130, 319] width 18 height 18
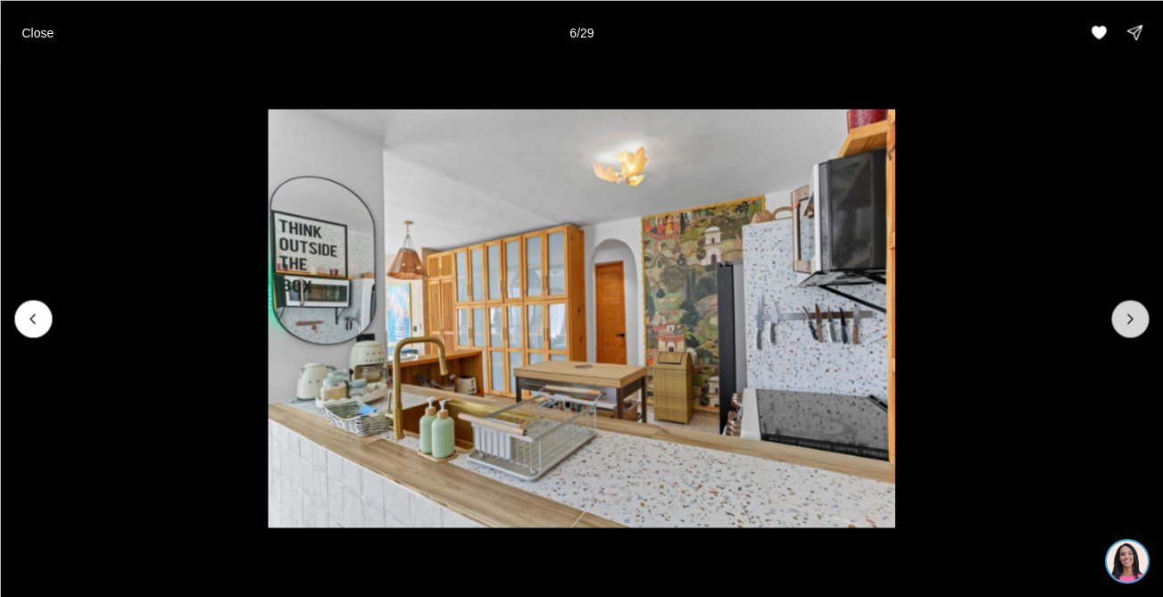
click at [1124, 315] on icon "Next slide" at bounding box center [1130, 319] width 18 height 18
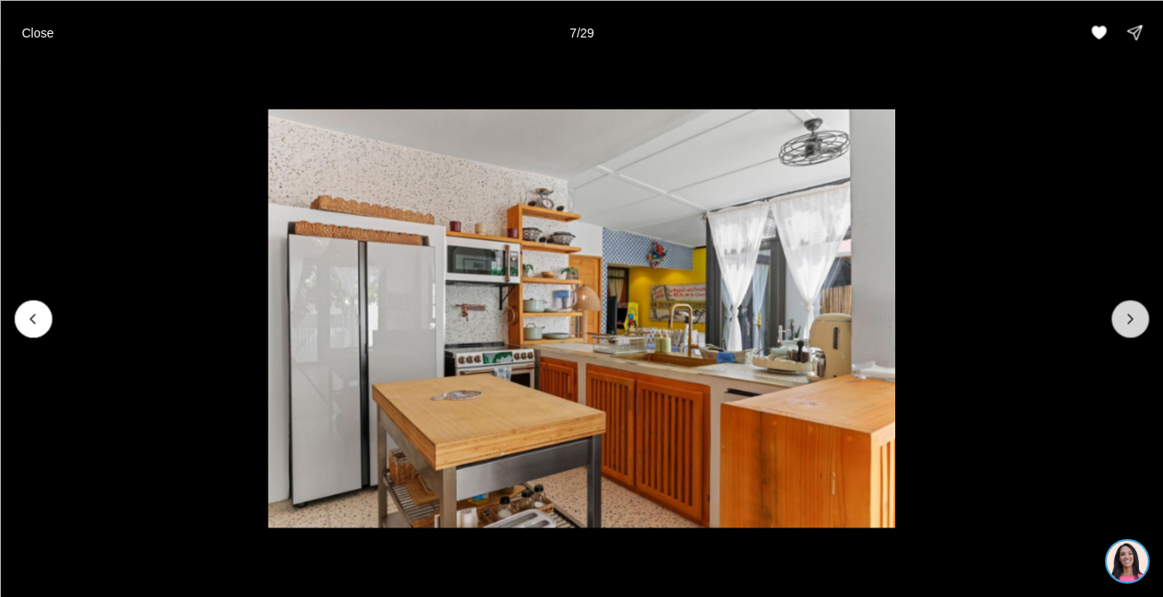
click at [1124, 315] on icon "Next slide" at bounding box center [1130, 319] width 18 height 18
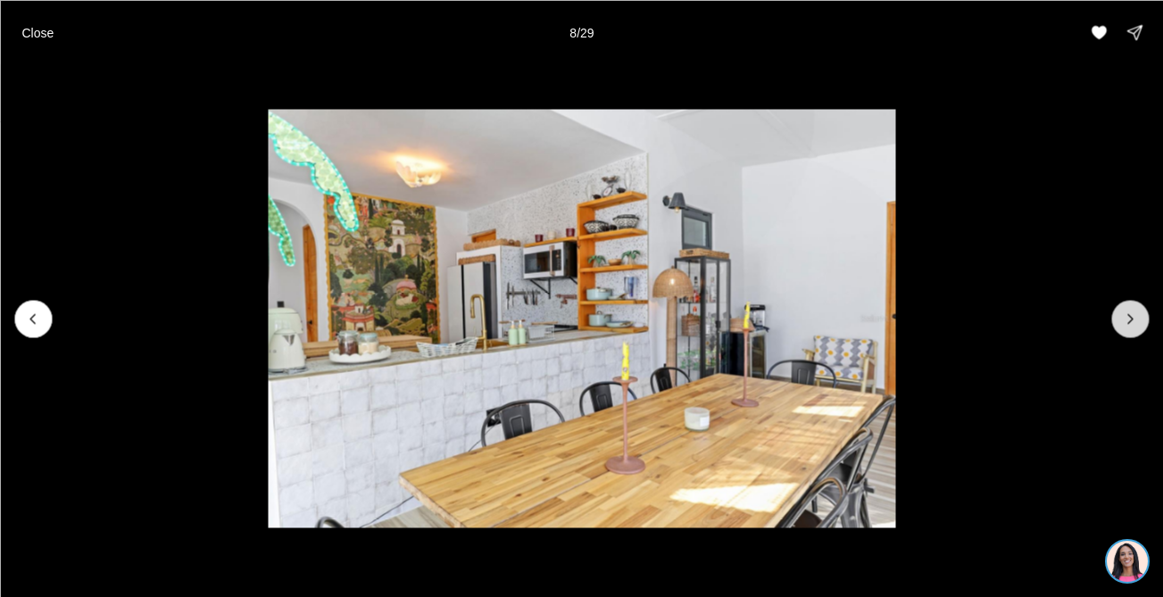
click at [1124, 315] on icon "Next slide" at bounding box center [1130, 319] width 18 height 18
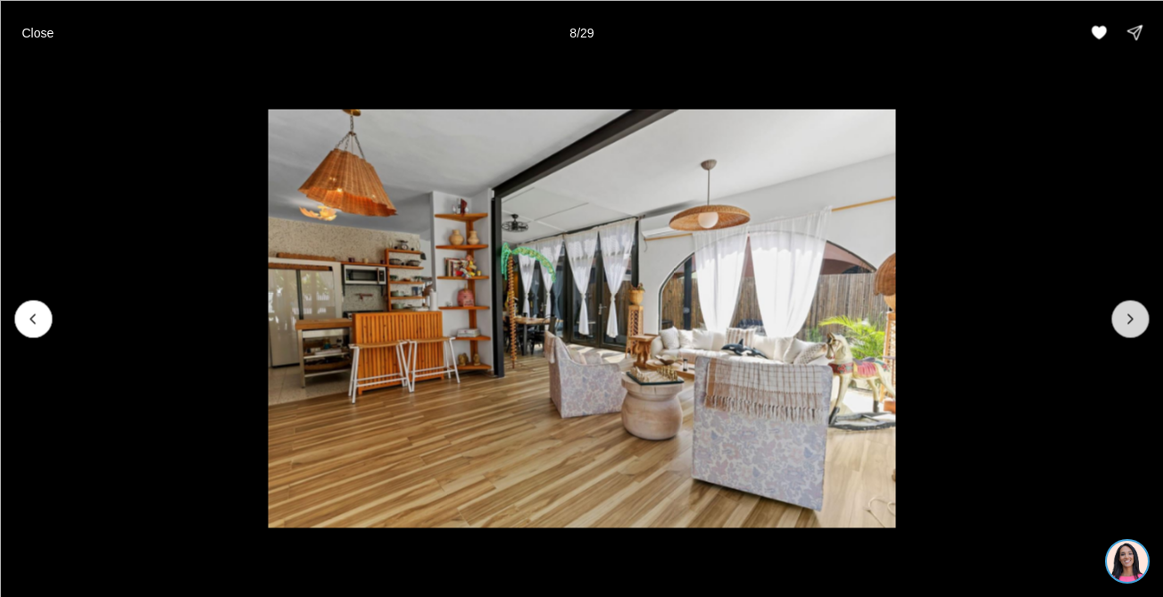
click at [1124, 315] on icon "Next slide" at bounding box center [1130, 319] width 18 height 18
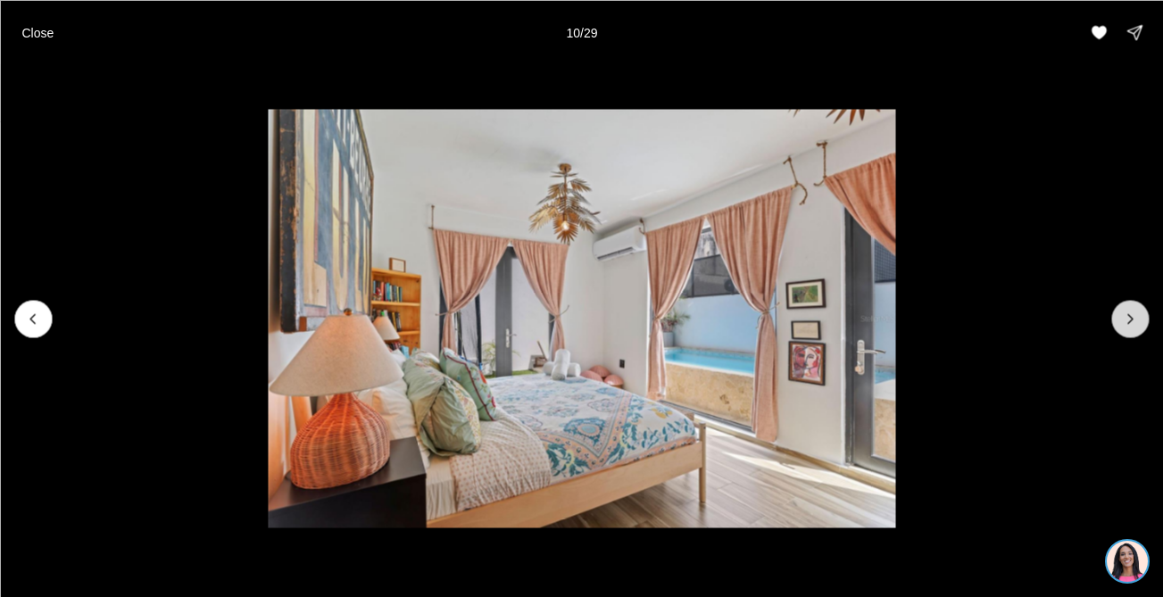
click at [1124, 315] on icon "Next slide" at bounding box center [1130, 319] width 18 height 18
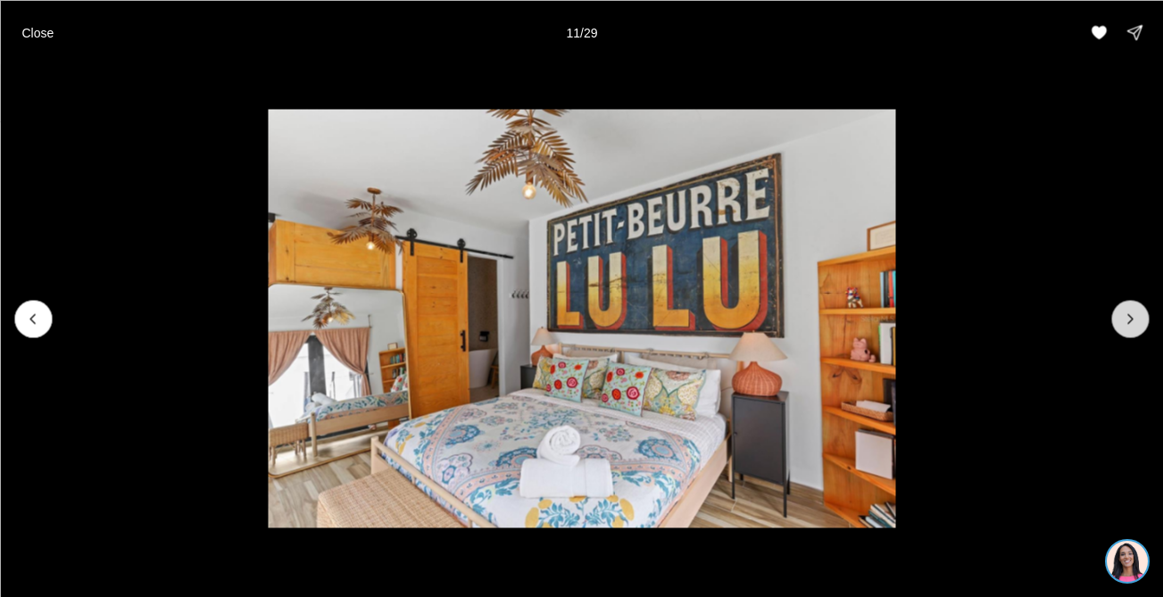
click at [1124, 315] on icon "Next slide" at bounding box center [1130, 319] width 18 height 18
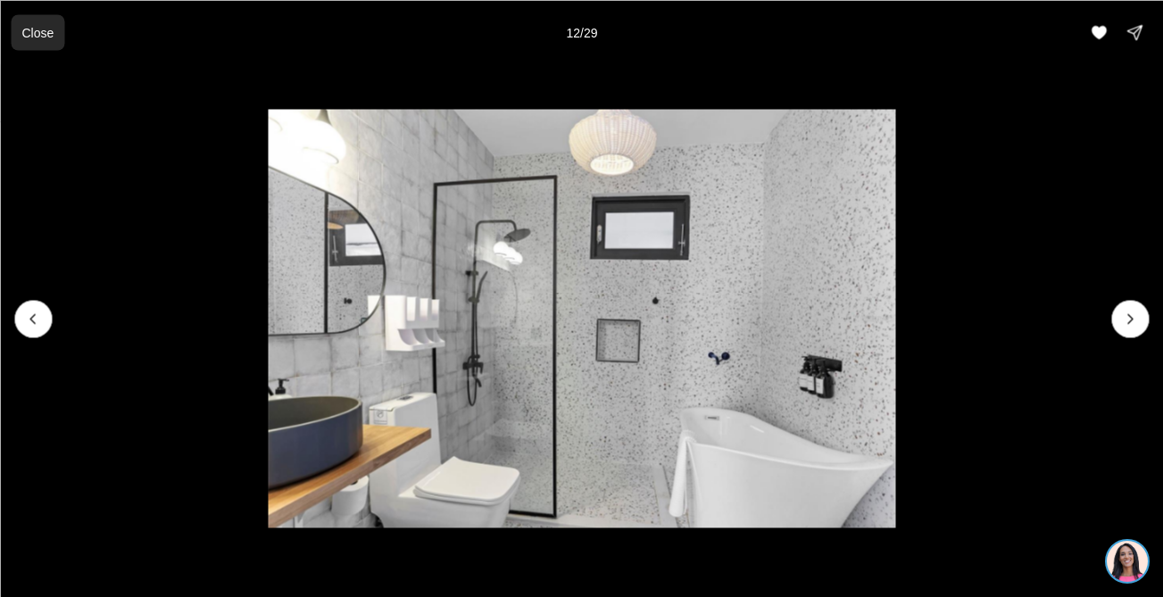
click at [40, 35] on p "Close" at bounding box center [37, 32] width 32 height 14
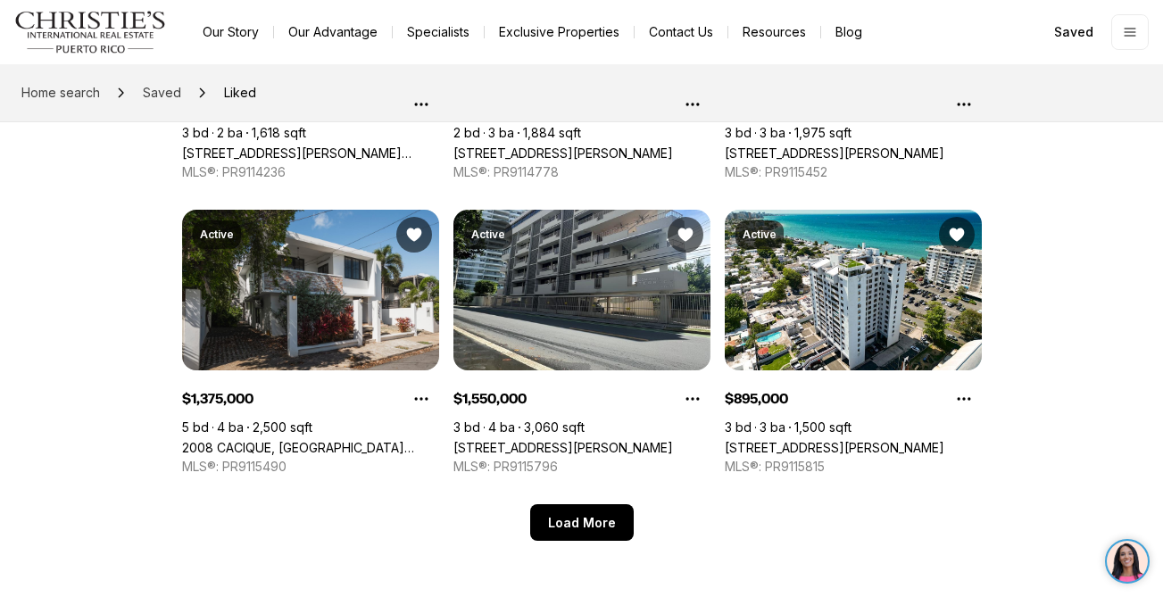
scroll to position [964, 0]
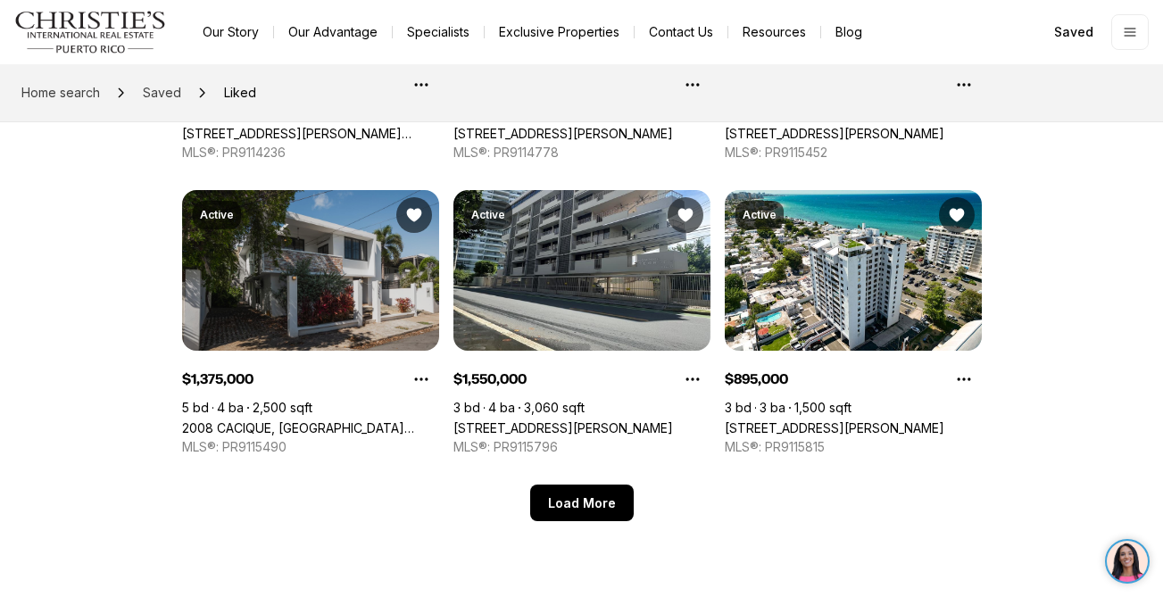
click at [327, 420] on link "2008 CACIQUE, [GEOGRAPHIC_DATA][PERSON_NAME], 00911" at bounding box center [310, 427] width 257 height 15
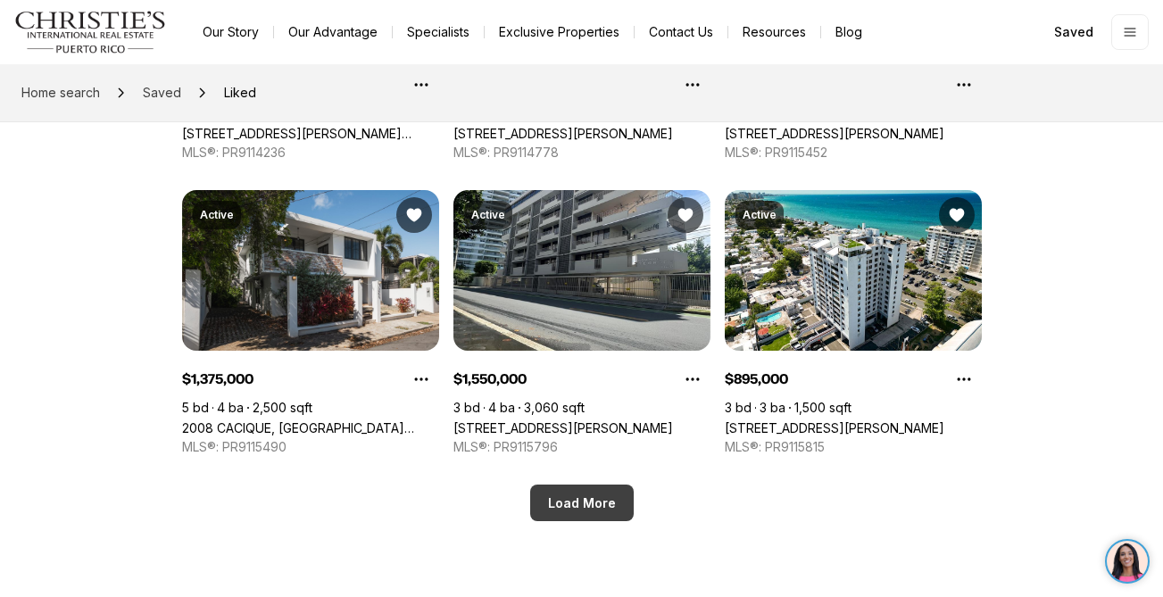
click at [576, 488] on button "Load More" at bounding box center [582, 503] width 104 height 37
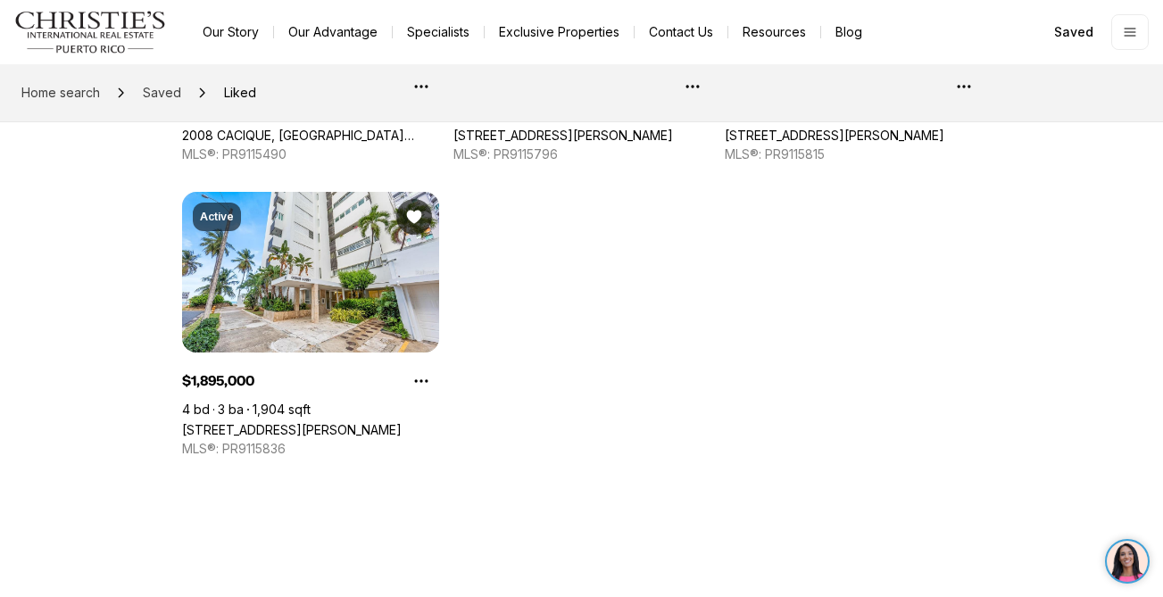
scroll to position [1260, 0]
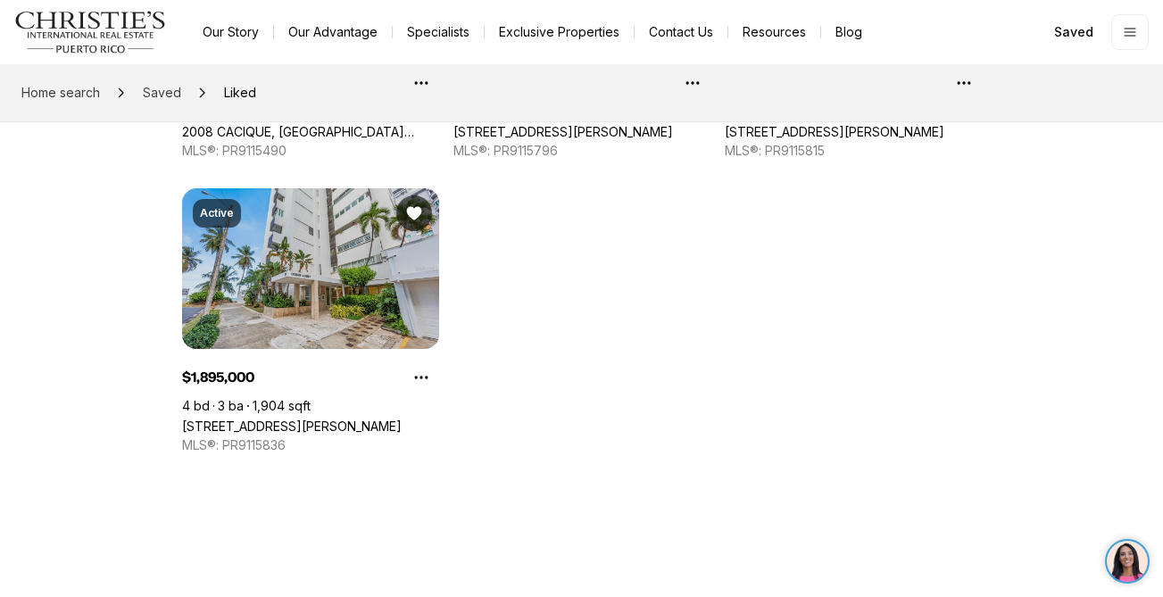
click at [309, 419] on link "[STREET_ADDRESS][PERSON_NAME]" at bounding box center [292, 426] width 220 height 15
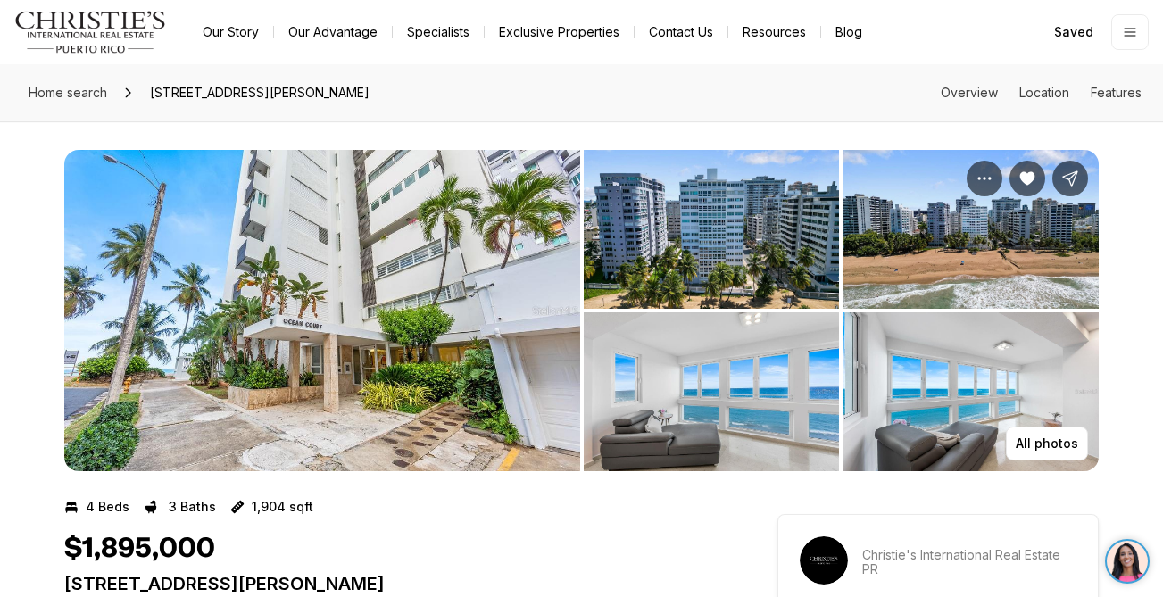
click at [403, 308] on img "View image gallery" at bounding box center [322, 310] width 516 height 321
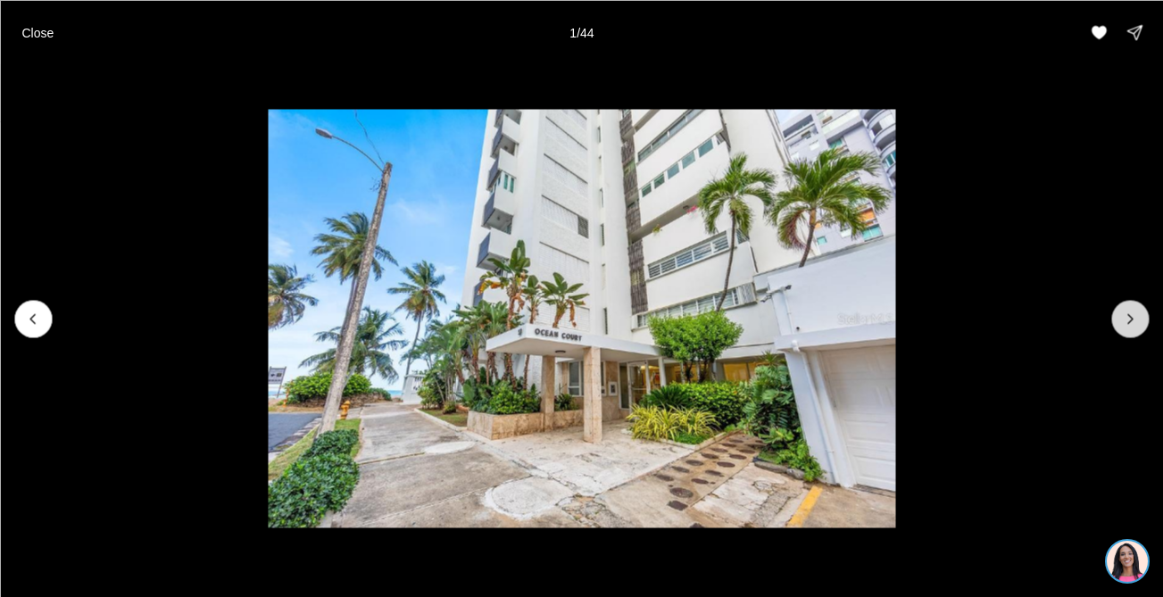
click at [1128, 317] on icon "Next slide" at bounding box center [1130, 319] width 18 height 18
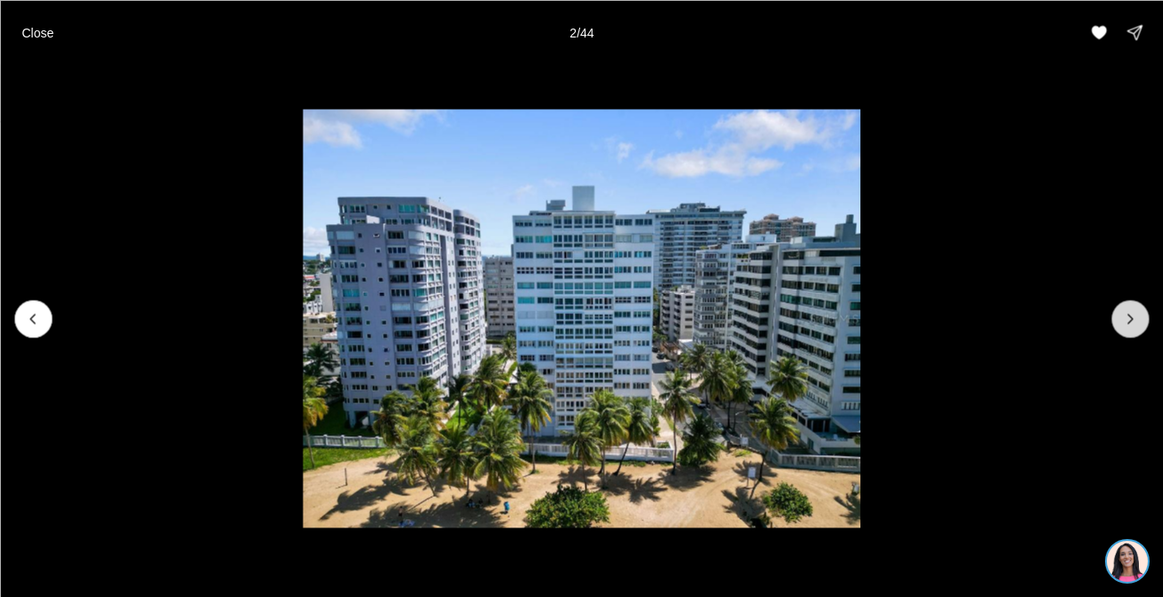
click at [1128, 317] on icon "Next slide" at bounding box center [1130, 319] width 18 height 18
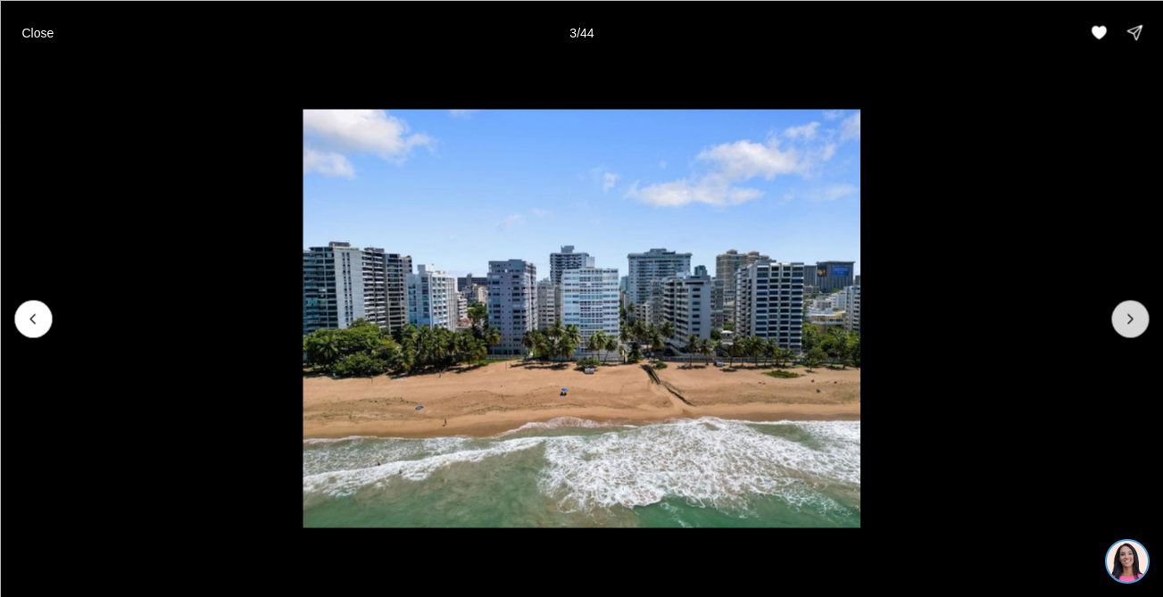
click at [1128, 317] on icon "Next slide" at bounding box center [1130, 319] width 18 height 18
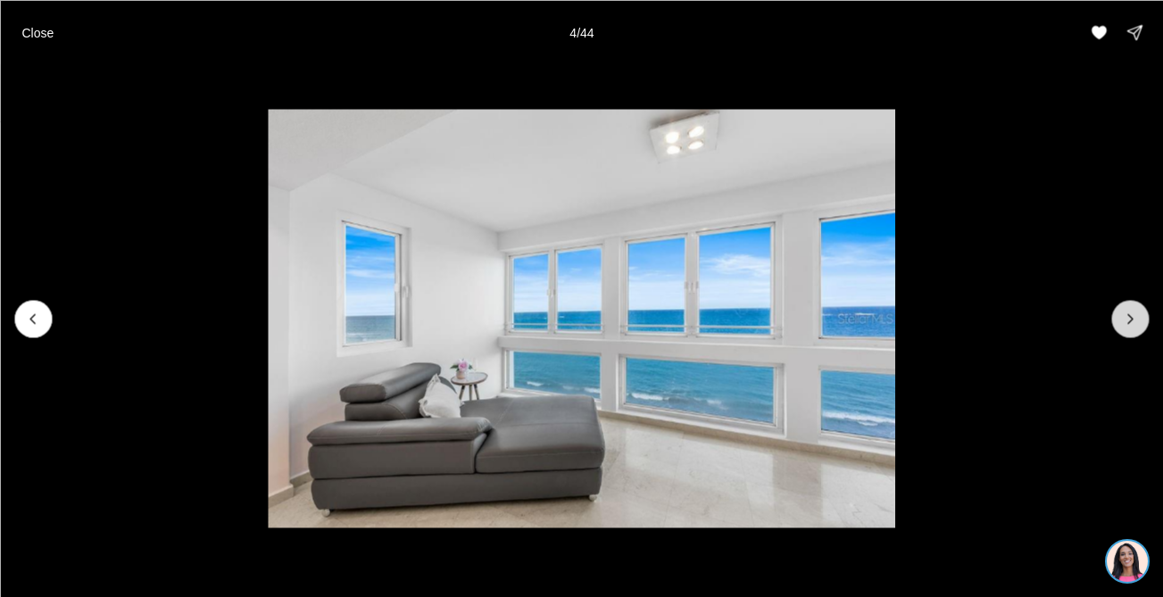
click at [1127, 319] on icon "Next slide" at bounding box center [1130, 319] width 18 height 18
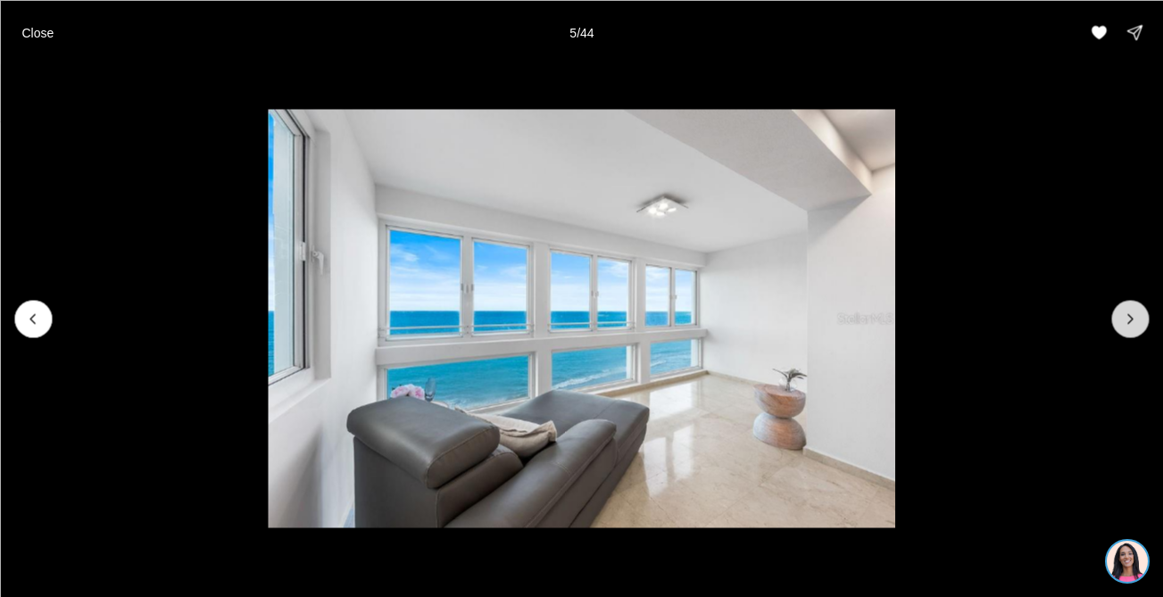
click at [1127, 319] on icon "Next slide" at bounding box center [1130, 319] width 18 height 18
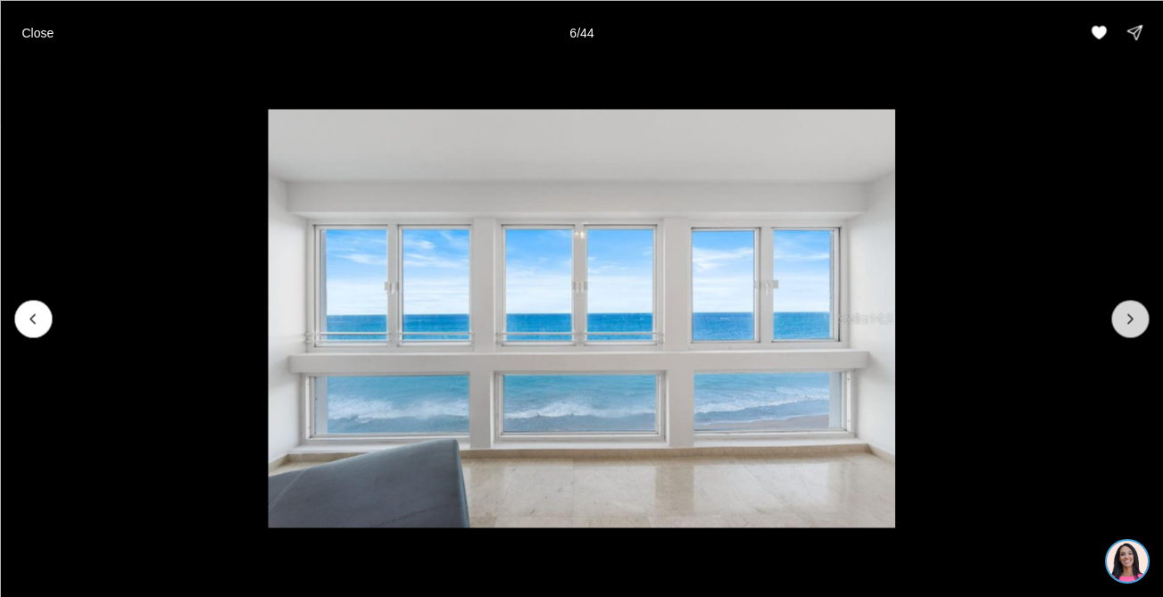
click at [1127, 319] on icon "Next slide" at bounding box center [1130, 319] width 18 height 18
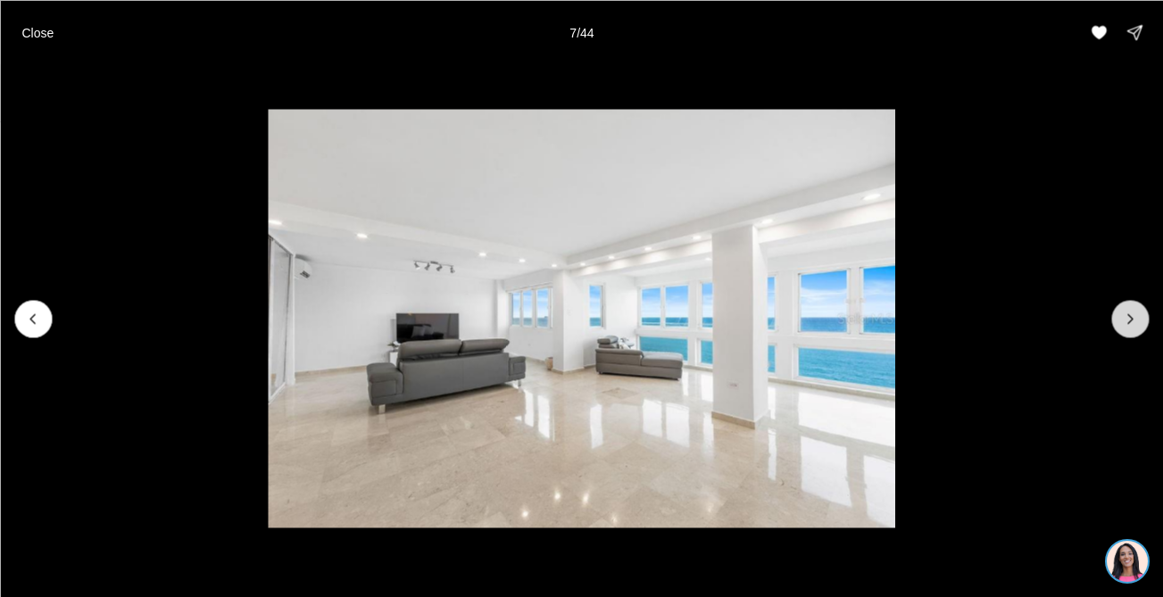
click at [1127, 319] on icon "Next slide" at bounding box center [1130, 319] width 18 height 18
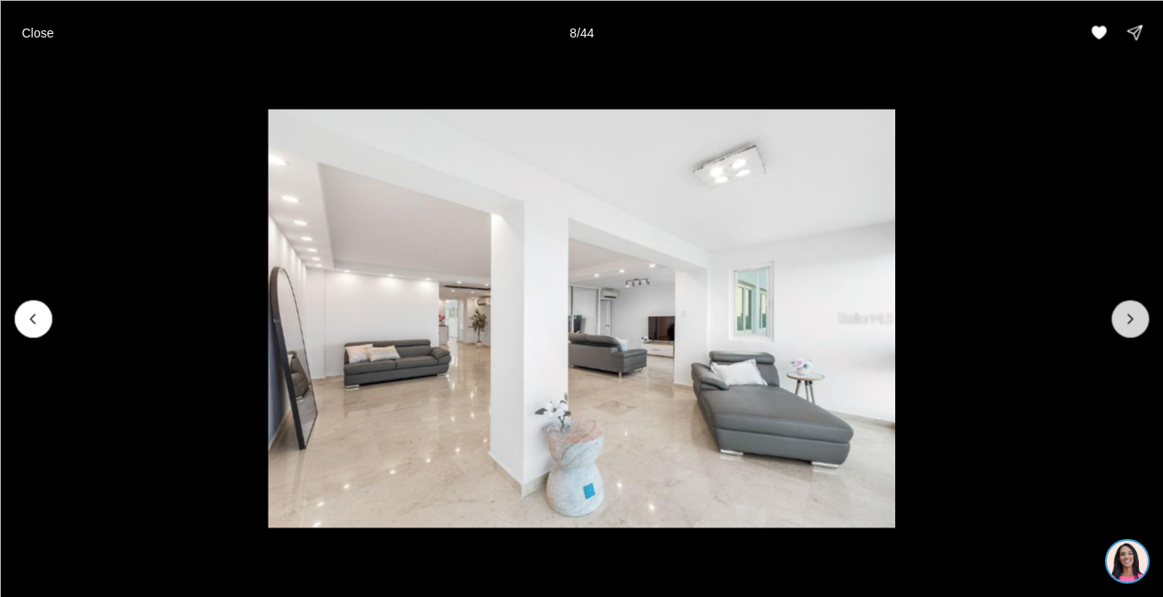
click at [1127, 319] on icon "Next slide" at bounding box center [1130, 319] width 18 height 18
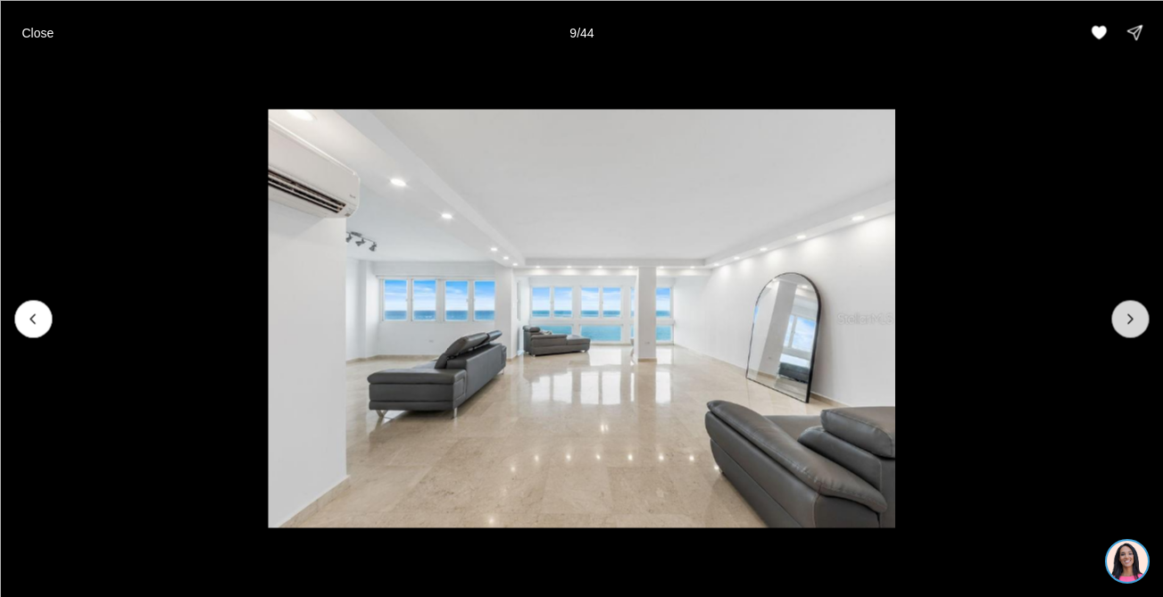
click at [1127, 319] on icon "Next slide" at bounding box center [1130, 319] width 18 height 18
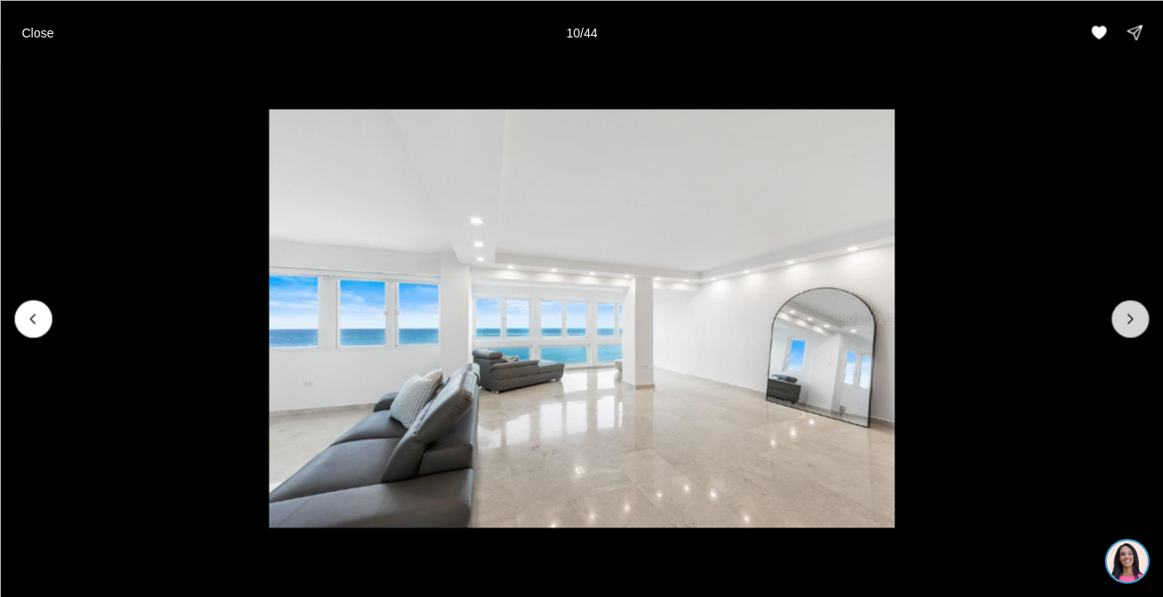
click at [1127, 319] on icon "Next slide" at bounding box center [1130, 319] width 18 height 18
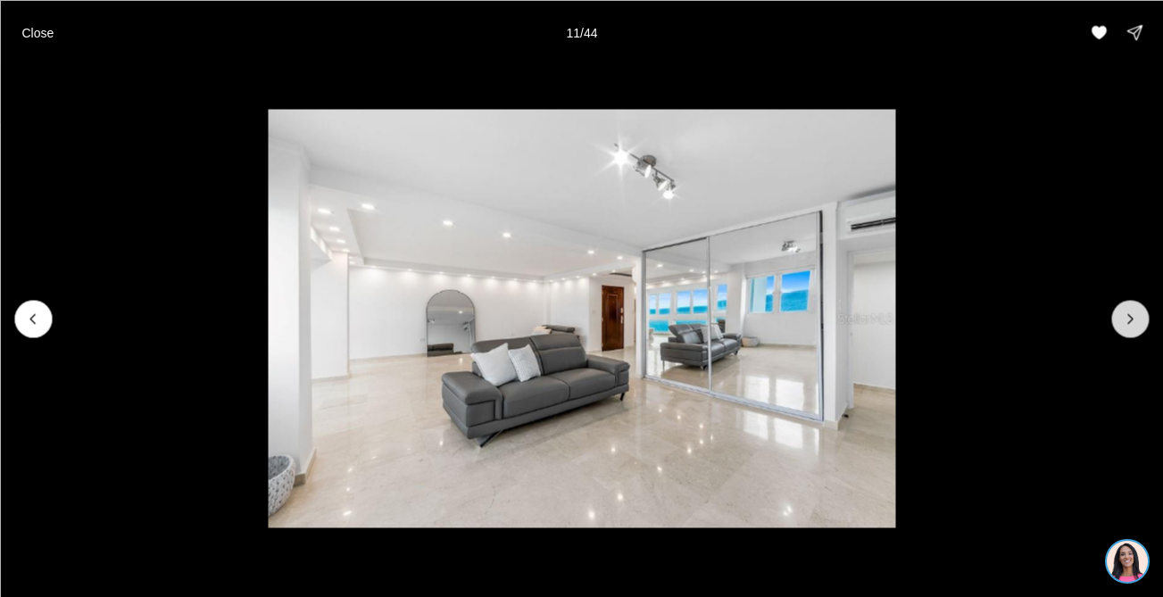
click at [1127, 319] on icon "Next slide" at bounding box center [1130, 319] width 18 height 18
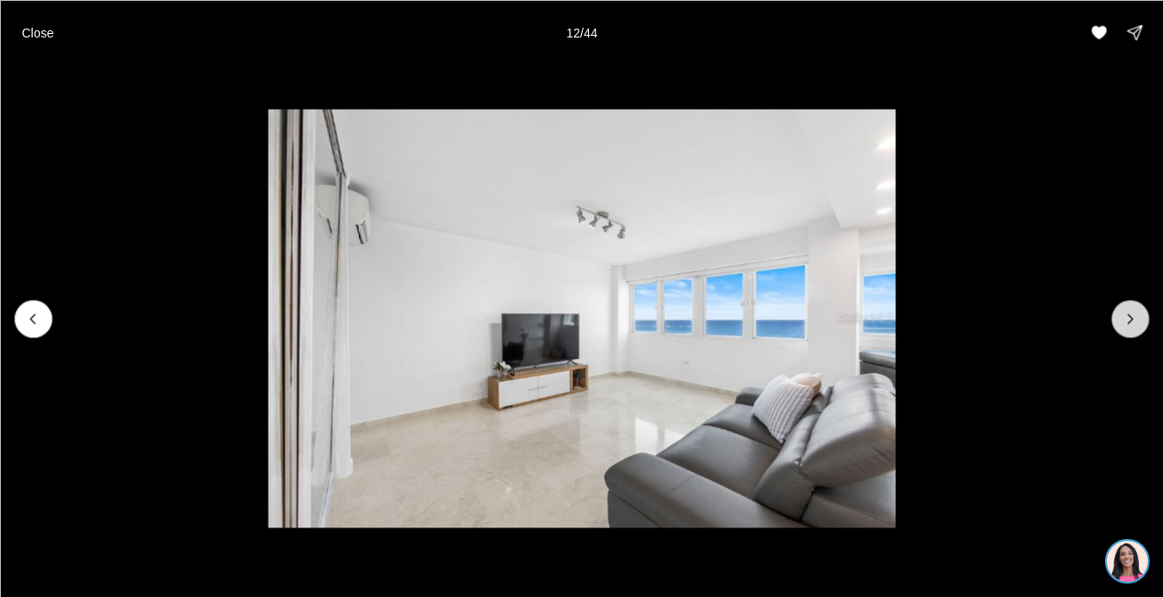
click at [1127, 319] on icon "Next slide" at bounding box center [1130, 319] width 18 height 18
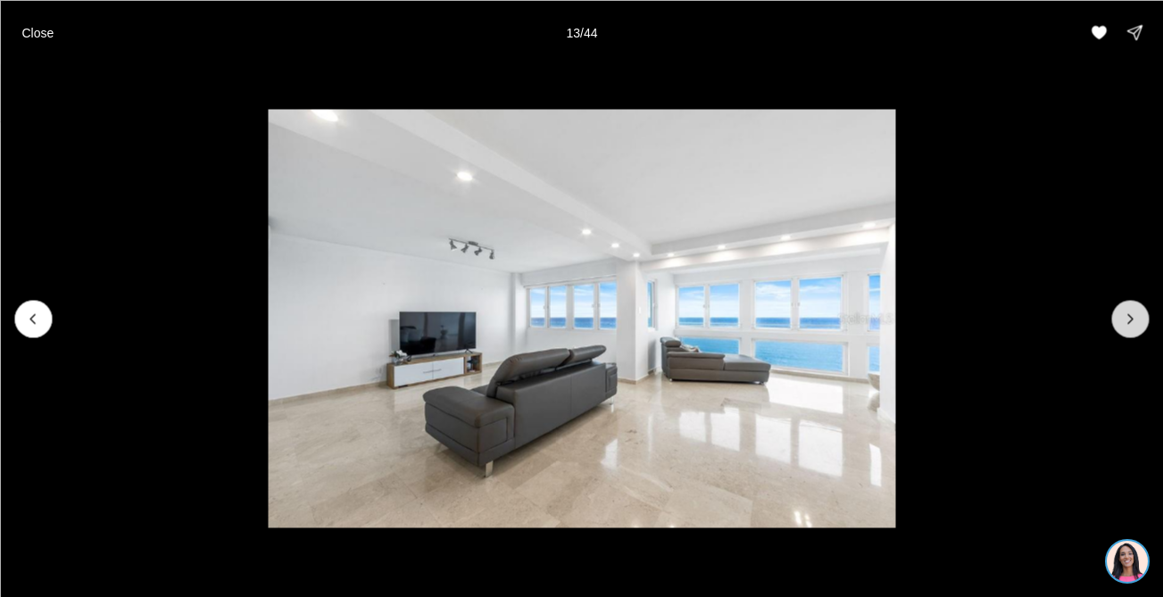
click at [1127, 319] on icon "Next slide" at bounding box center [1130, 319] width 18 height 18
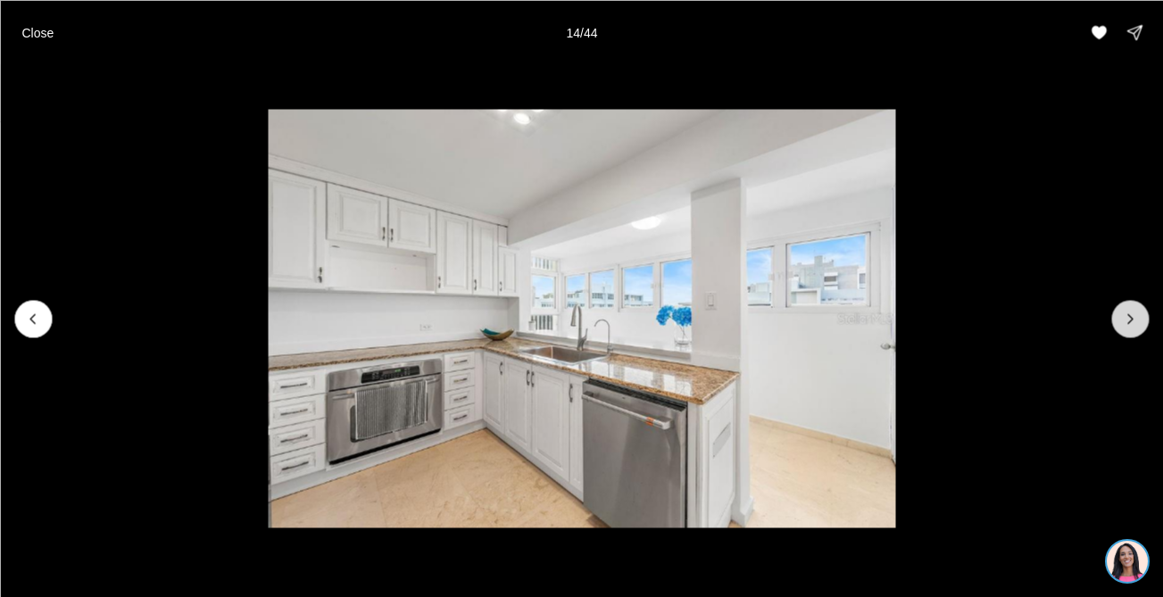
click at [1127, 319] on icon "Next slide" at bounding box center [1130, 319] width 18 height 18
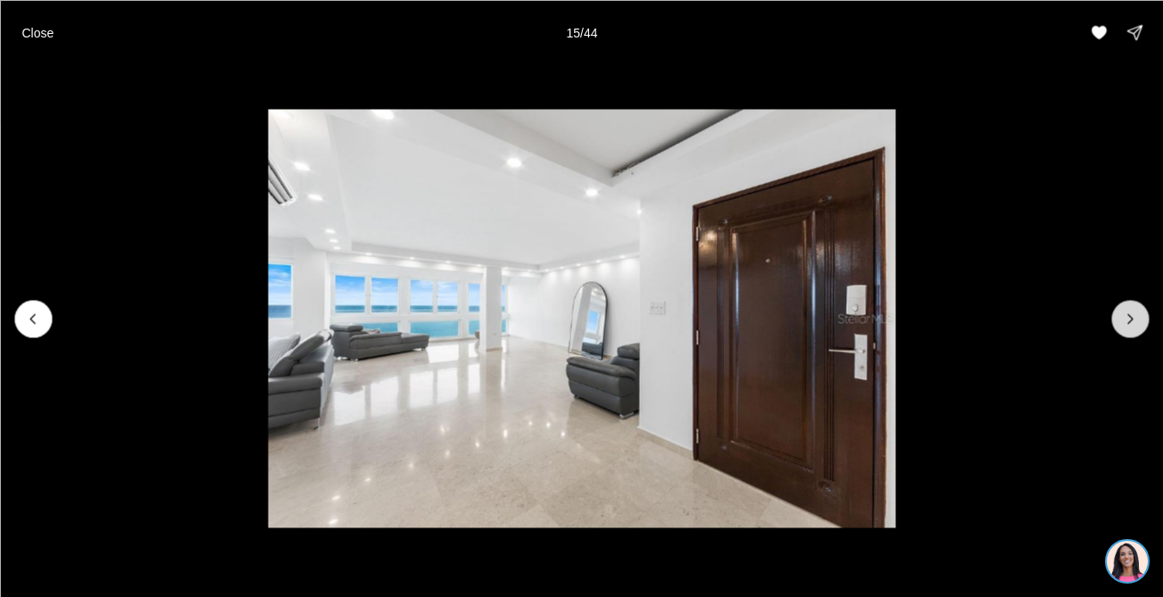
click at [1127, 319] on icon "Next slide" at bounding box center [1130, 319] width 18 height 18
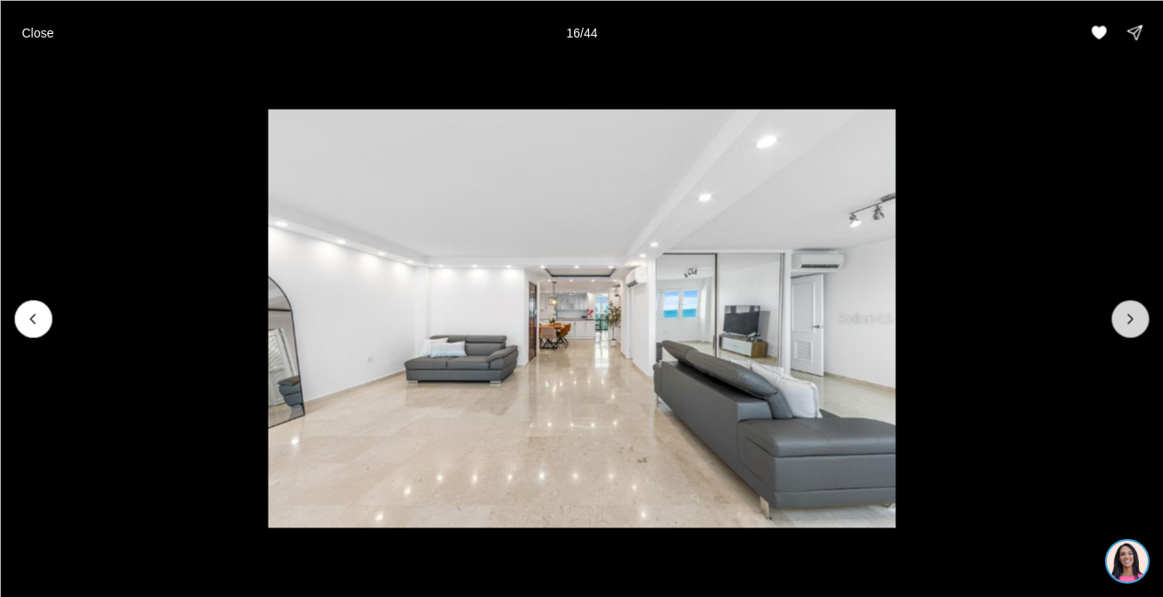
click at [1127, 319] on icon "Next slide" at bounding box center [1130, 319] width 18 height 18
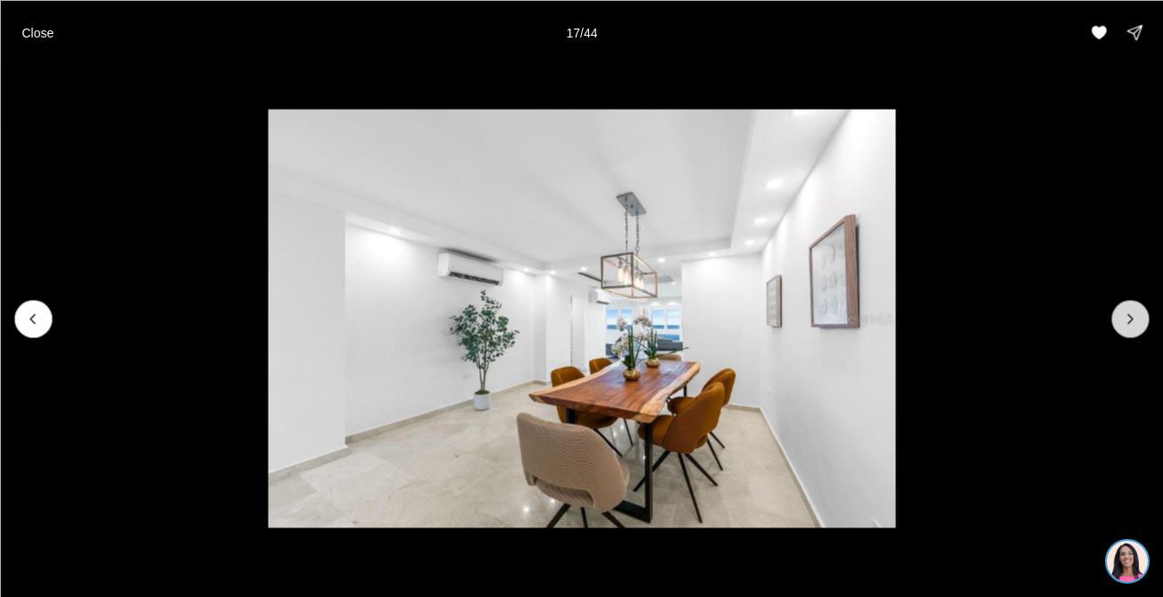
click at [1127, 319] on icon "Next slide" at bounding box center [1130, 319] width 18 height 18
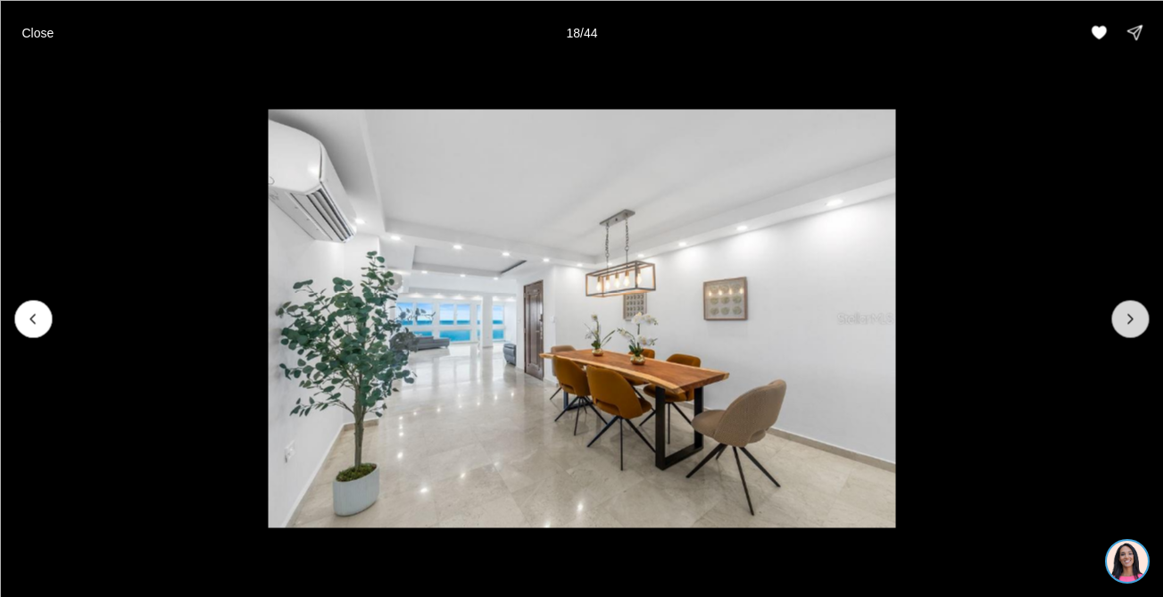
click at [1127, 319] on icon "Next slide" at bounding box center [1130, 319] width 18 height 18
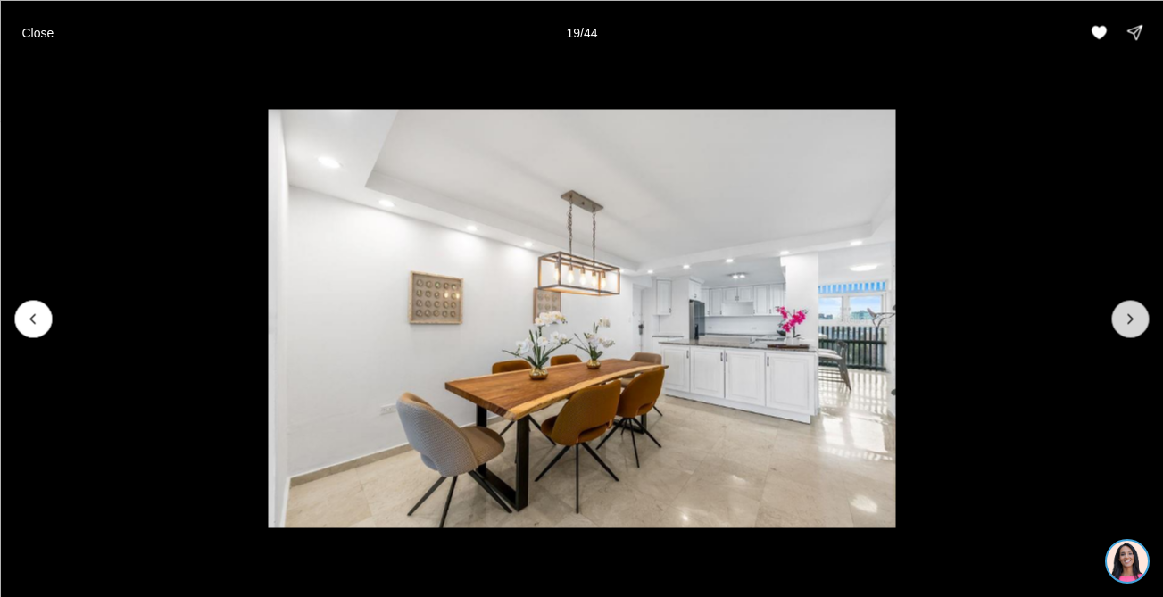
click at [1127, 319] on icon "Next slide" at bounding box center [1130, 319] width 18 height 18
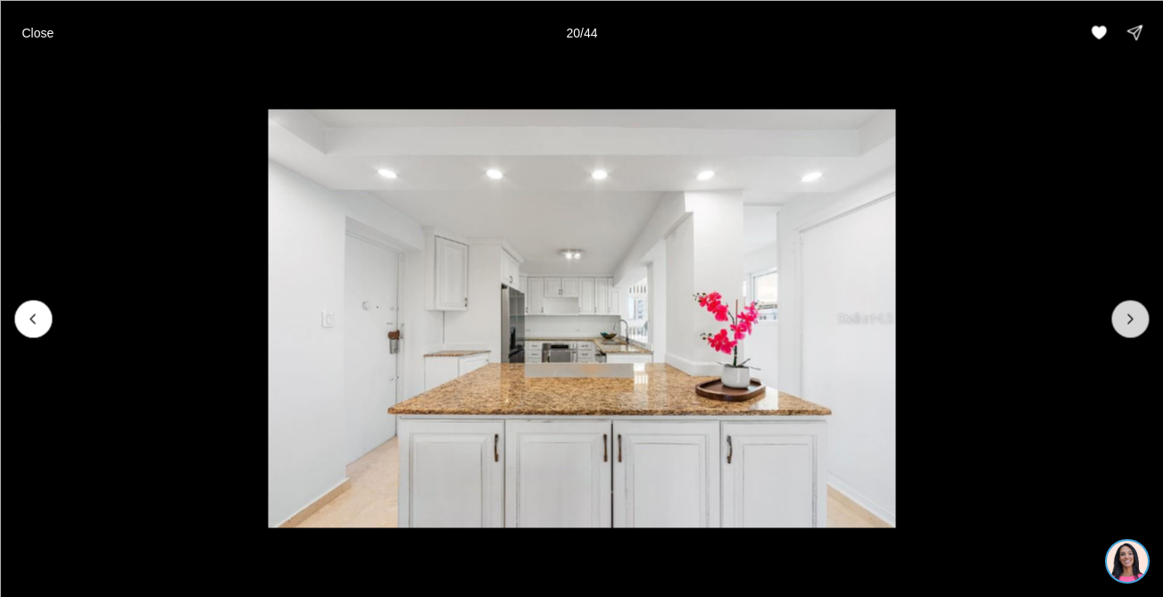
click at [1127, 319] on icon "Next slide" at bounding box center [1130, 319] width 18 height 18
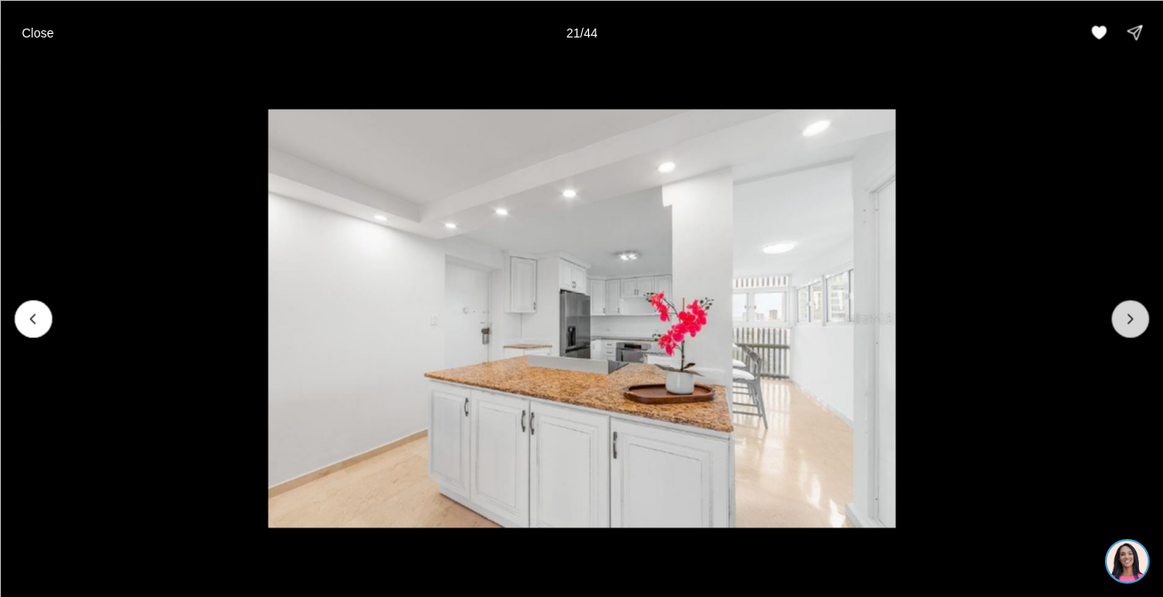
click at [1127, 319] on icon "Next slide" at bounding box center [1130, 319] width 18 height 18
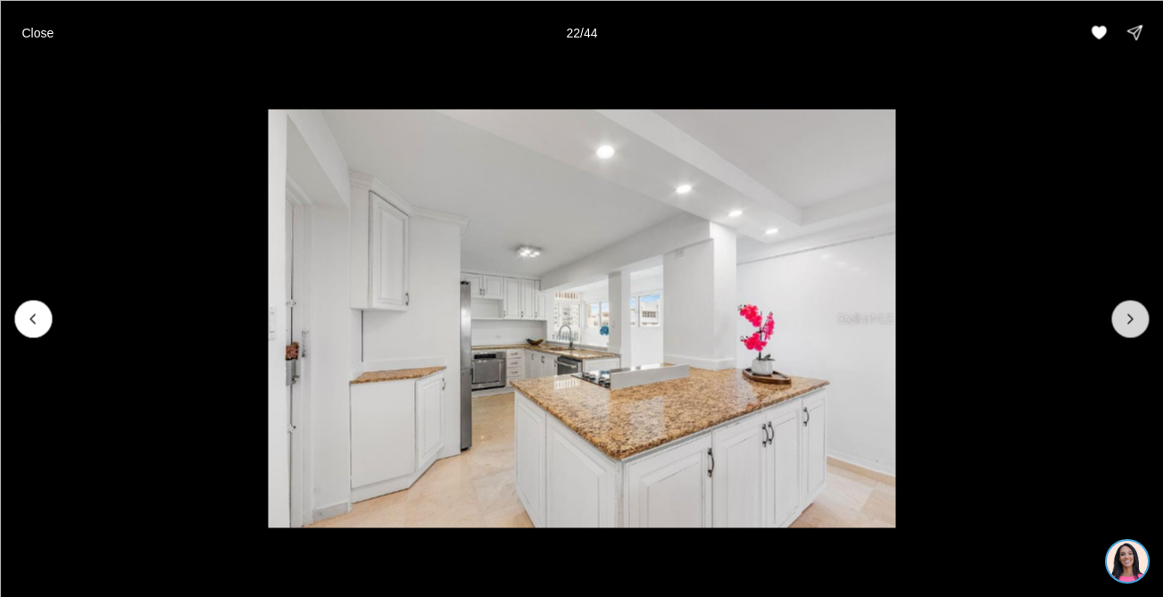
click at [1127, 319] on icon "Next slide" at bounding box center [1130, 319] width 18 height 18
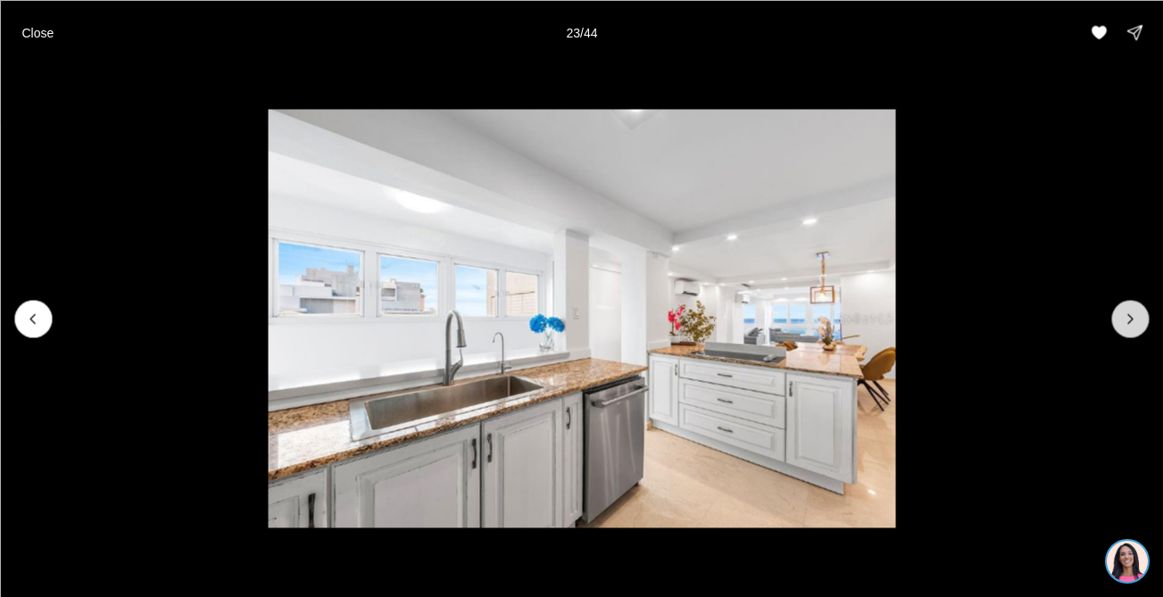
click at [1127, 319] on icon "Next slide" at bounding box center [1130, 319] width 18 height 18
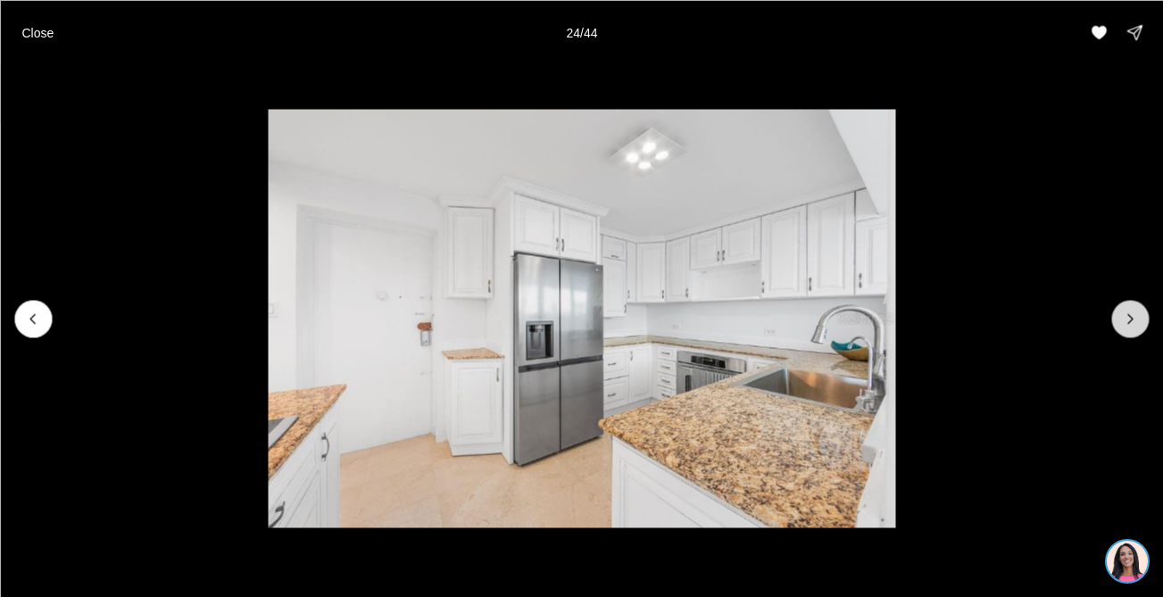
click at [1127, 319] on icon "Next slide" at bounding box center [1130, 319] width 18 height 18
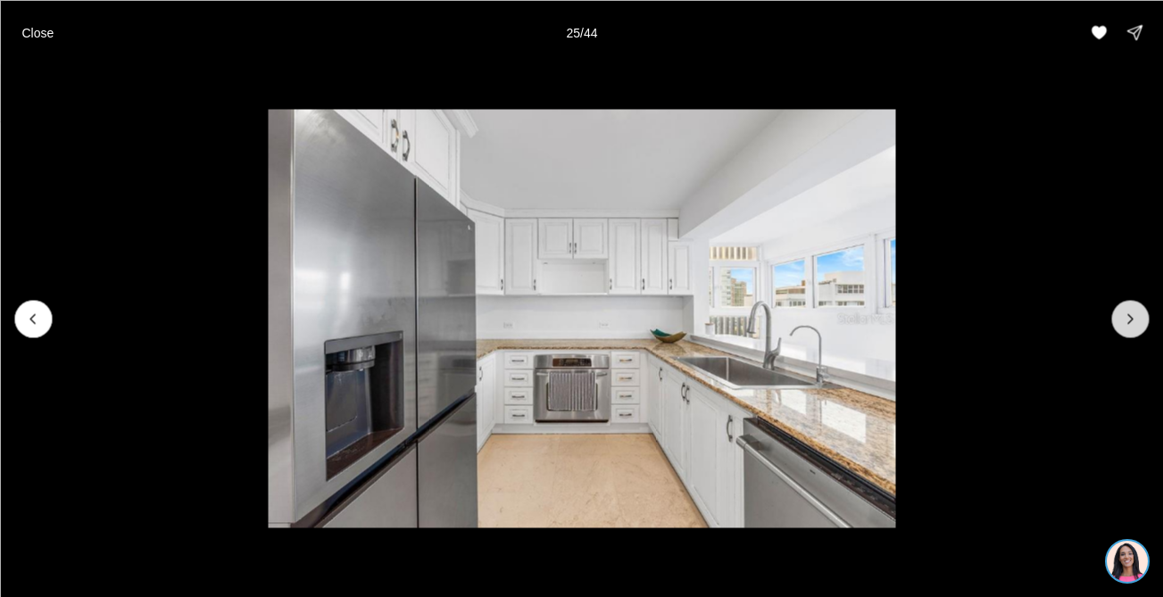
click at [1127, 319] on icon "Next slide" at bounding box center [1130, 319] width 18 height 18
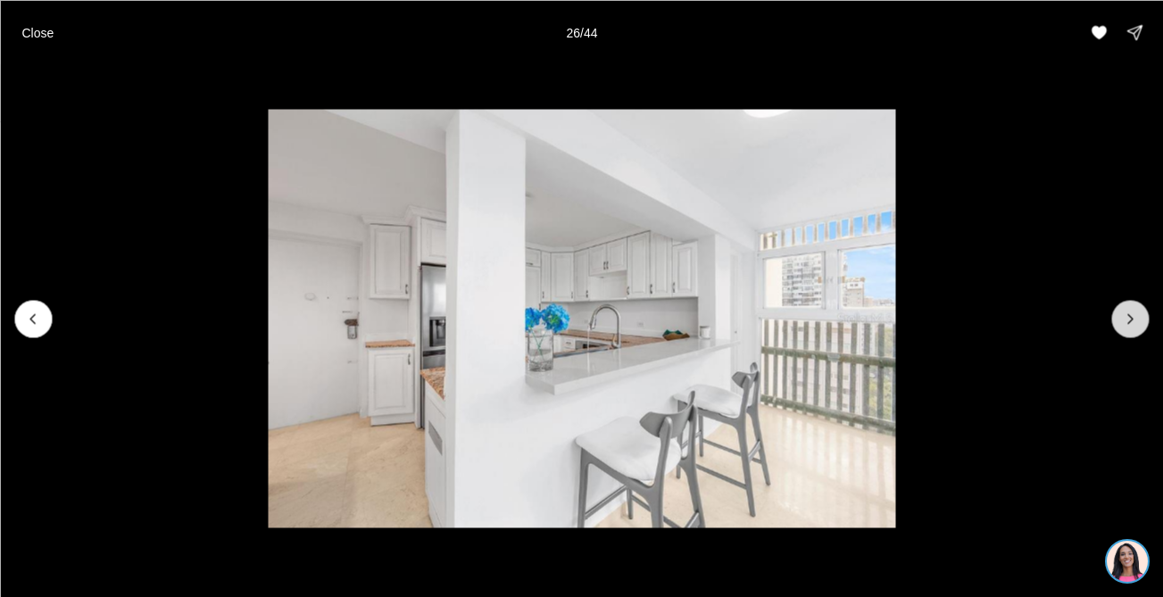
click at [1127, 319] on icon "Next slide" at bounding box center [1130, 319] width 18 height 18
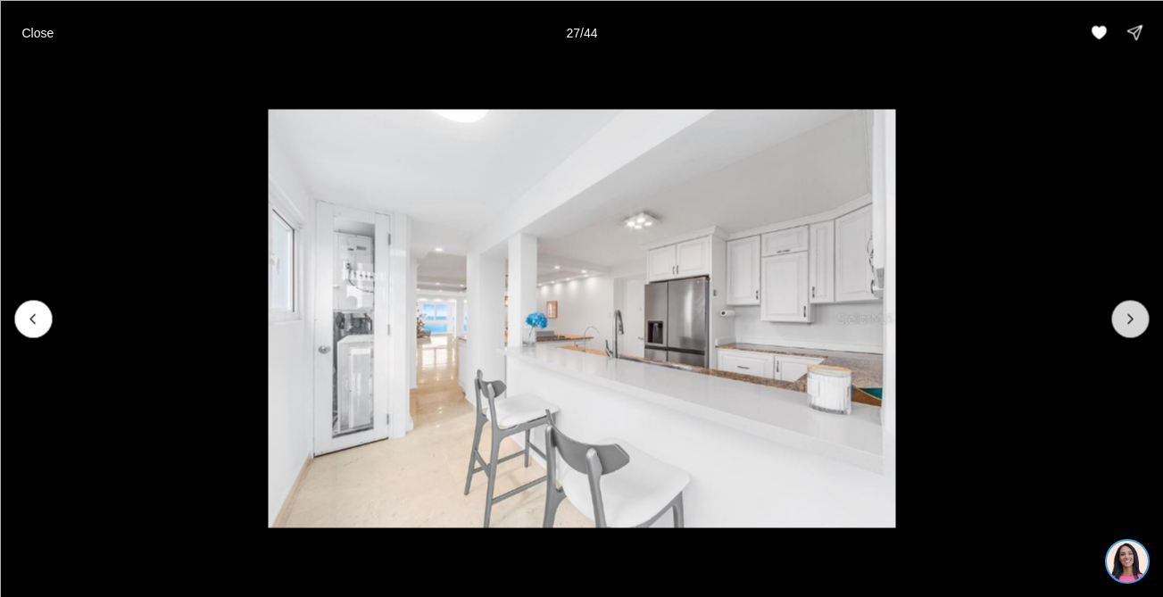
click at [1127, 319] on icon "Next slide" at bounding box center [1130, 319] width 18 height 18
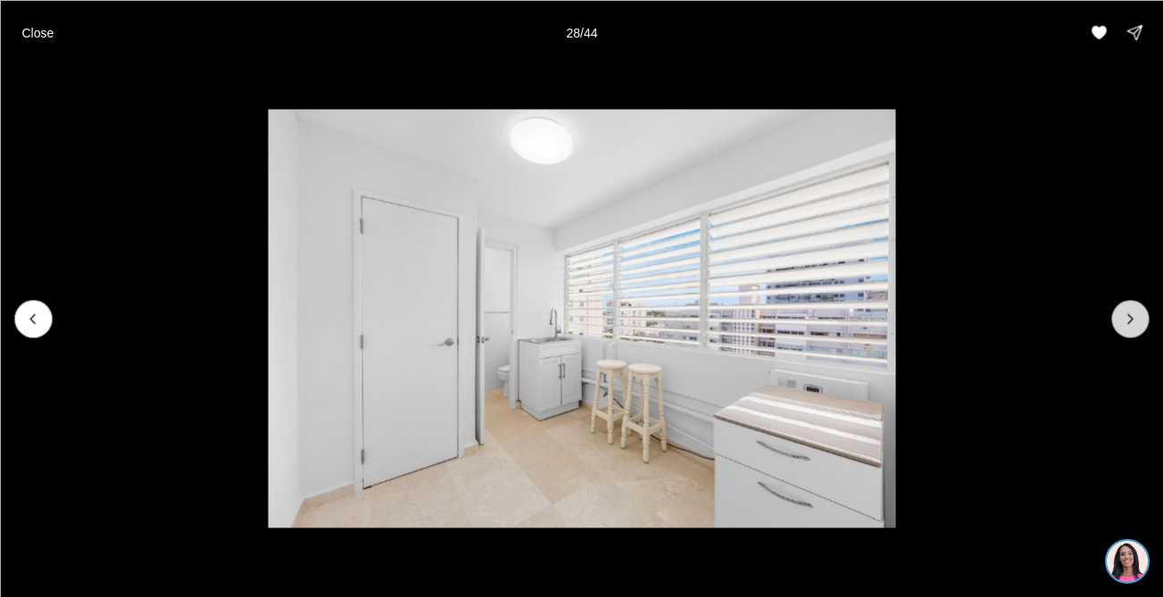
click at [1127, 319] on icon "Next slide" at bounding box center [1130, 319] width 18 height 18
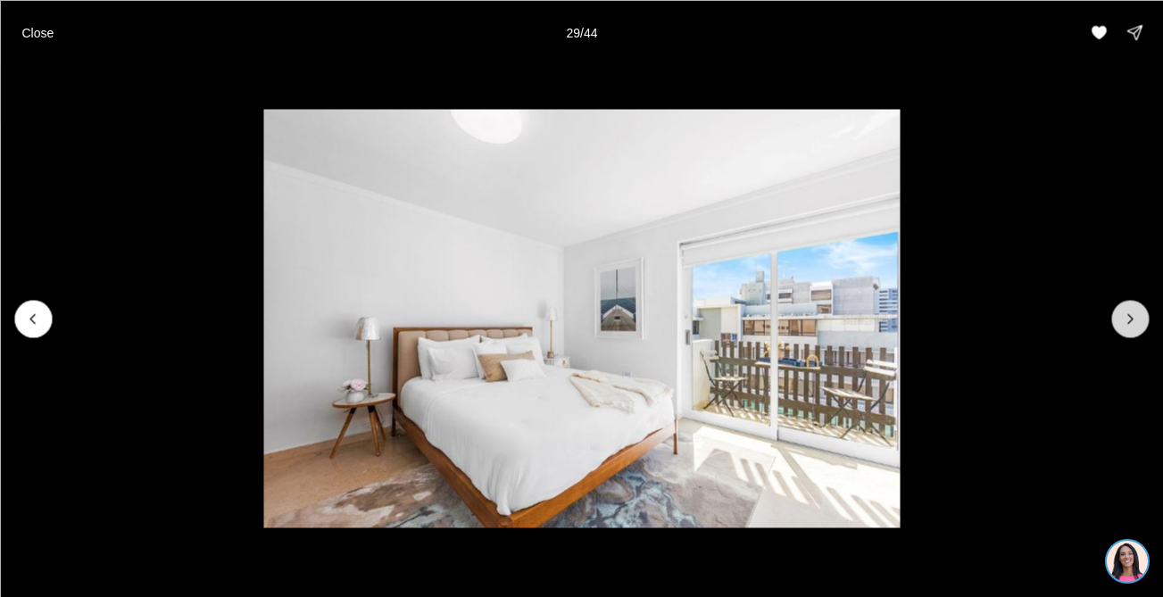
click at [1127, 319] on icon "Next slide" at bounding box center [1130, 319] width 18 height 18
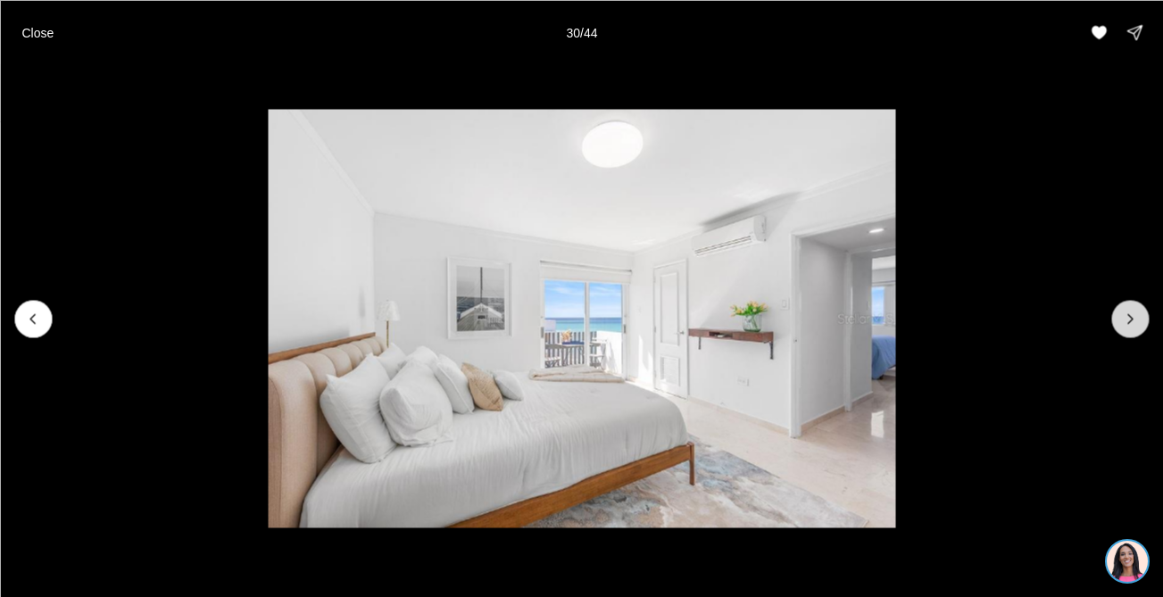
click at [1127, 319] on icon "Next slide" at bounding box center [1130, 319] width 18 height 18
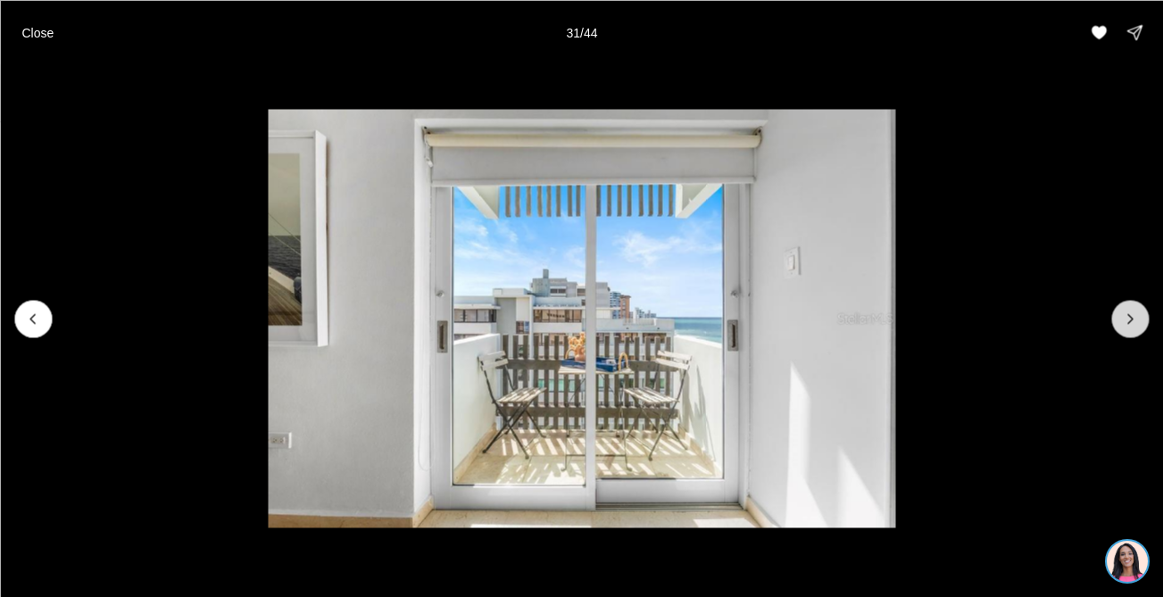
click at [1127, 319] on icon "Next slide" at bounding box center [1130, 319] width 18 height 18
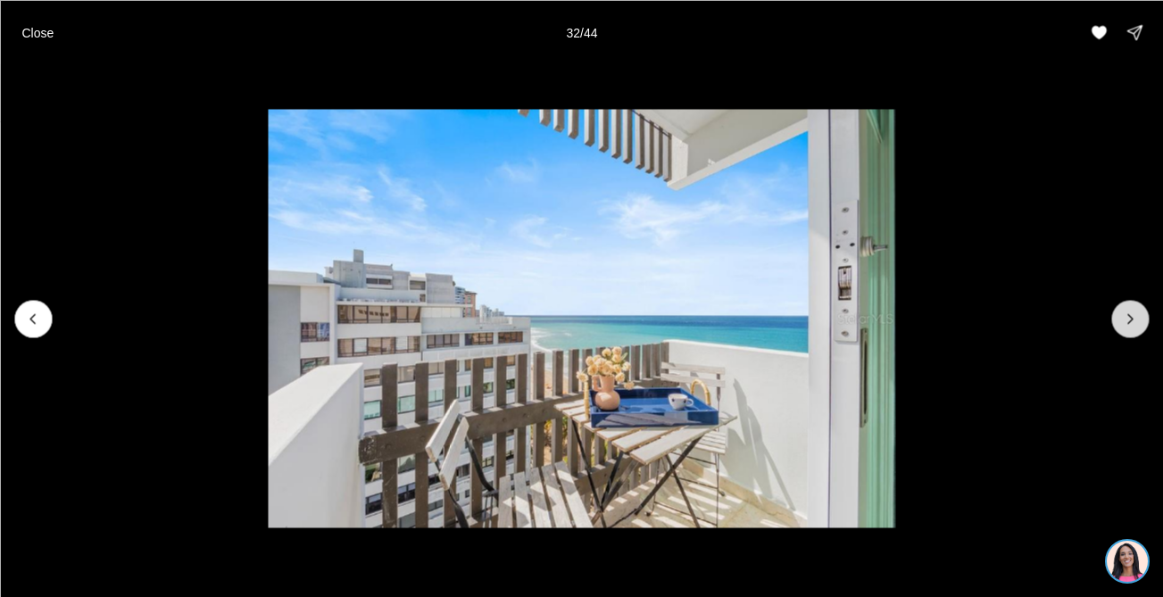
click at [1127, 319] on icon "Next slide" at bounding box center [1130, 319] width 18 height 18
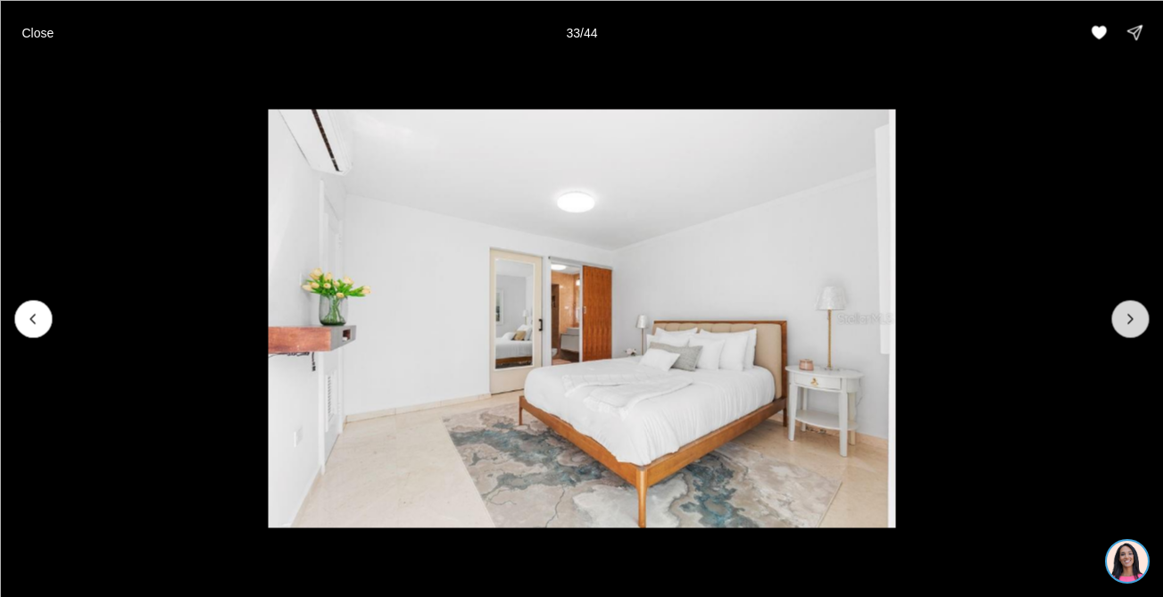
click at [1127, 319] on icon "Next slide" at bounding box center [1130, 319] width 18 height 18
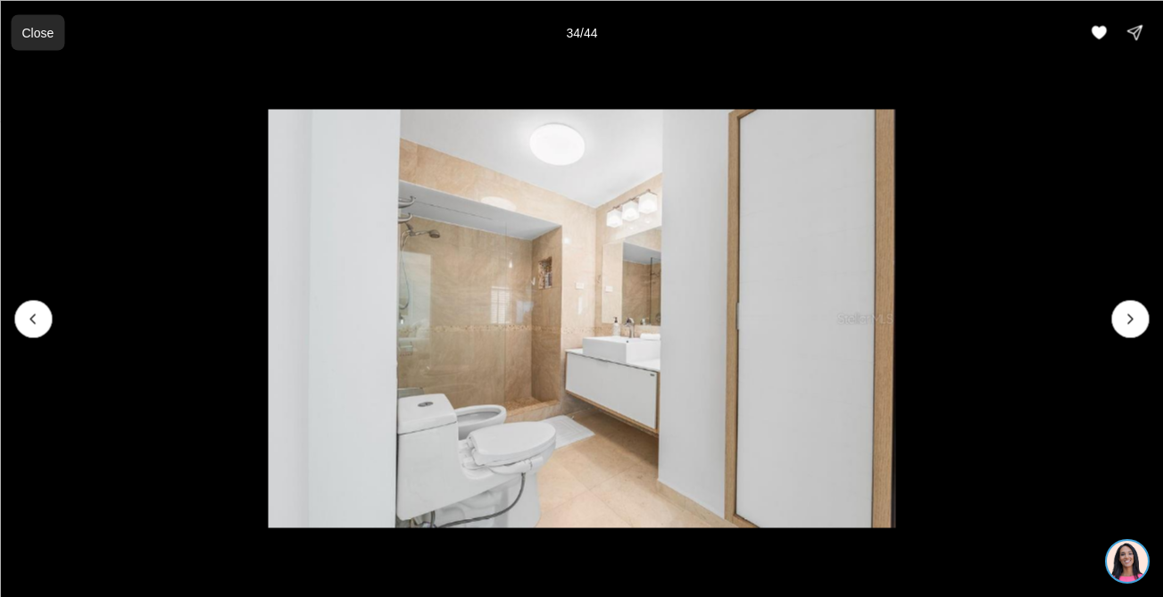
click at [32, 34] on p "Close" at bounding box center [37, 32] width 32 height 14
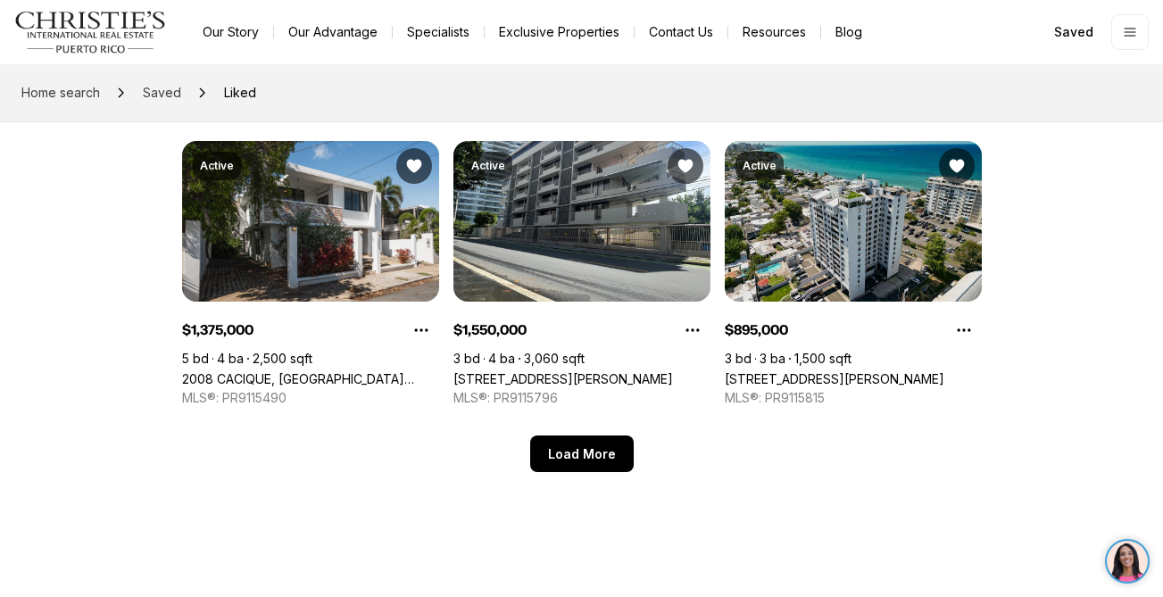
scroll to position [1031, 0]
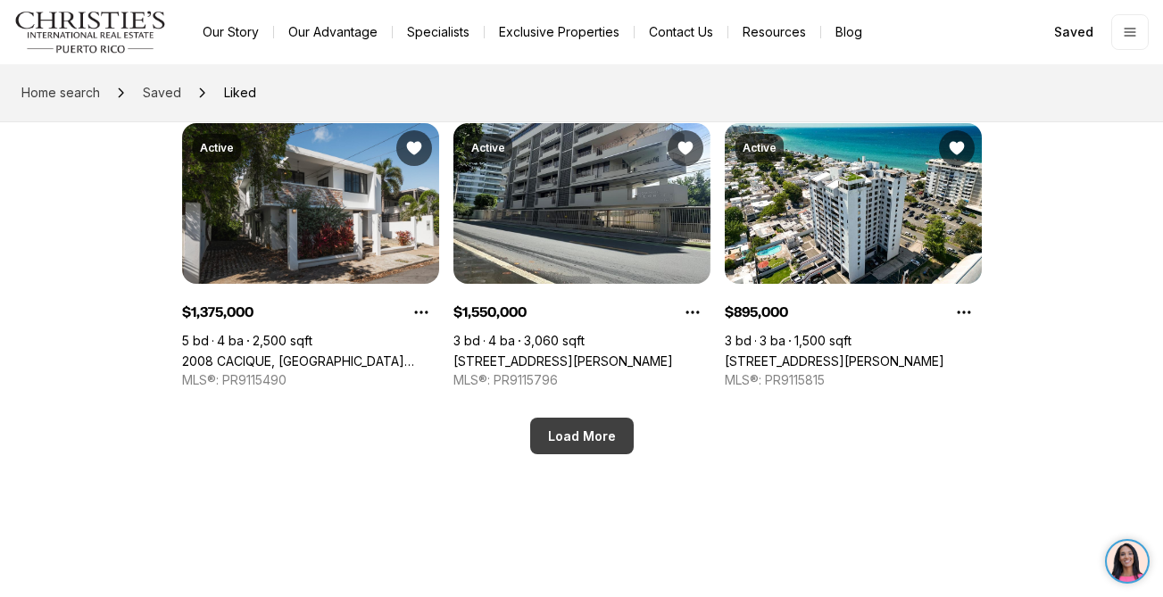
click at [616, 441] on button "Load More" at bounding box center [582, 436] width 104 height 37
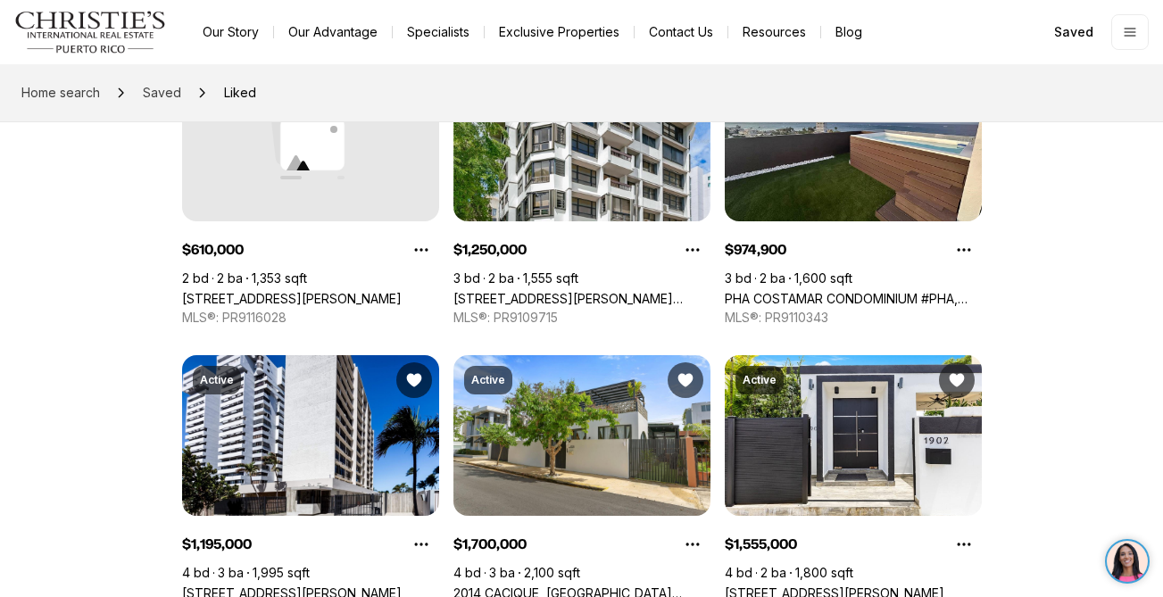
scroll to position [260, 0]
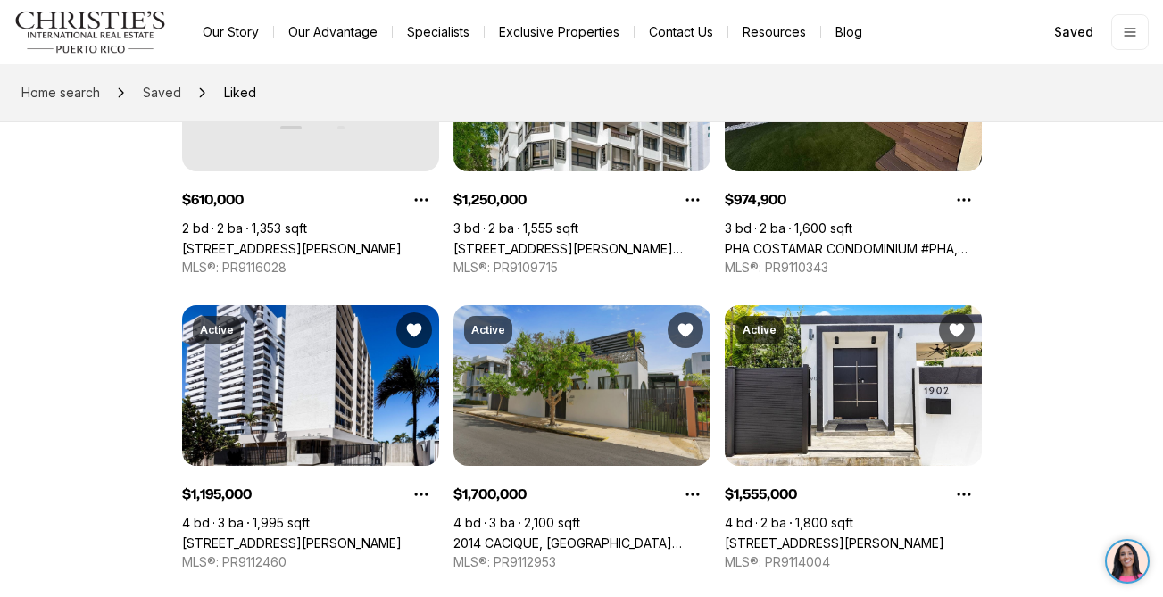
click at [567, 536] on link "2014 CACIQUE, [GEOGRAPHIC_DATA][PERSON_NAME], 00911" at bounding box center [581, 543] width 257 height 15
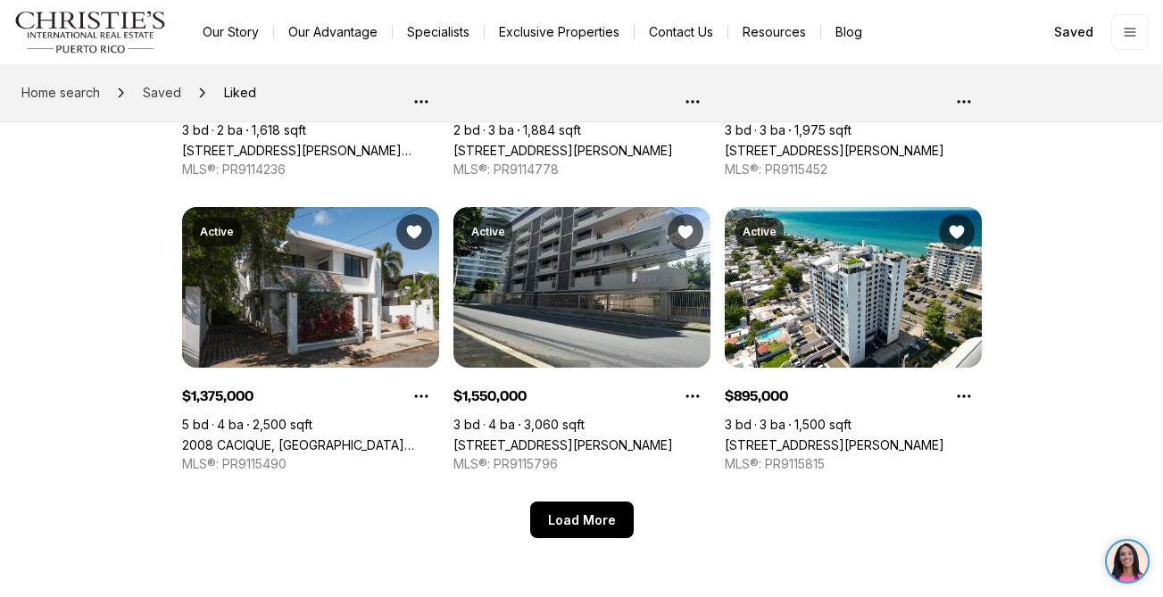
scroll to position [951, 0]
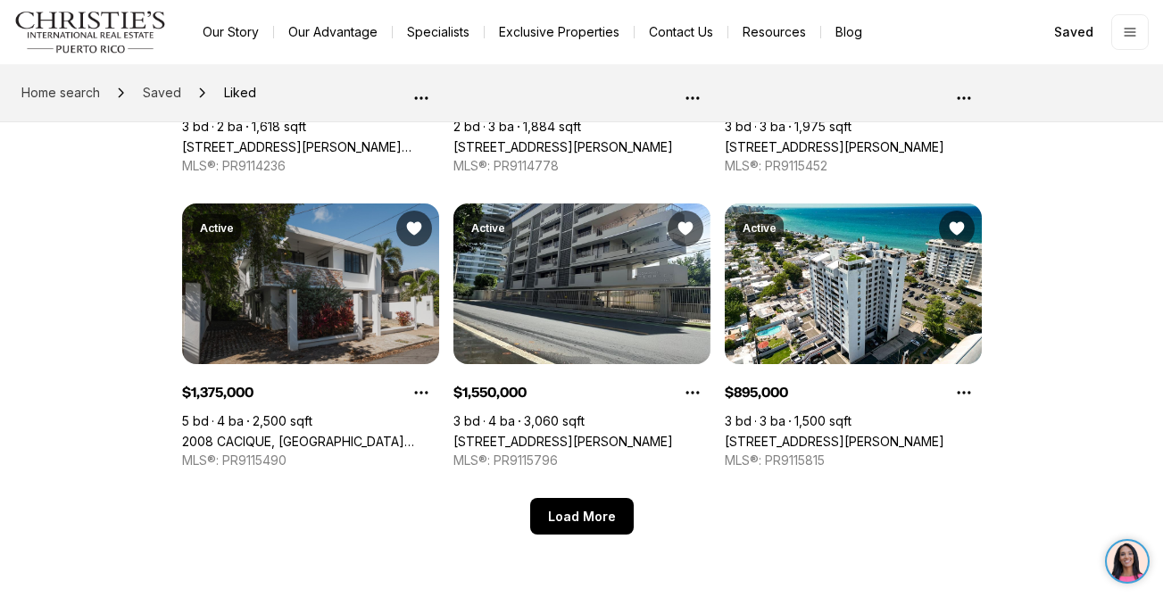
click at [372, 434] on link "2008 CACIQUE, [GEOGRAPHIC_DATA][PERSON_NAME], 00911" at bounding box center [310, 441] width 257 height 15
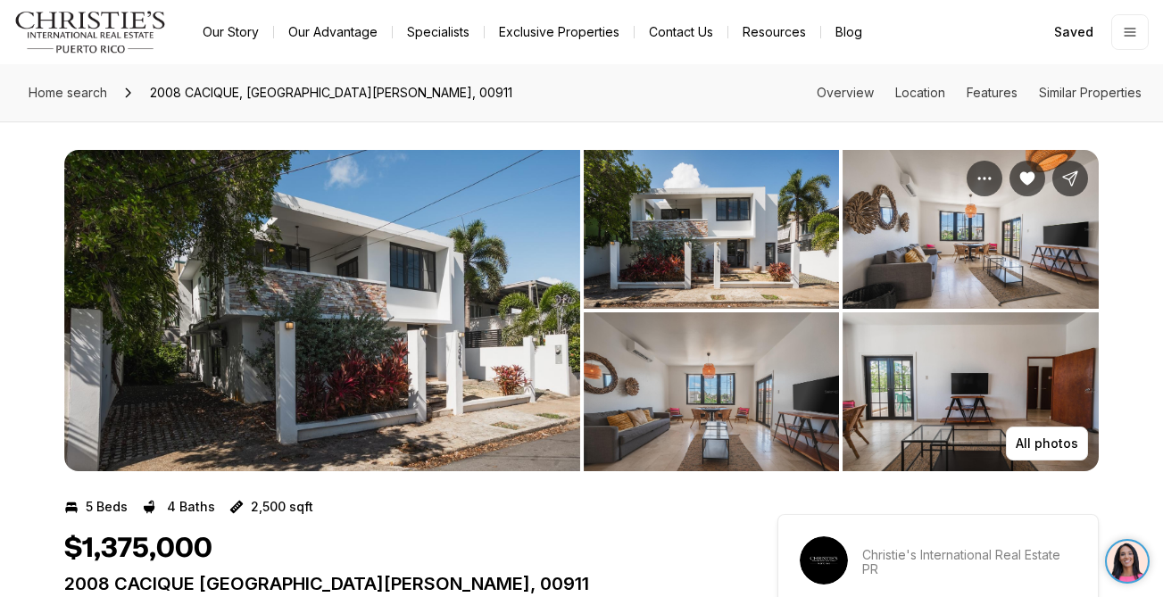
click at [330, 381] on img "View image gallery" at bounding box center [322, 310] width 516 height 321
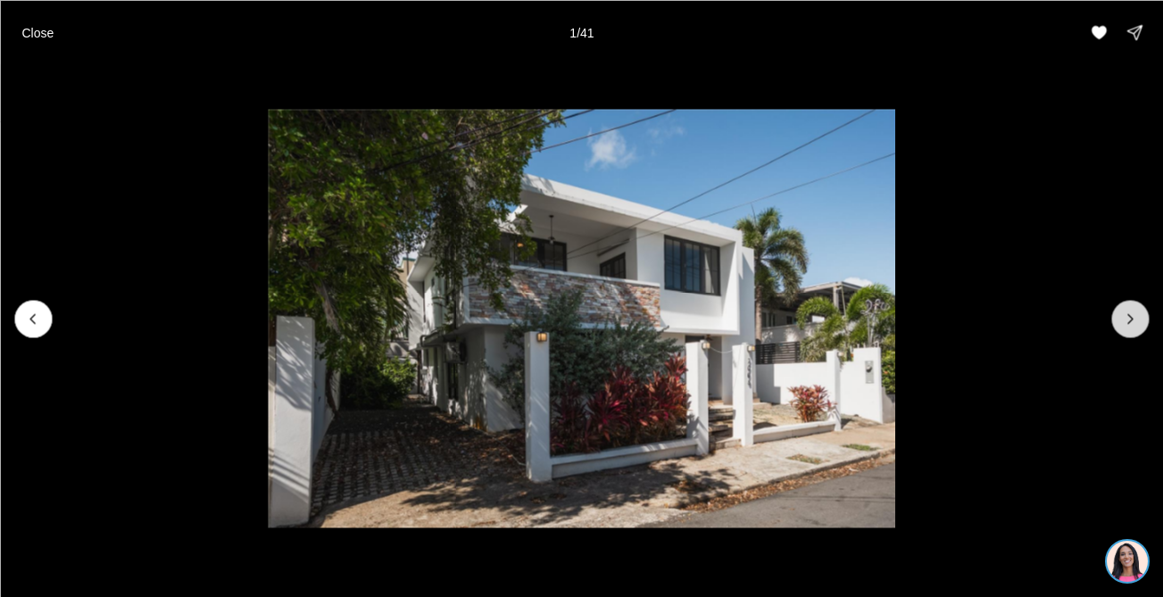
click at [1114, 319] on button "Next slide" at bounding box center [1129, 318] width 37 height 37
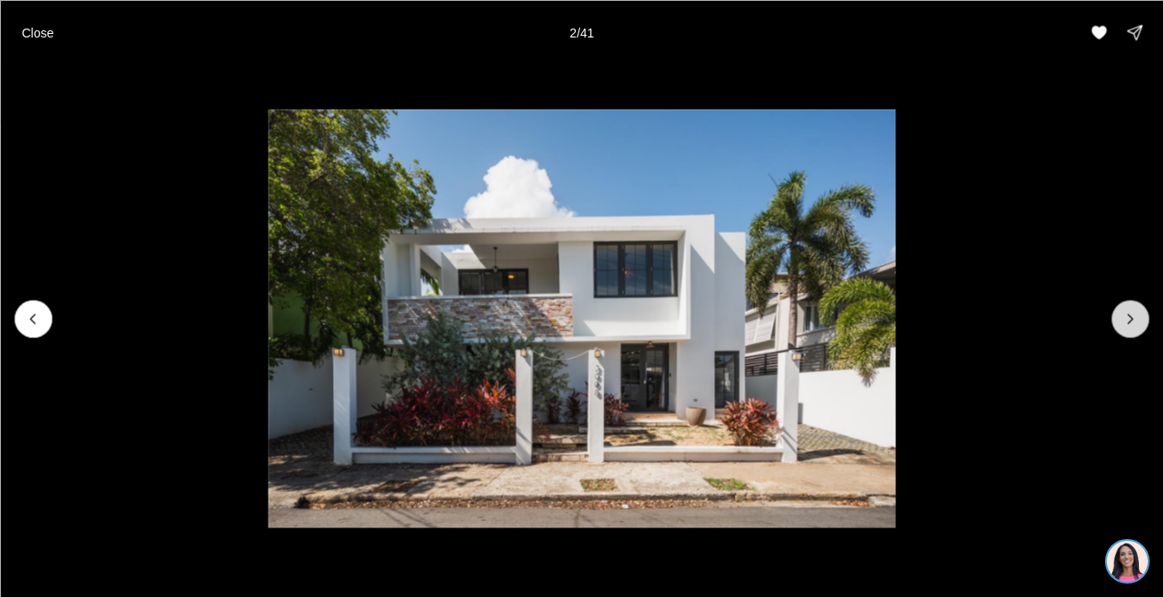
click at [1114, 319] on button "Next slide" at bounding box center [1129, 318] width 37 height 37
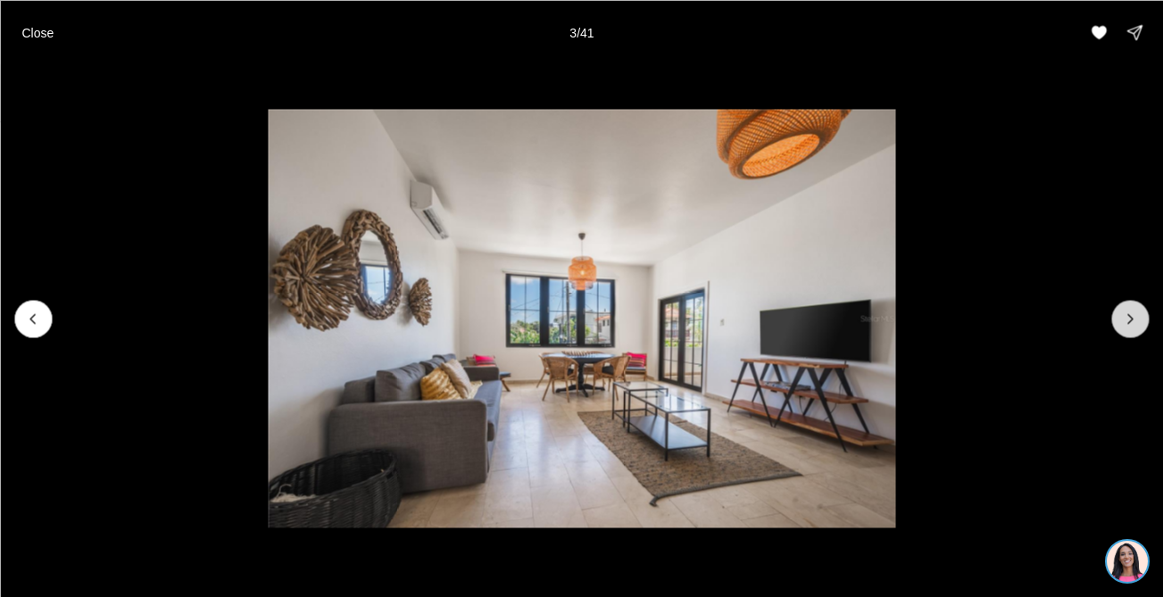
click at [1114, 319] on button "Next slide" at bounding box center [1129, 318] width 37 height 37
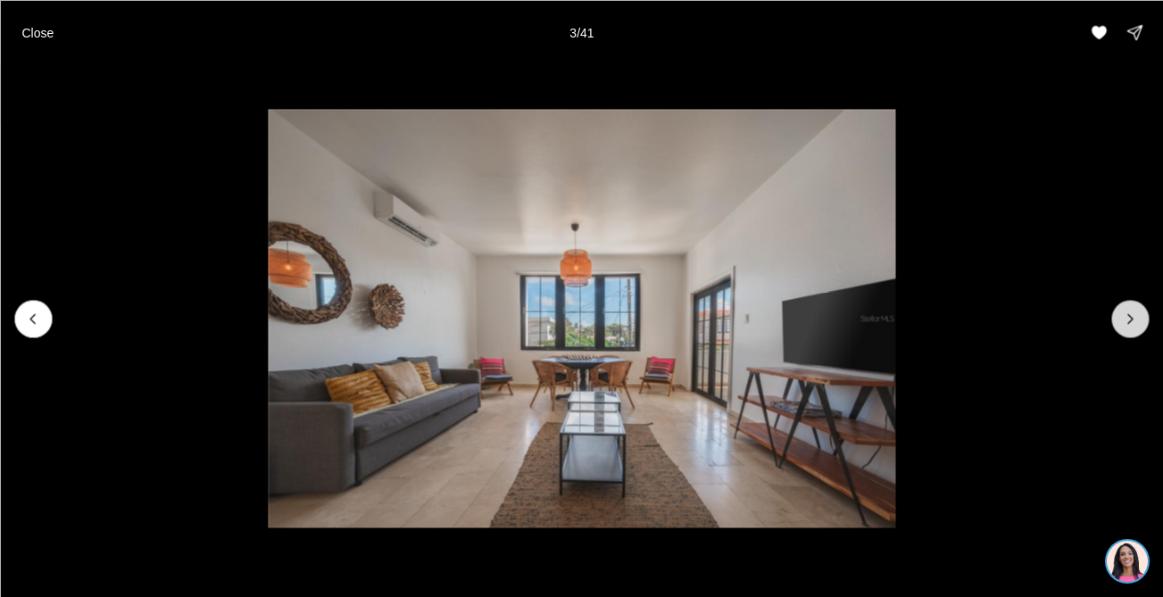
click at [1114, 319] on button "Next slide" at bounding box center [1129, 318] width 37 height 37
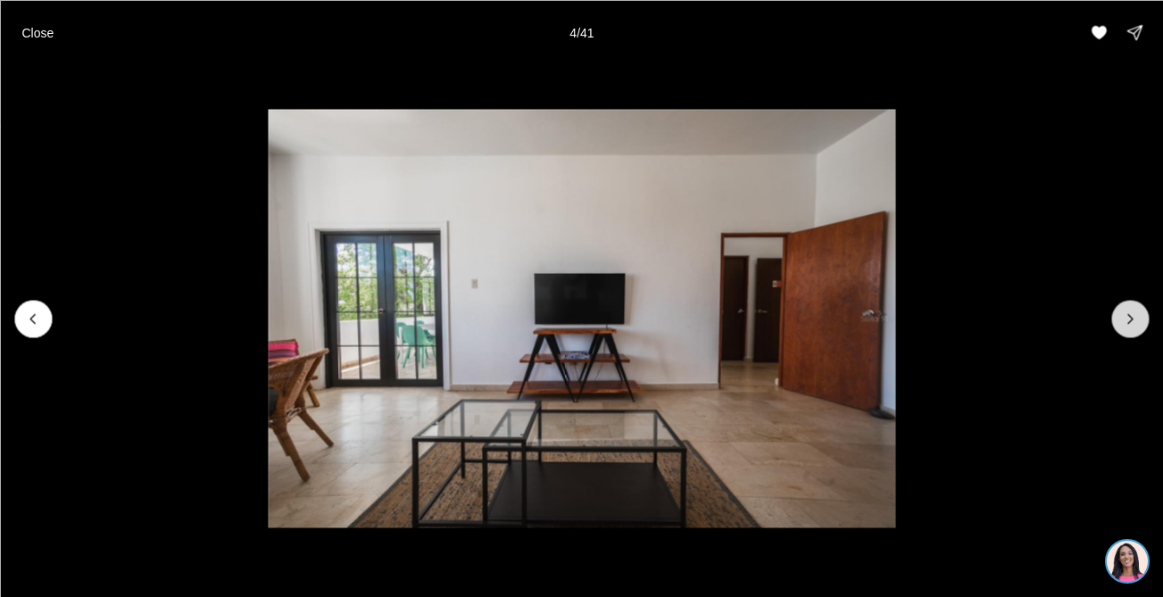
click at [1114, 319] on button "Next slide" at bounding box center [1129, 318] width 37 height 37
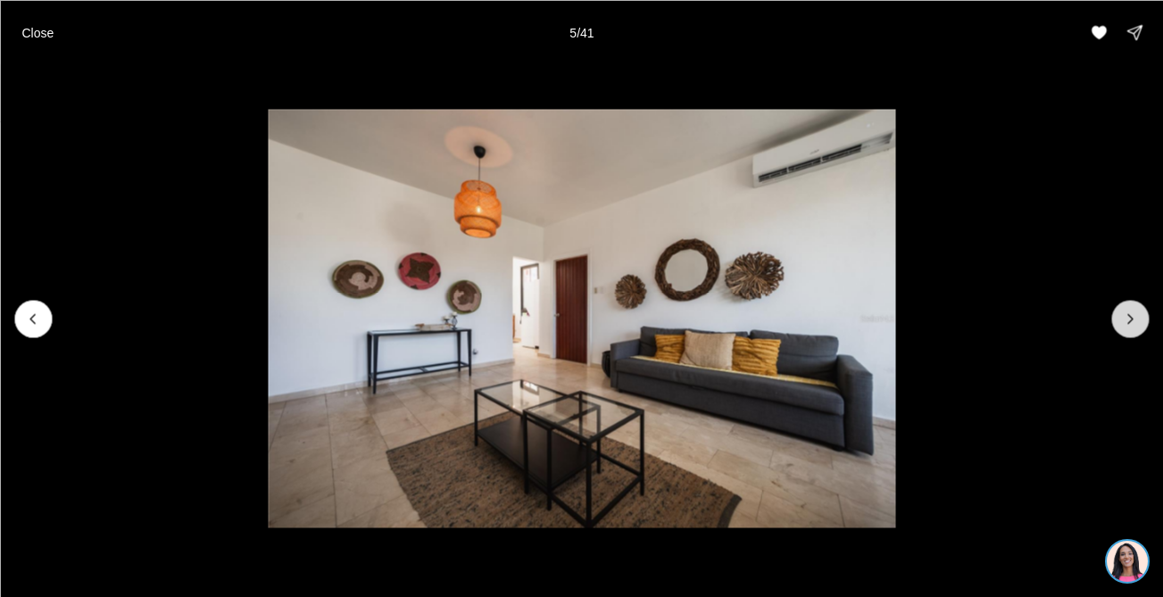
click at [1114, 319] on button "Next slide" at bounding box center [1129, 318] width 37 height 37
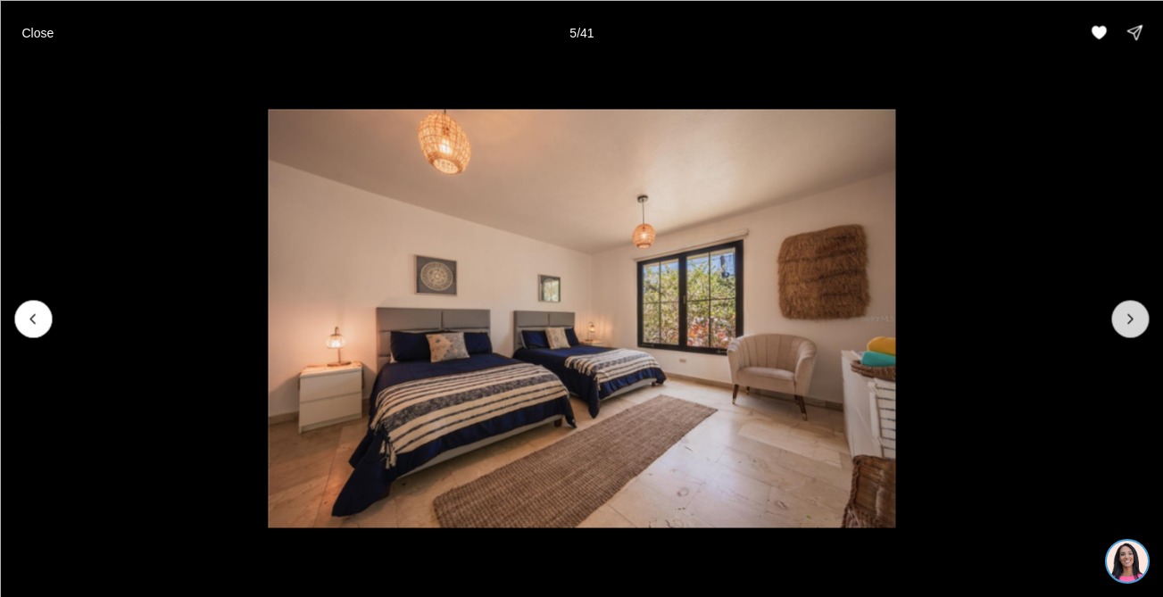
click at [1114, 319] on button "Next slide" at bounding box center [1129, 318] width 37 height 37
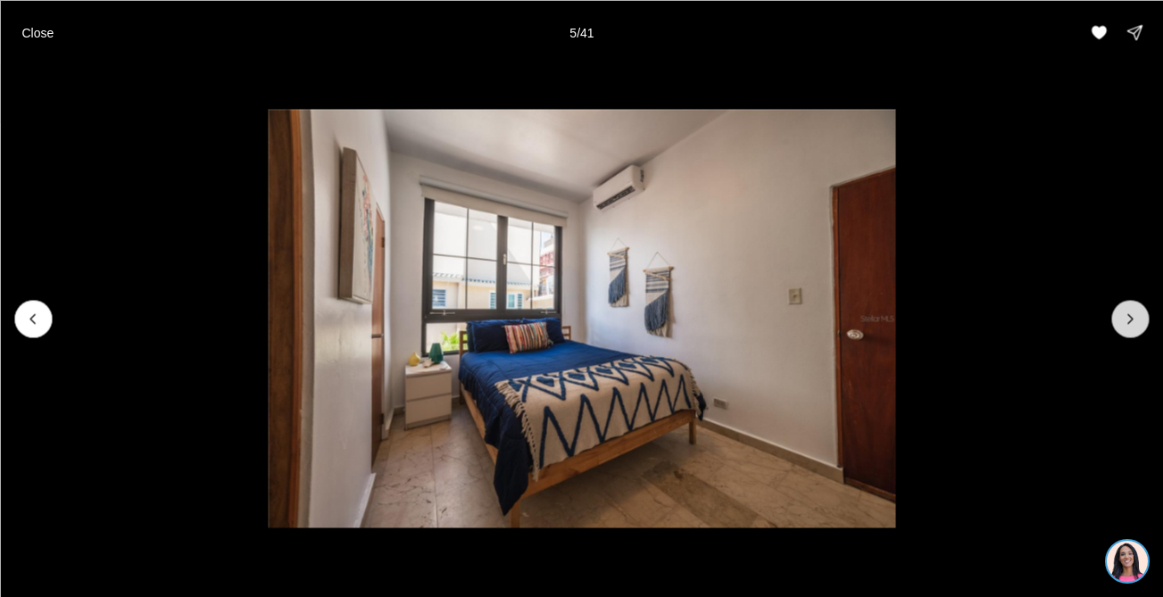
click at [1114, 319] on button "Next slide" at bounding box center [1129, 318] width 37 height 37
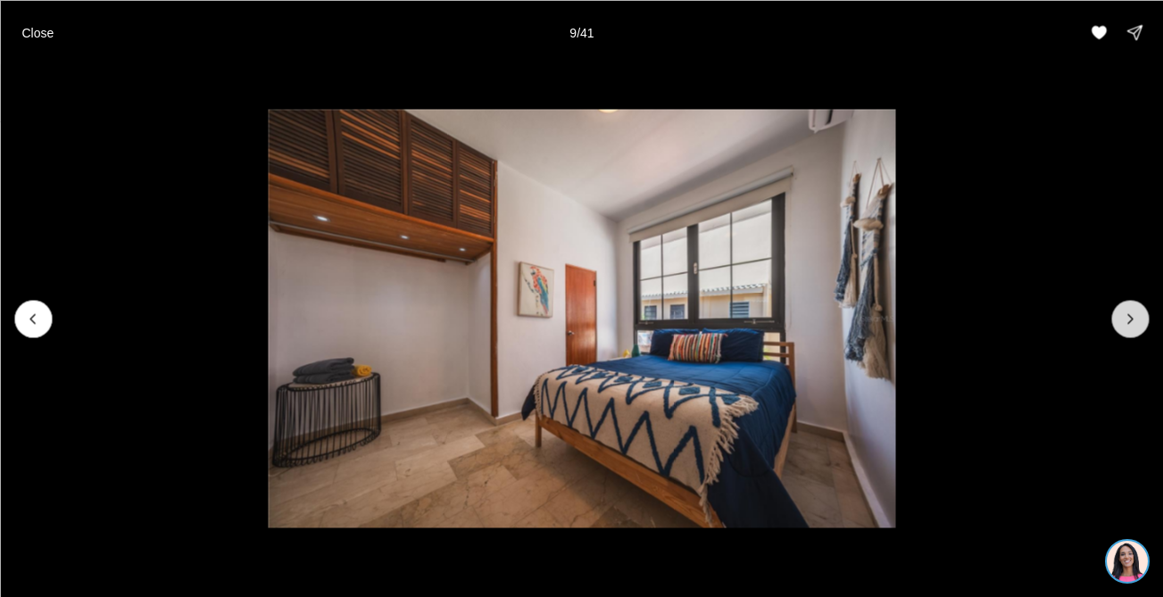
click at [1114, 319] on button "Next slide" at bounding box center [1129, 318] width 37 height 37
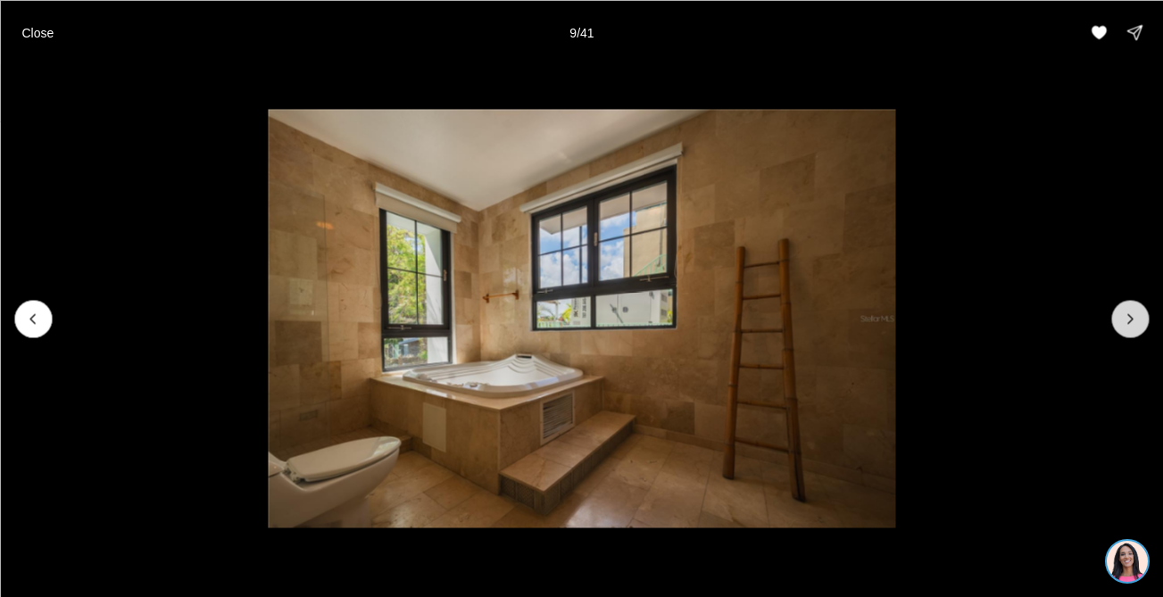
click at [1114, 319] on button "Next slide" at bounding box center [1129, 318] width 37 height 37
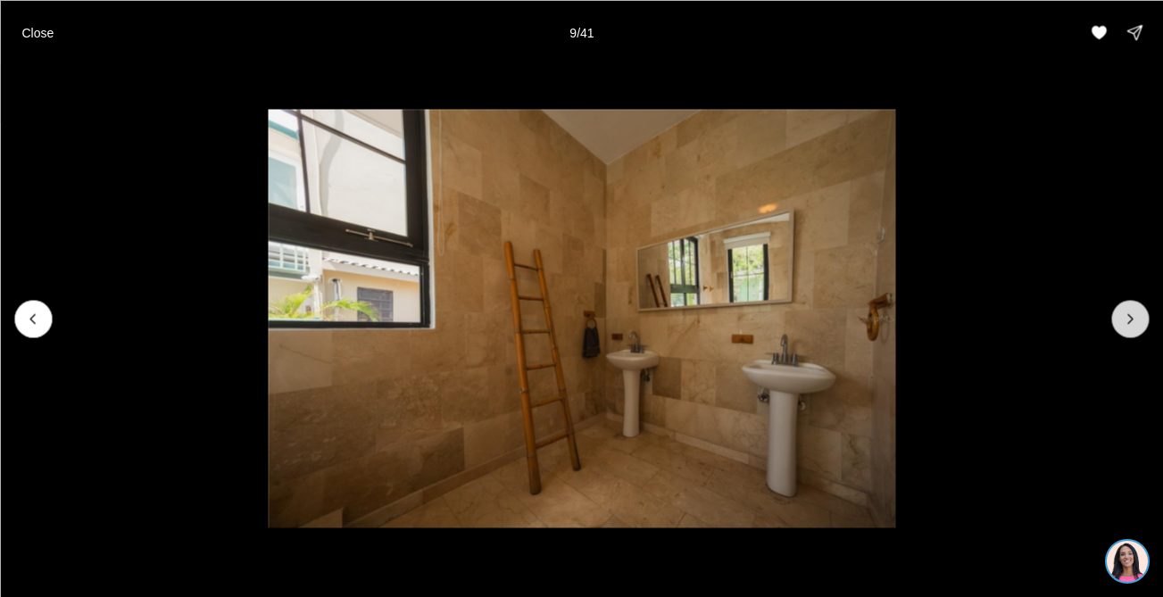
click at [1114, 319] on button "Next slide" at bounding box center [1129, 318] width 37 height 37
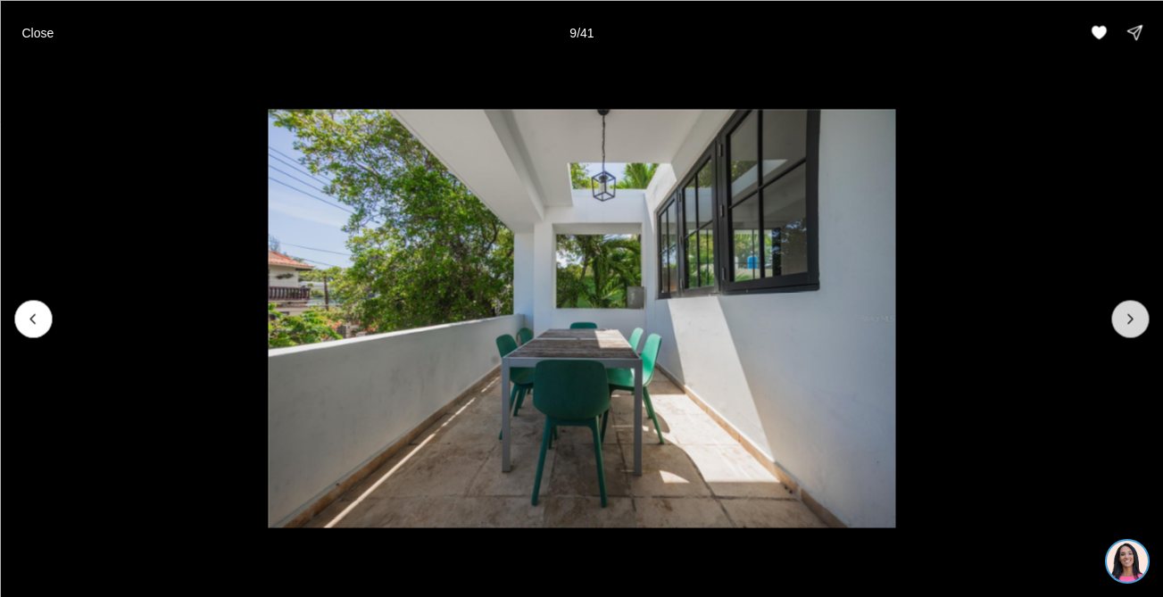
click at [1114, 319] on button "Next slide" at bounding box center [1129, 318] width 37 height 37
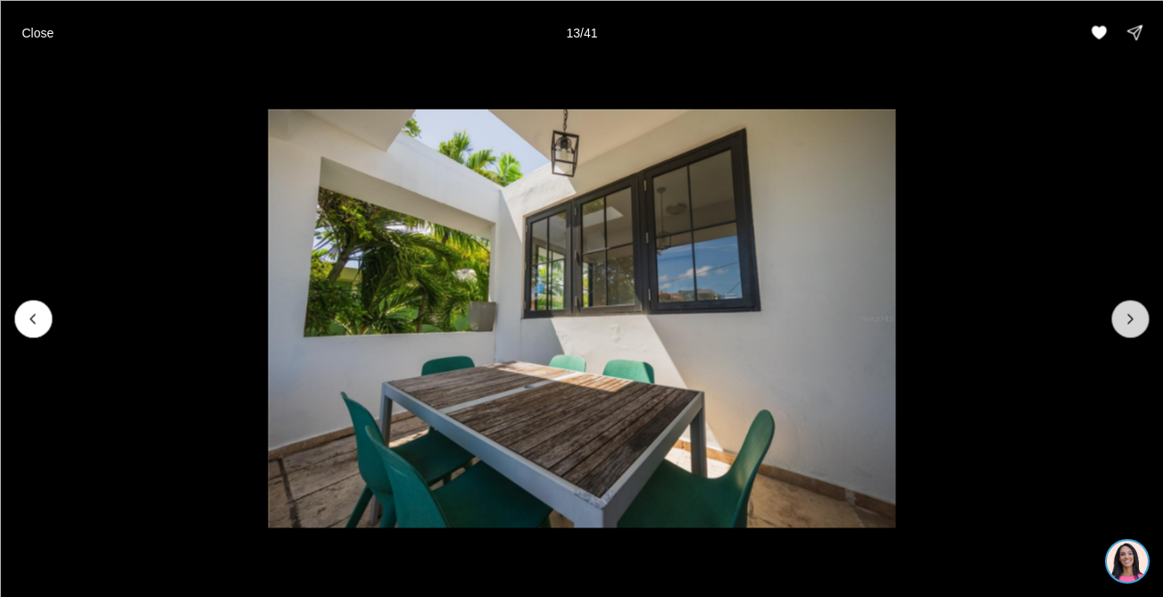
click at [1114, 319] on button "Next slide" at bounding box center [1129, 318] width 37 height 37
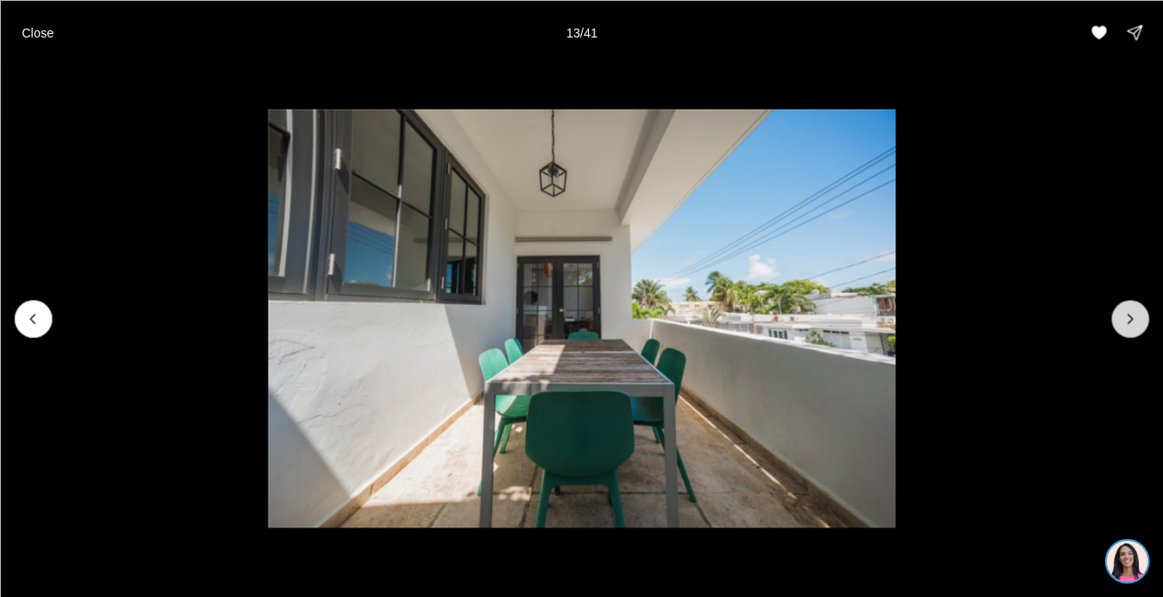
click at [1114, 319] on button "Next slide" at bounding box center [1129, 318] width 37 height 37
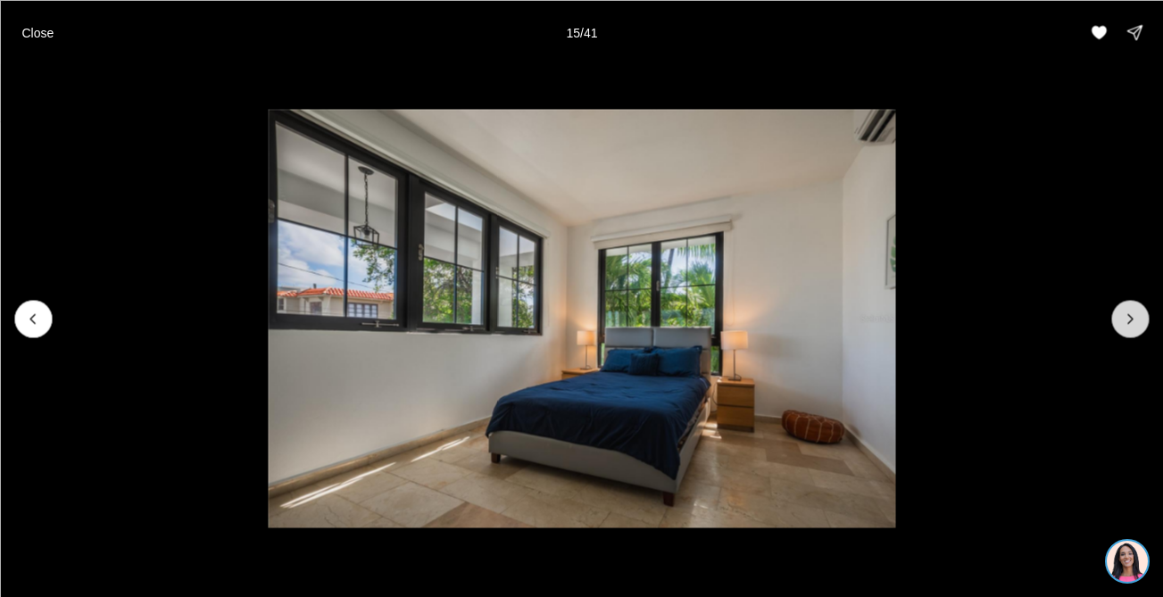
click at [1114, 319] on button "Next slide" at bounding box center [1129, 318] width 37 height 37
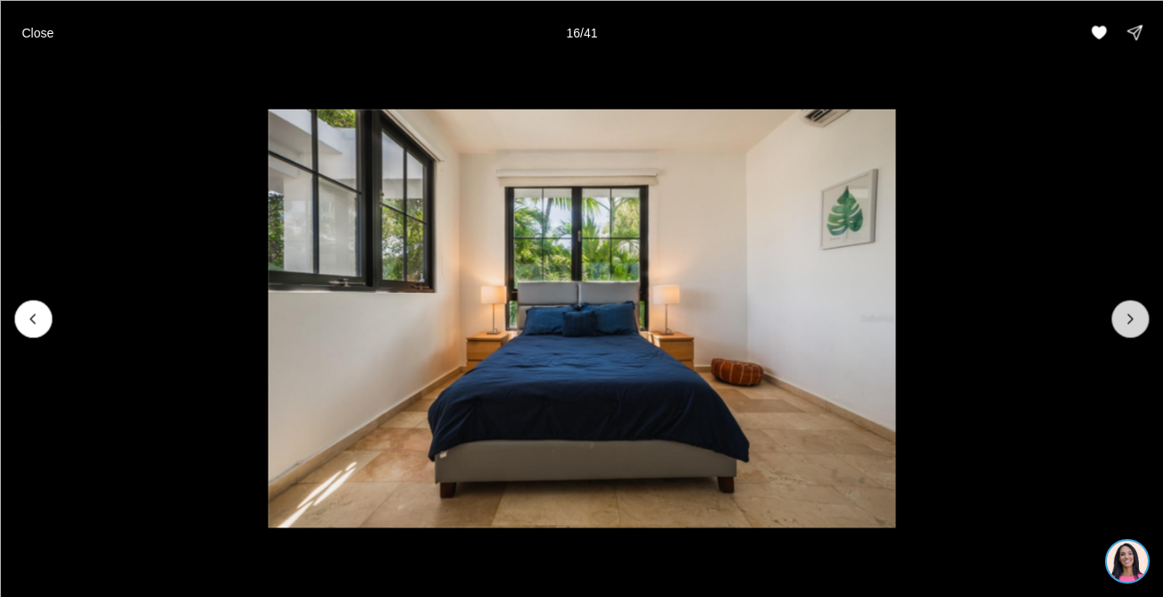
click at [1114, 319] on button "Next slide" at bounding box center [1129, 318] width 37 height 37
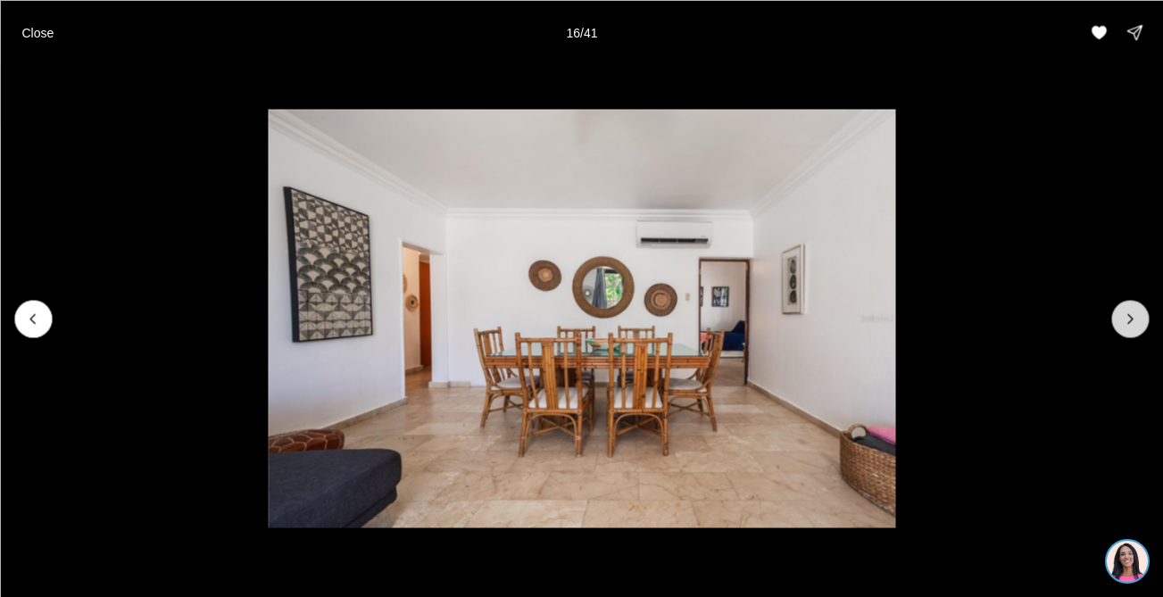
click at [1114, 319] on button "Next slide" at bounding box center [1129, 318] width 37 height 37
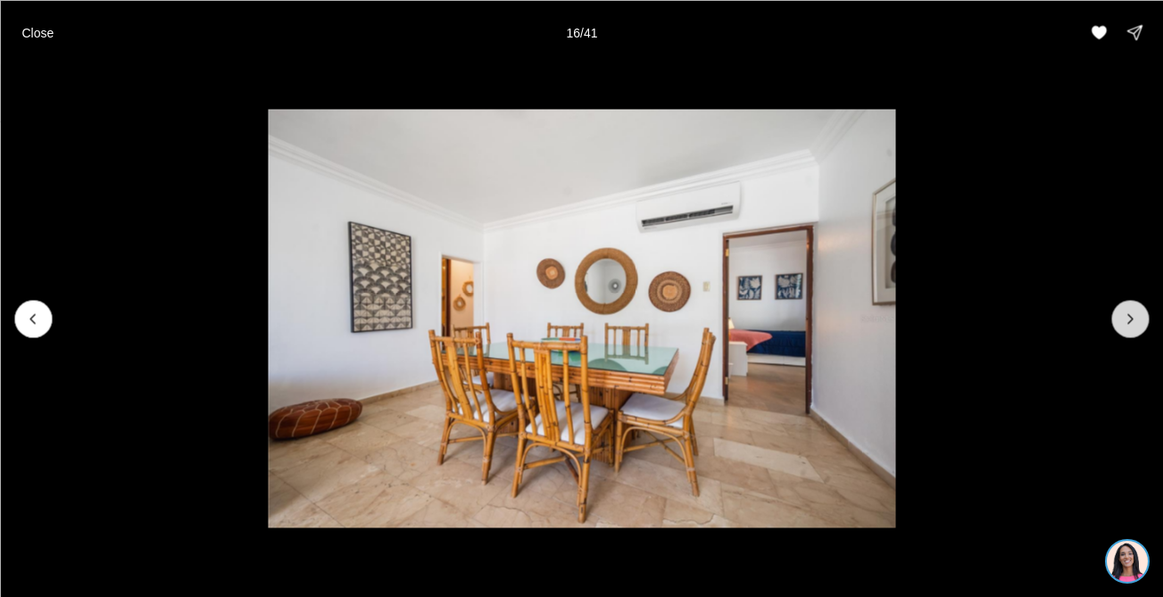
click at [1114, 319] on button "Next slide" at bounding box center [1129, 318] width 37 height 37
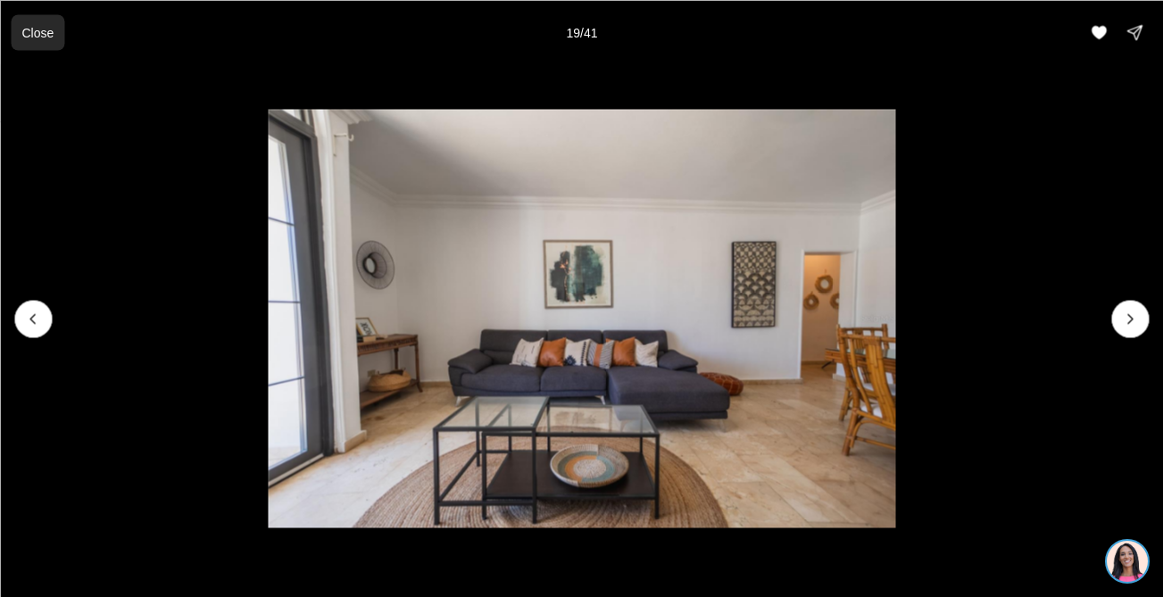
click at [13, 35] on button "Close" at bounding box center [38, 32] width 54 height 36
